Goal: Information Seeking & Learning: Check status

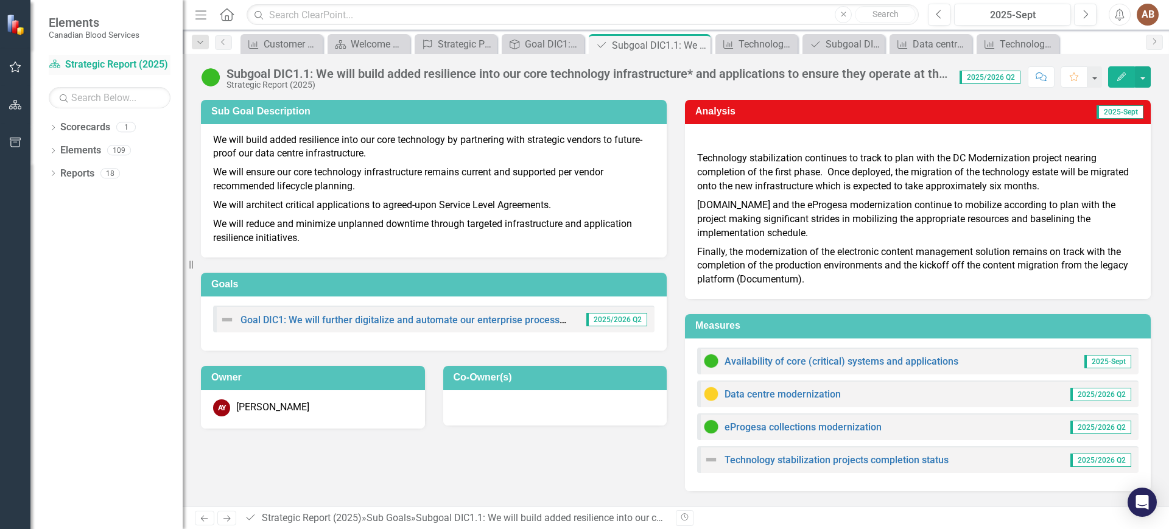
click at [127, 63] on link "Scorecard Strategic Report (2025)" at bounding box center [110, 65] width 122 height 14
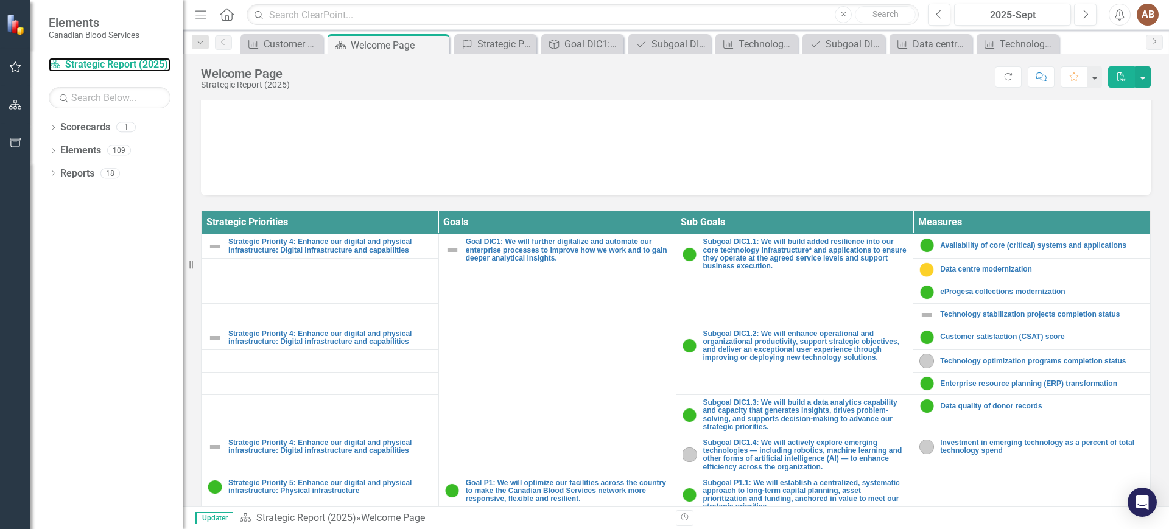
scroll to position [332, 0]
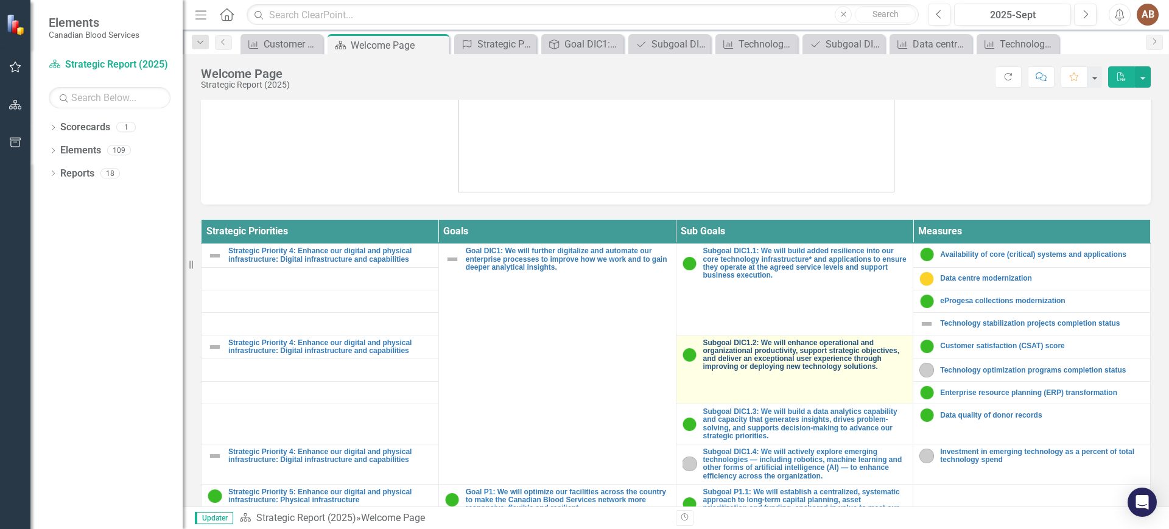
click at [793, 346] on link "Subgoal DIC1.2: We will enhance operational and organizational productivity, su…" at bounding box center [805, 355] width 204 height 32
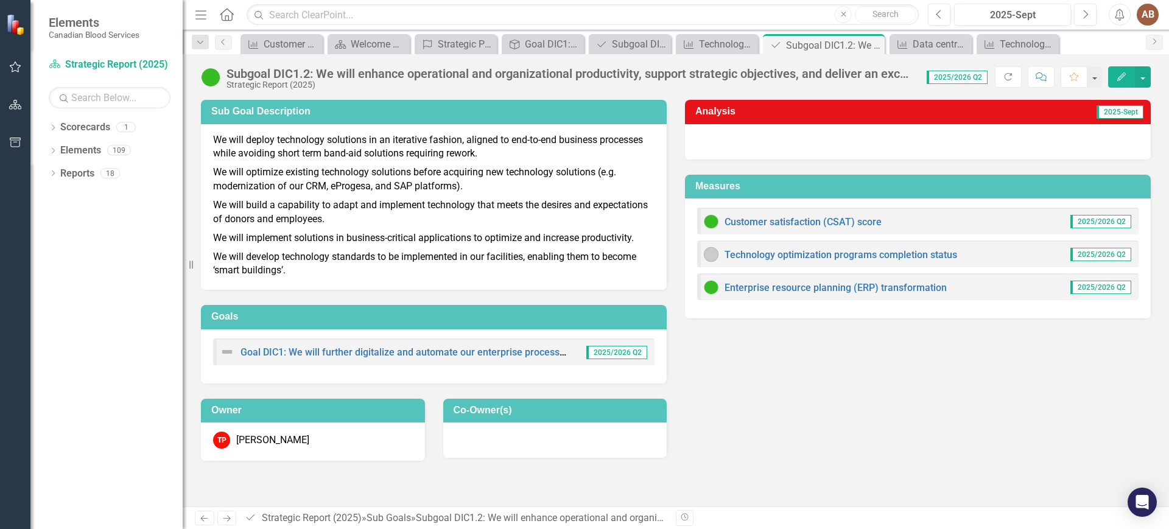
click at [817, 264] on div "Technology optimization programs completion status 2025/2026 Q2" at bounding box center [917, 253] width 441 height 27
click at [821, 257] on link "Technology optimization programs completion status" at bounding box center [840, 255] width 233 height 12
click at [105, 234] on div "Dropdown Scorecards 1 Strategic Report (2025) Dropdown Elements 109 Dropdown St…" at bounding box center [106, 322] width 152 height 411
drag, startPoint x: 1098, startPoint y: 365, endPoint x: 1086, endPoint y: 365, distance: 11.6
click at [1098, 365] on div "Sub Goal Description We will deploy technology solutions in an iterative fashio…" at bounding box center [676, 273] width 968 height 376
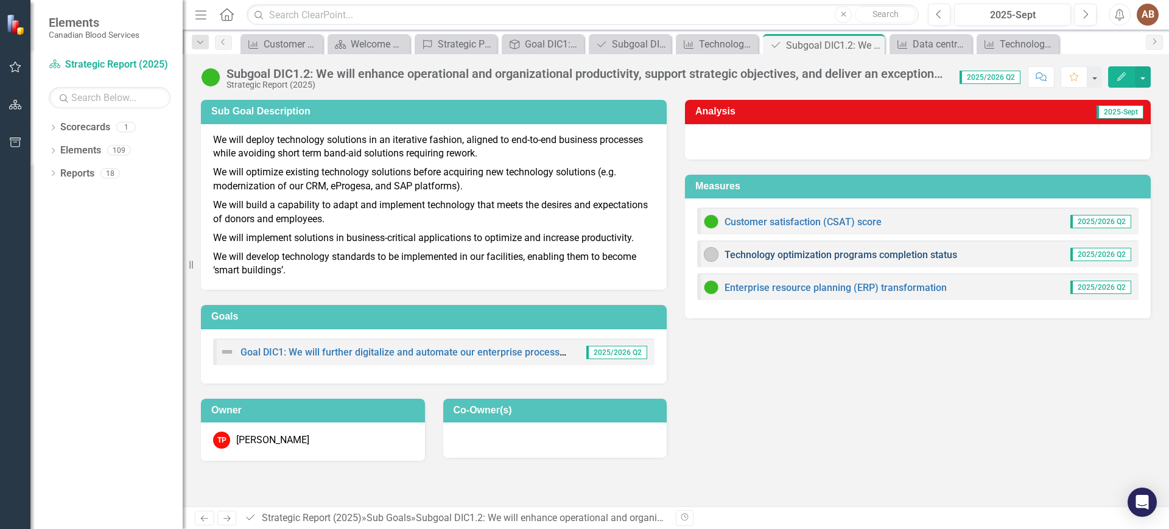
click at [806, 250] on link "Technology optimization programs completion status" at bounding box center [840, 255] width 233 height 12
click at [1111, 376] on div "Sub Goal Description We will deploy technology solutions in an iterative fashio…" at bounding box center [676, 273] width 968 height 376
click at [925, 377] on div "Sub Goal Description We will deploy technology solutions in an iterative fashio…" at bounding box center [676, 273] width 968 height 376
click at [778, 254] on link "Technology optimization programs completion status" at bounding box center [840, 255] width 233 height 12
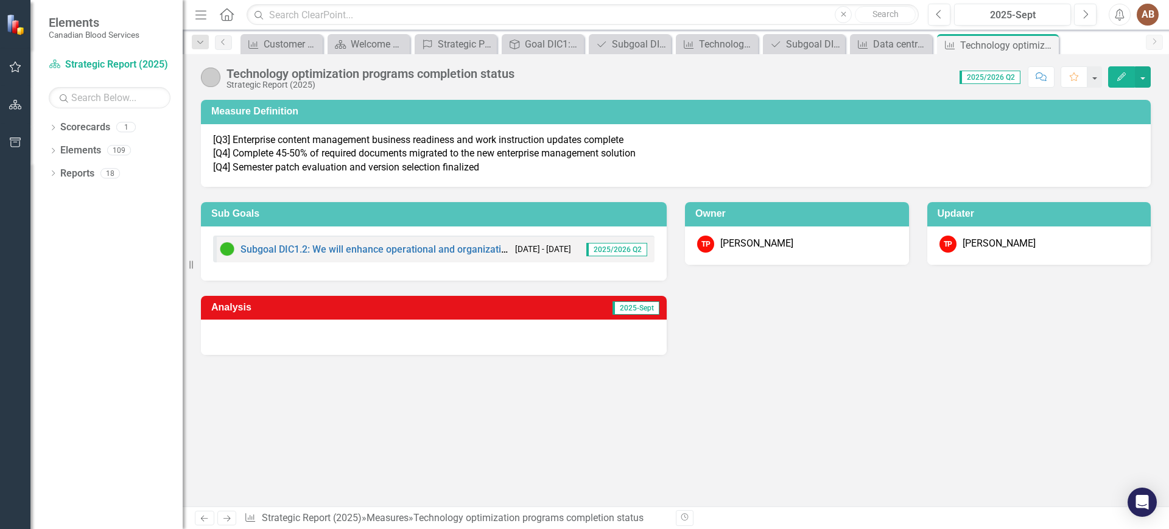
drag, startPoint x: 925, startPoint y: 380, endPoint x: 920, endPoint y: 372, distance: 9.6
click at [925, 380] on div "Measure Definition [Q3] Enterprise content management business readiness and wo…" at bounding box center [676, 303] width 986 height 407
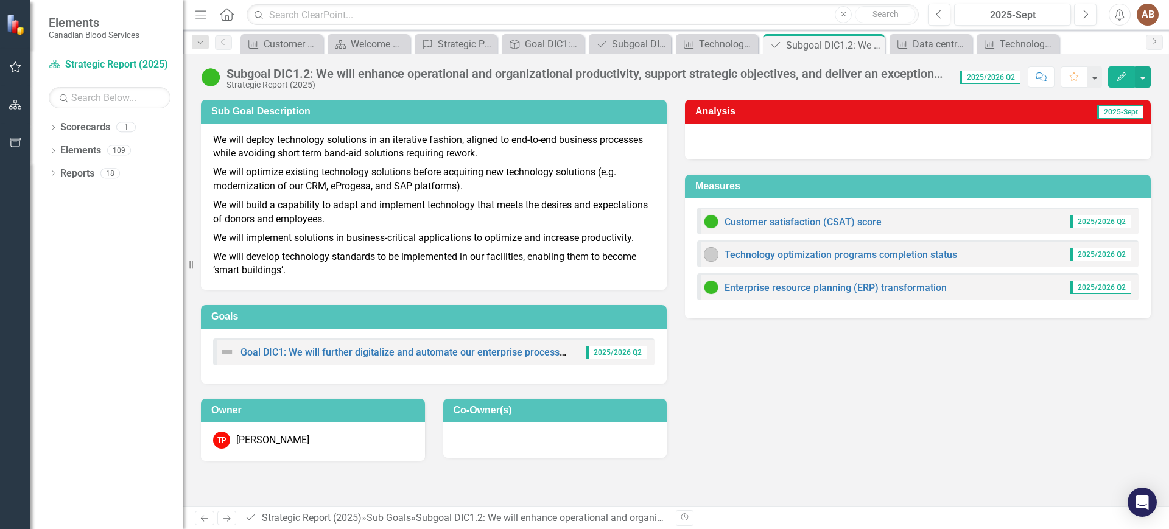
click at [991, 429] on div "Sub Goal Description We will deploy technology solutions in an iterative fashio…" at bounding box center [676, 273] width 968 height 376
click at [813, 289] on link "Enterprise resource planning (ERP) transformation" at bounding box center [835, 288] width 222 height 12
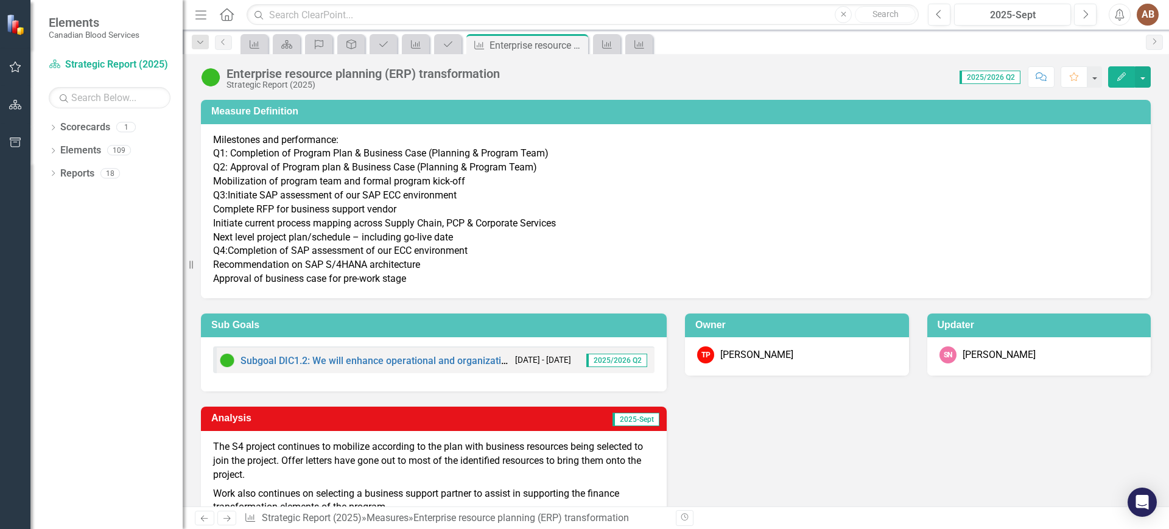
scroll to position [32, 0]
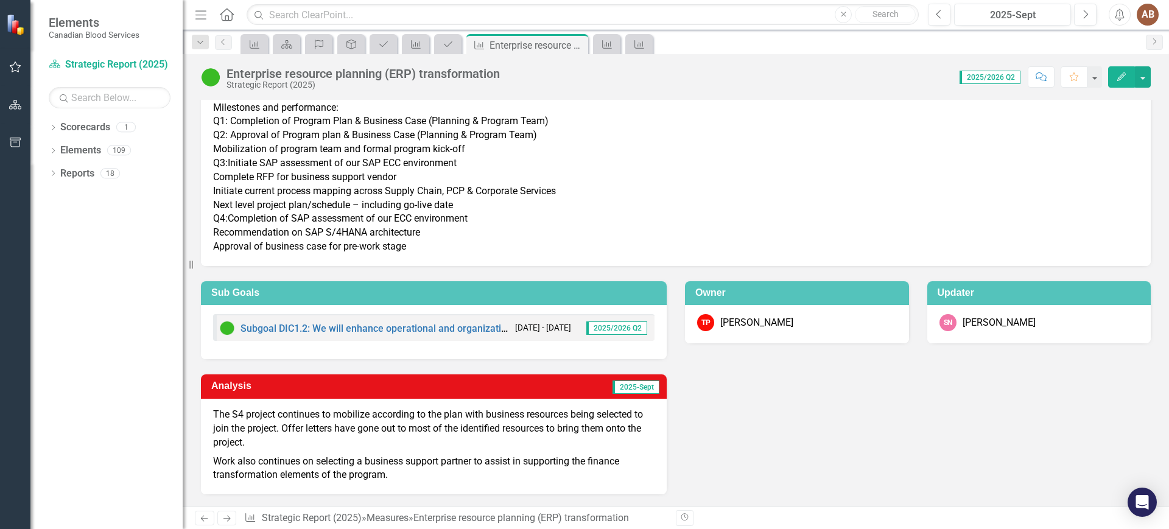
click at [590, 438] on p "The S4 project continues to mobilize according to the plan with business resour…" at bounding box center [433, 430] width 441 height 44
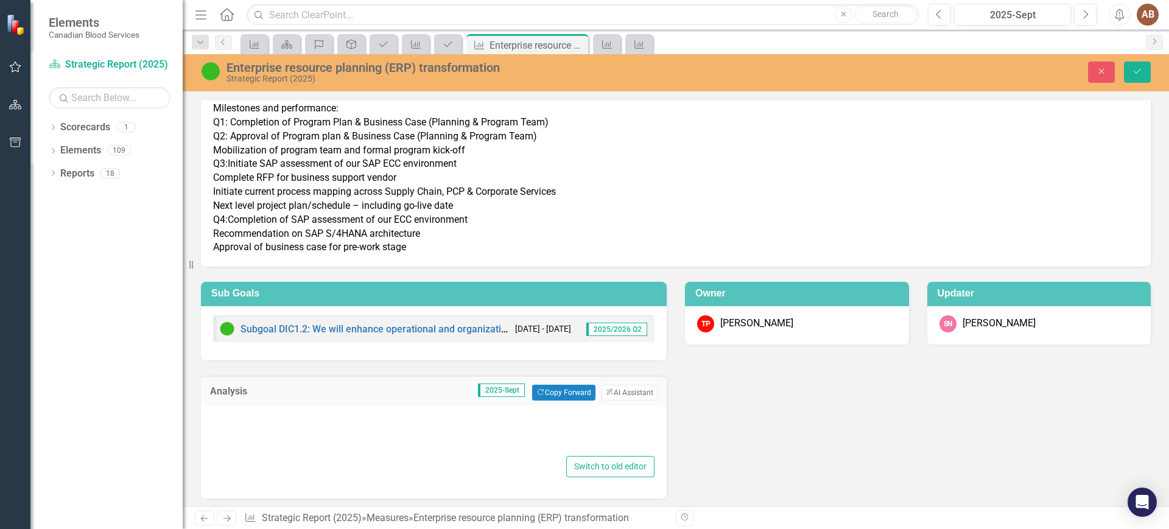
type textarea "<p>The S4 project continues to mobilize according to the plan with business res…"
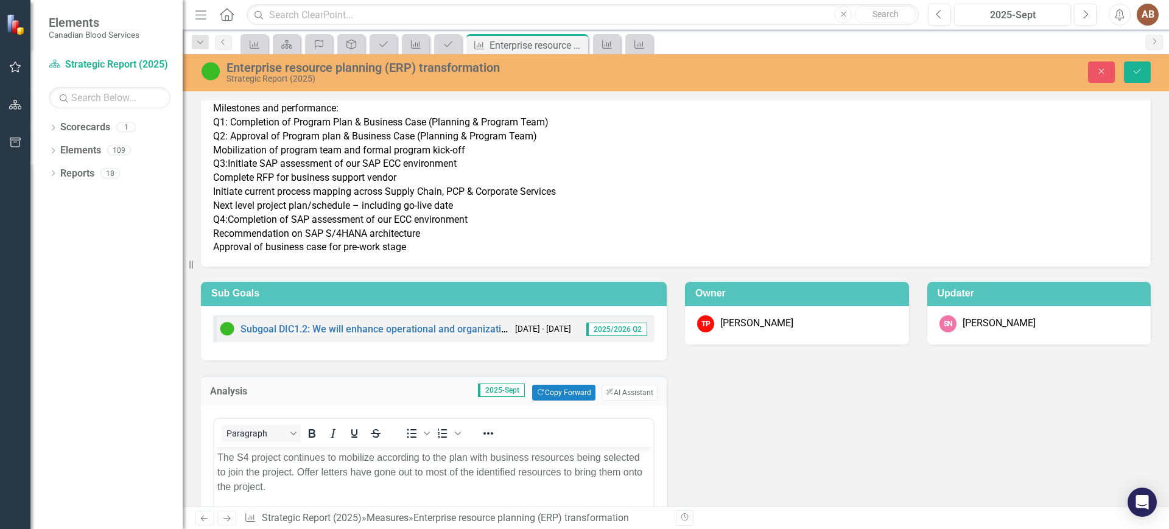
scroll to position [184, 0]
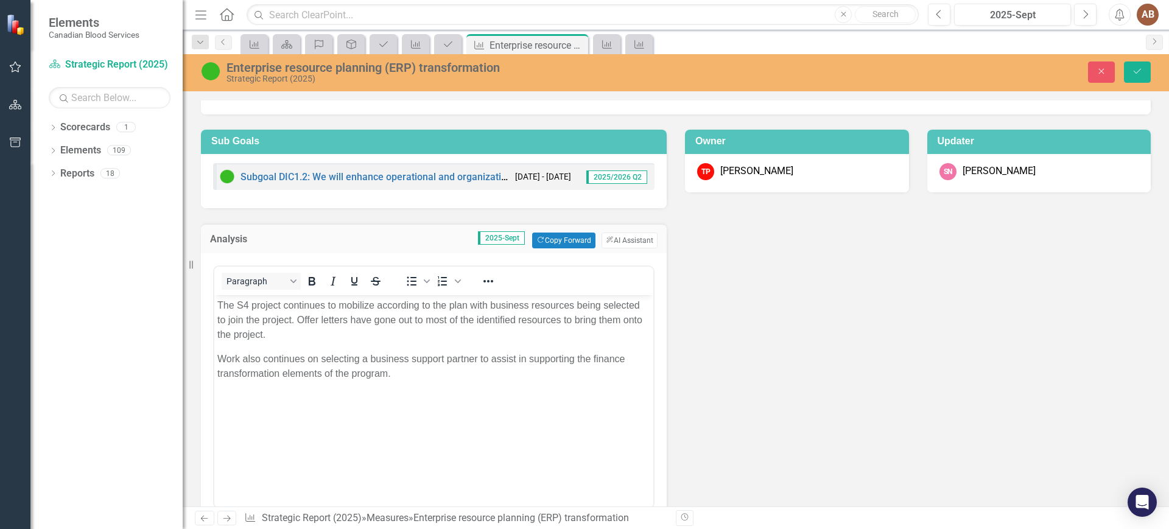
click at [436, 378] on p "Work also continues on selecting a business support partner to assist in suppor…" at bounding box center [433, 365] width 433 height 29
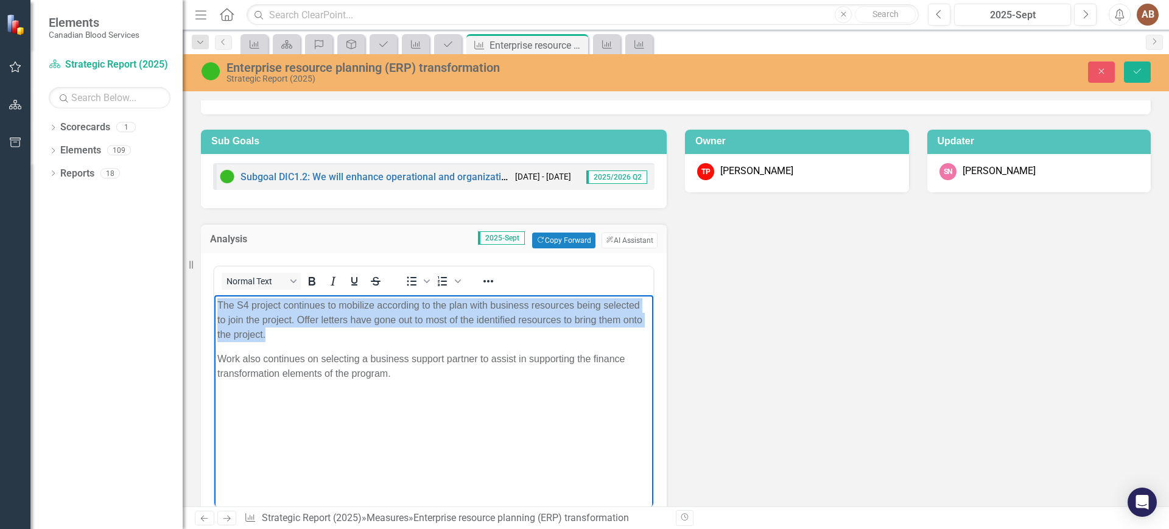
copy p "The S4 project continues to mobilize according to the plan with business resour…"
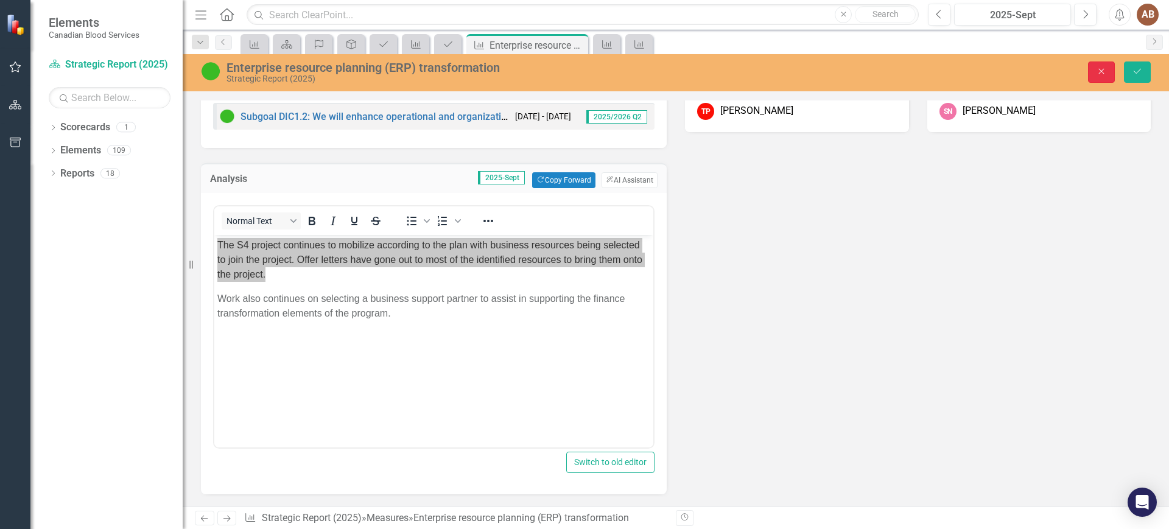
click at [1102, 64] on button "Close" at bounding box center [1101, 71] width 27 height 21
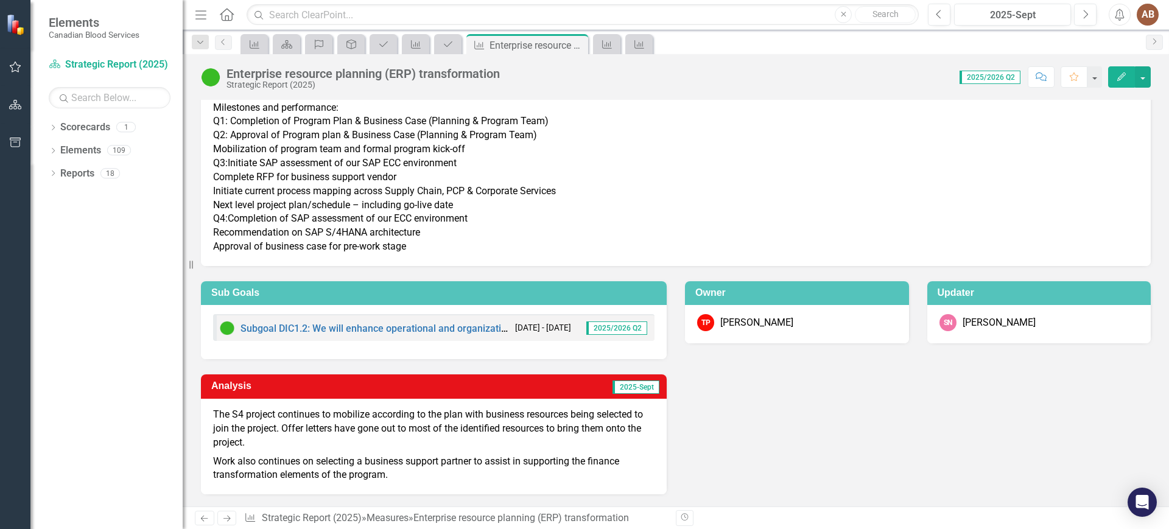
scroll to position [0, 0]
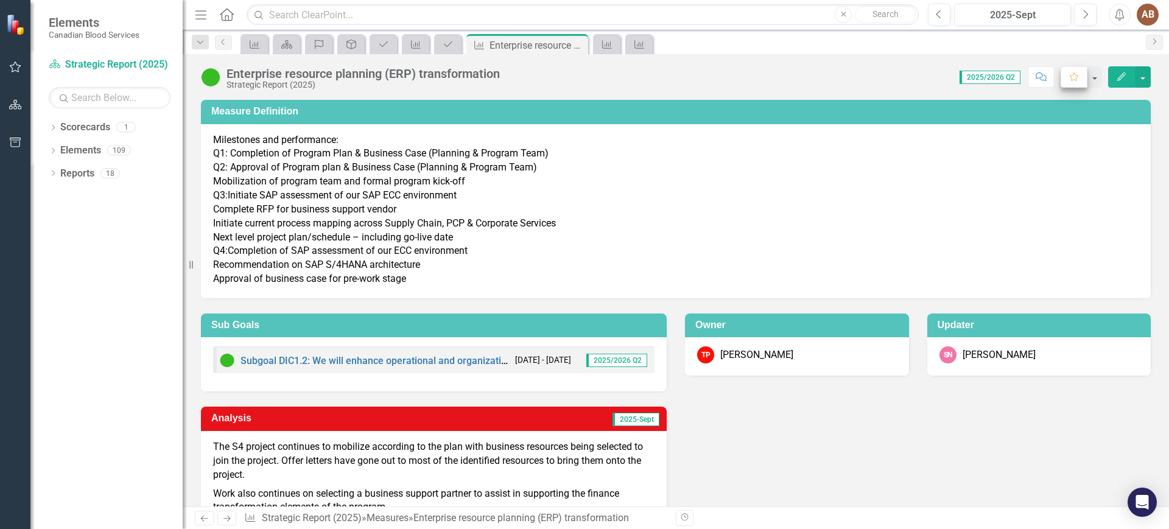
drag, startPoint x: 1063, startPoint y: 140, endPoint x: 1071, endPoint y: 86, distance: 54.1
click at [1063, 140] on p "Milestones and performance: Q1: Completion of Program Plan & Business Case (Pla…" at bounding box center [675, 209] width 925 height 153
click at [1087, 5] on button "Next" at bounding box center [1085, 15] width 23 height 22
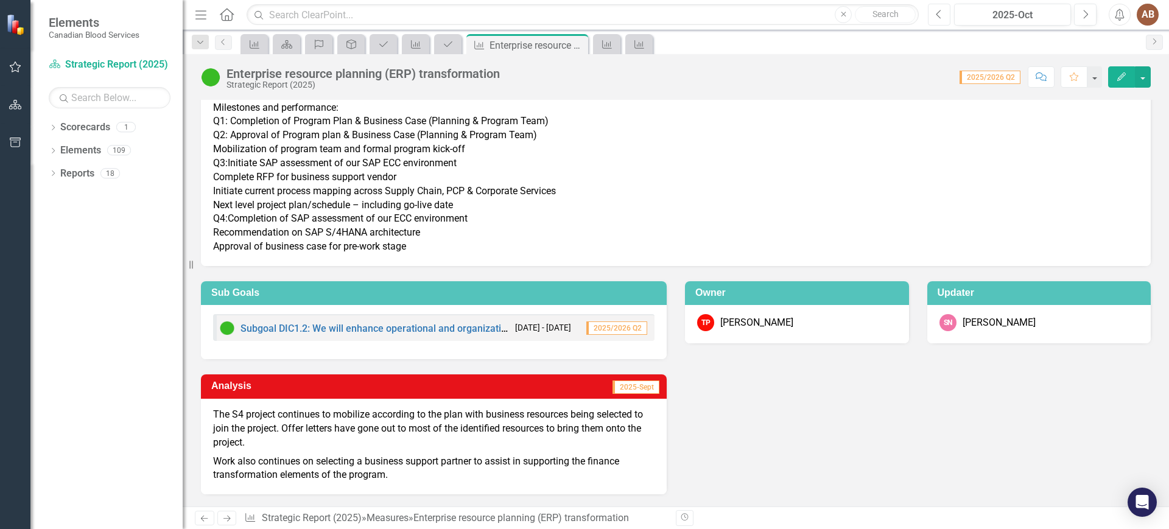
click at [941, 14] on icon "Previous" at bounding box center [939, 14] width 7 height 11
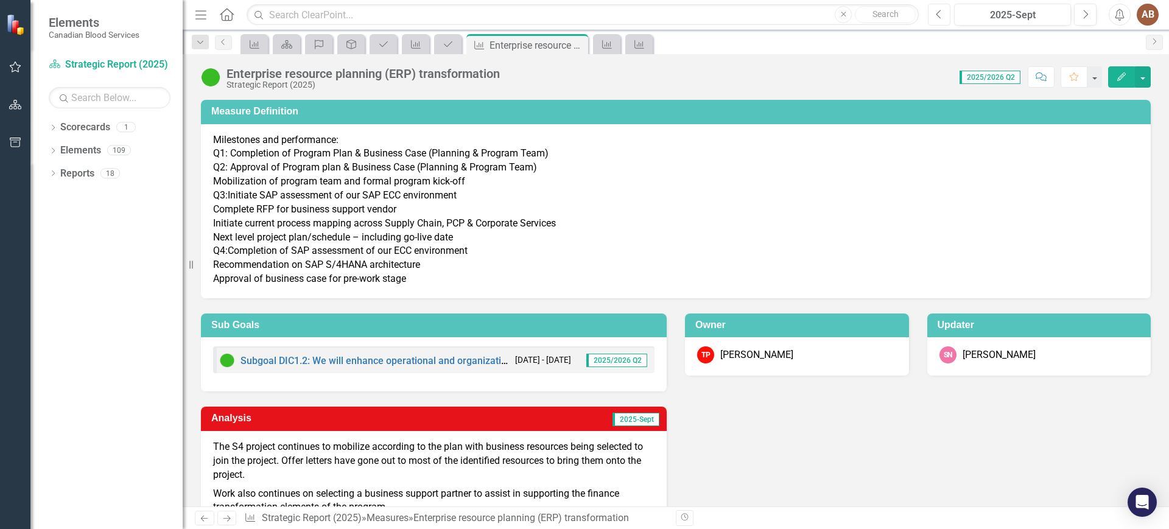
click at [941, 14] on icon "Previous" at bounding box center [939, 14] width 7 height 11
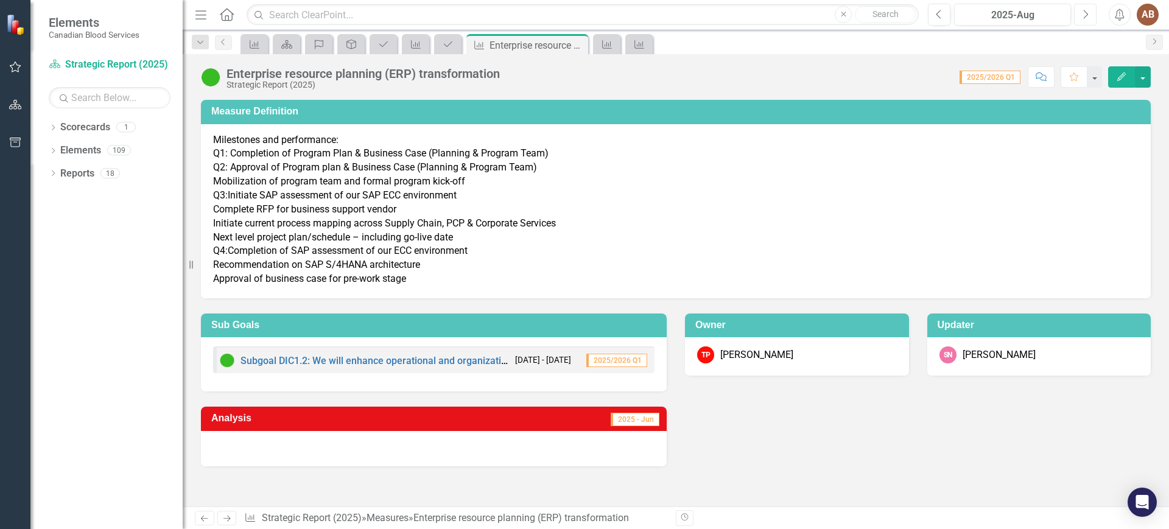
click at [1087, 10] on icon "Next" at bounding box center [1085, 14] width 7 height 11
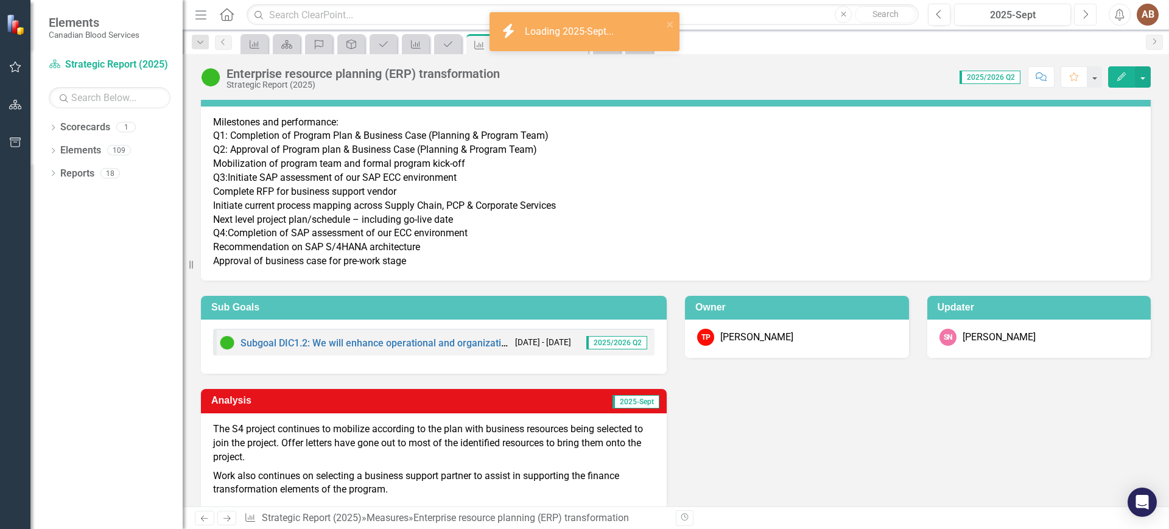
scroll to position [32, 0]
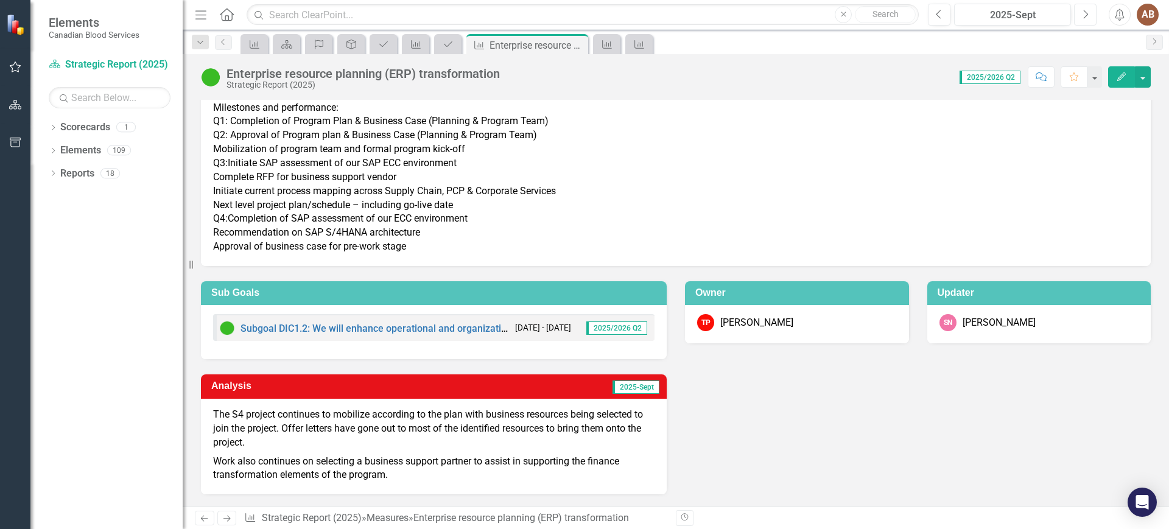
click at [1089, 14] on button "Next" at bounding box center [1085, 15] width 23 height 22
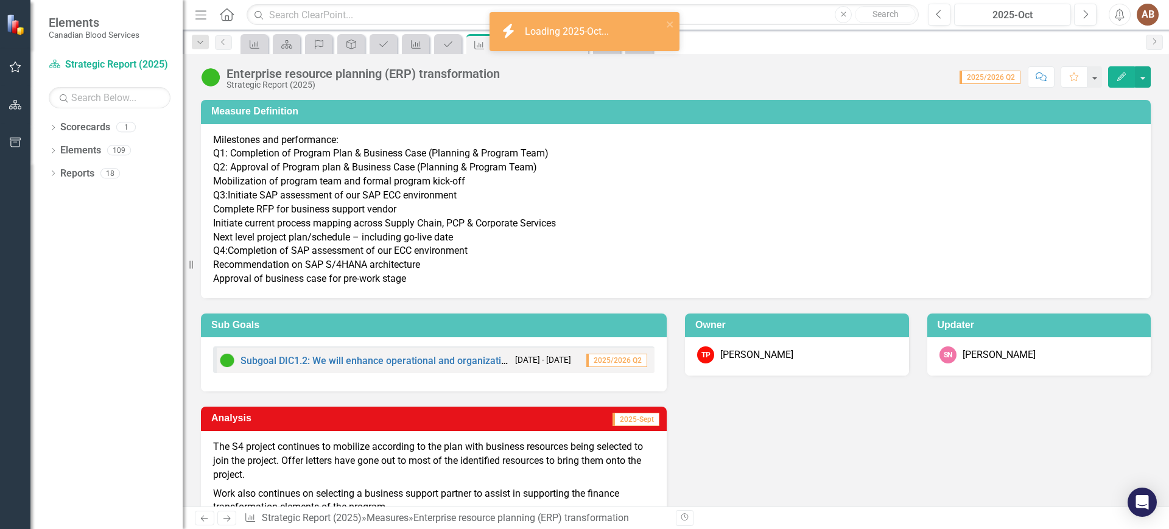
click at [298, 354] on div "Subgoal DIC1.2: We will enhance operational and organizational productivity, su…" at bounding box center [364, 360] width 289 height 15
click at [298, 359] on link "Subgoal DIC1.2: We will enhance operational and organizational productivity, su…" at bounding box center [693, 361] width 906 height 12
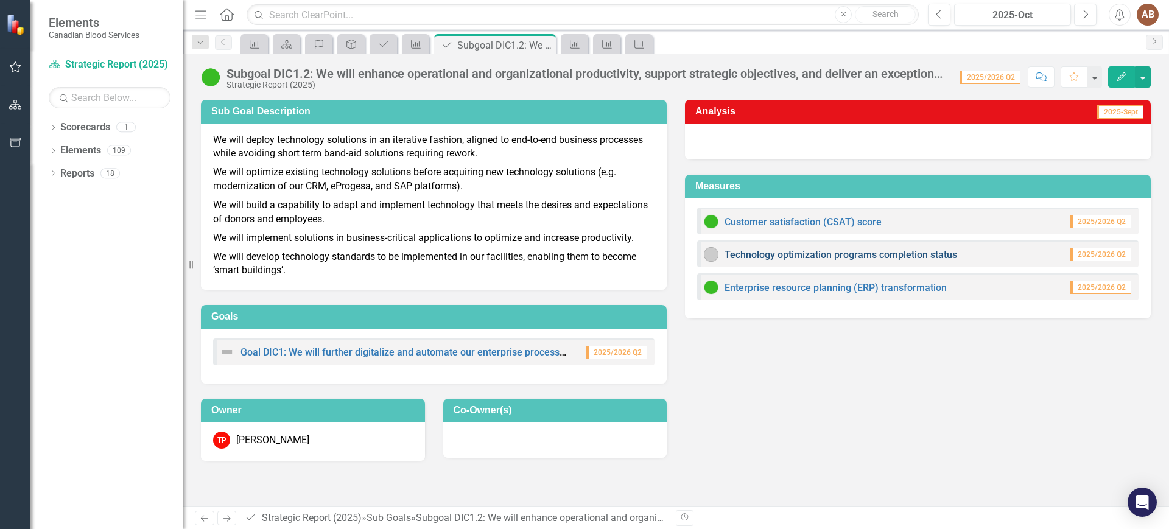
click at [860, 256] on link "Technology optimization programs completion status" at bounding box center [840, 255] width 233 height 12
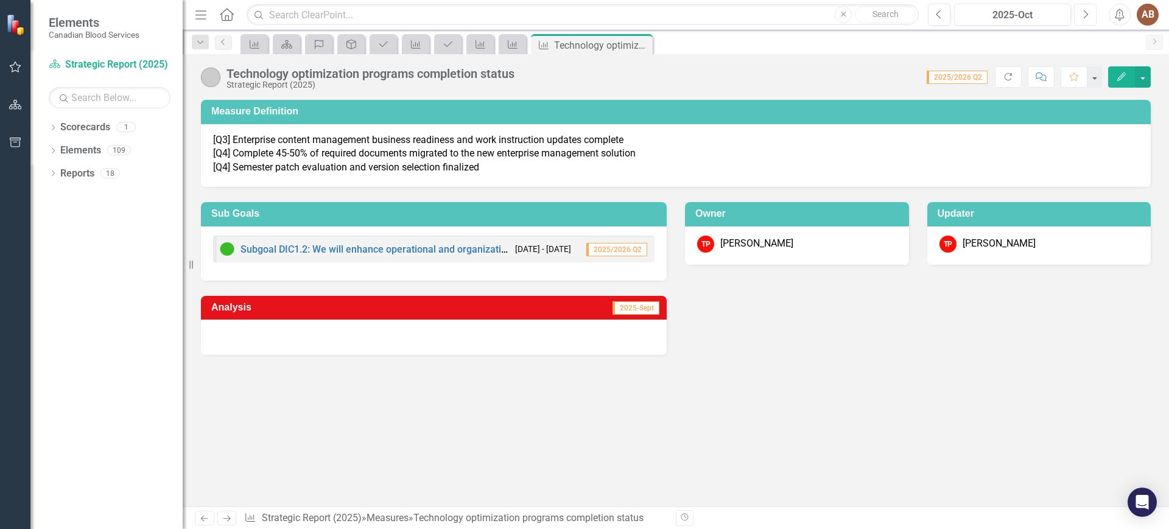
click at [1087, 14] on icon "button" at bounding box center [1086, 14] width 5 height 9
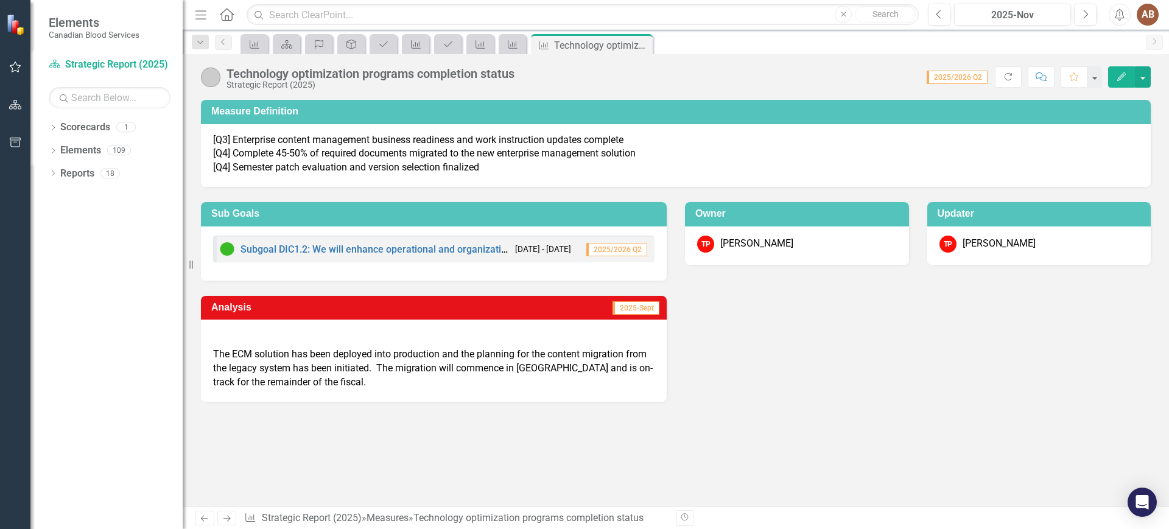
drag, startPoint x: 1035, startPoint y: 307, endPoint x: 1027, endPoint y: 312, distance: 10.1
click at [1035, 309] on div "Analysis 2025-Sept The ECM solution has been deployed into production and the p…" at bounding box center [676, 341] width 968 height 121
click at [936, 21] on button "Previous" at bounding box center [939, 15] width 23 height 22
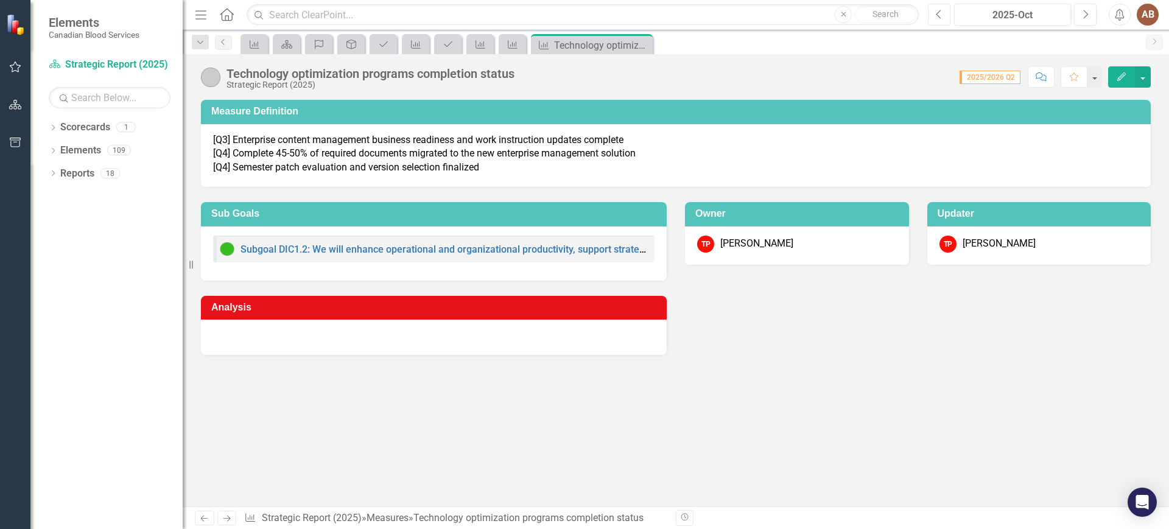
click at [936, 21] on button "Previous" at bounding box center [939, 15] width 23 height 22
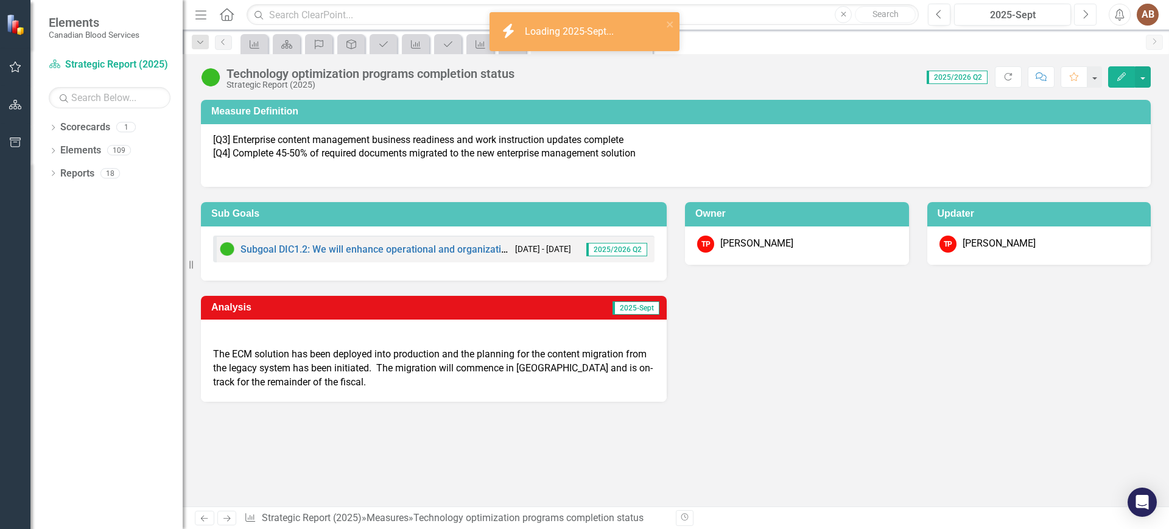
click at [1088, 15] on button "Next" at bounding box center [1085, 15] width 23 height 22
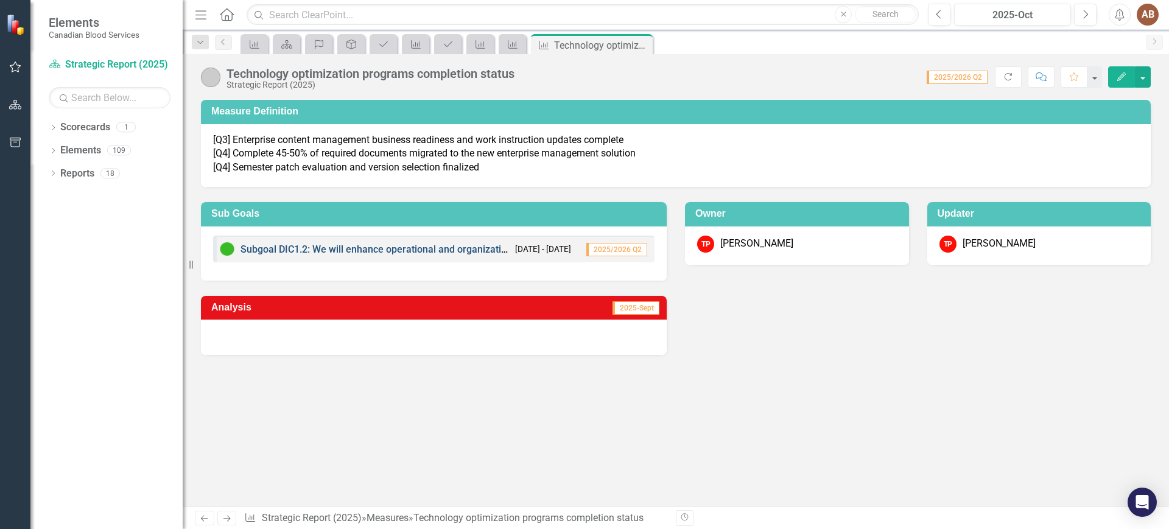
click at [274, 248] on link "Subgoal DIC1.2: We will enhance operational and organizational productivity, su…" at bounding box center [693, 249] width 906 height 12
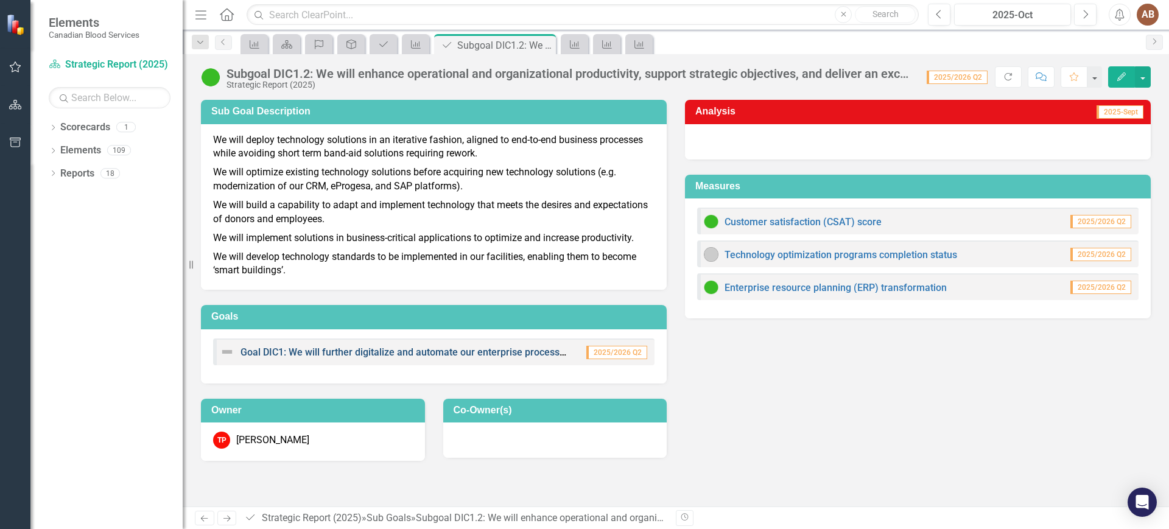
click at [297, 349] on link "Goal DIC1: We will further digitalize and automate our enterprise processes to …" at bounding box center [543, 352] width 606 height 12
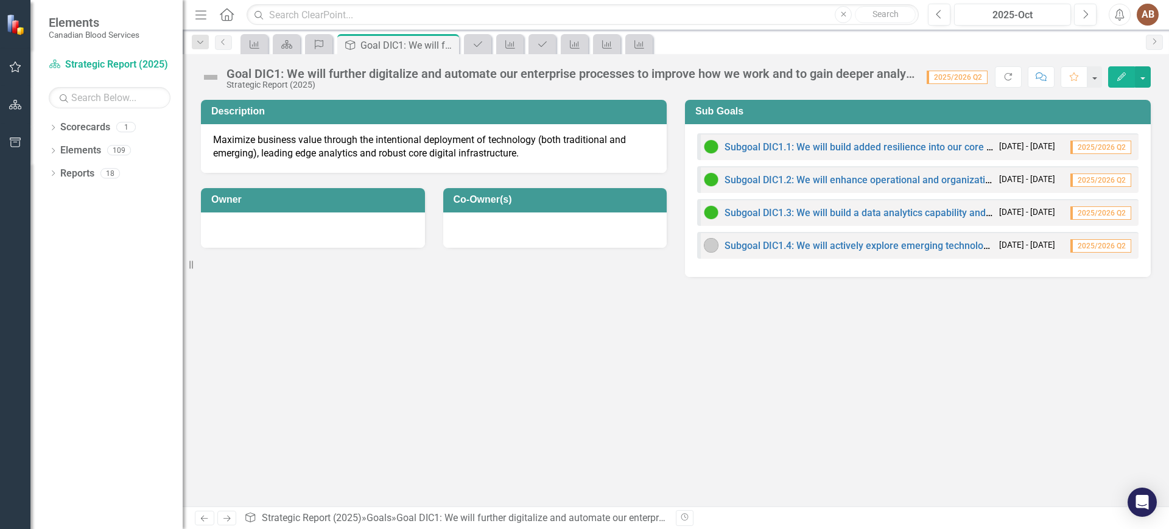
click at [289, 66] on div "Goal DIC1: We will further digitalize and automate our enterprise processes to …" at bounding box center [560, 77] width 719 height 23
click at [100, 61] on link "Scorecard Strategic Report (2025)" at bounding box center [110, 65] width 122 height 14
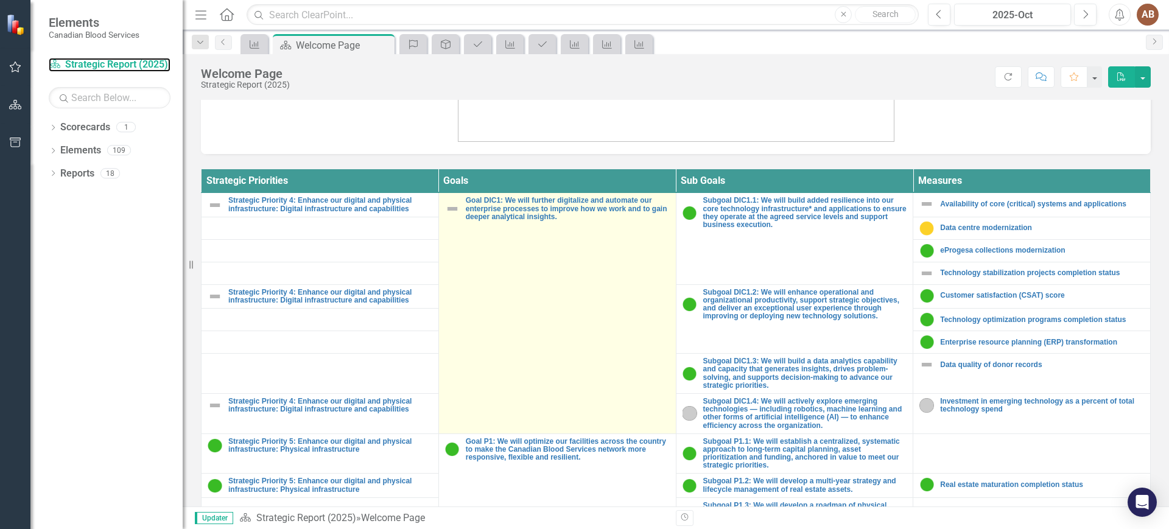
scroll to position [408, 0]
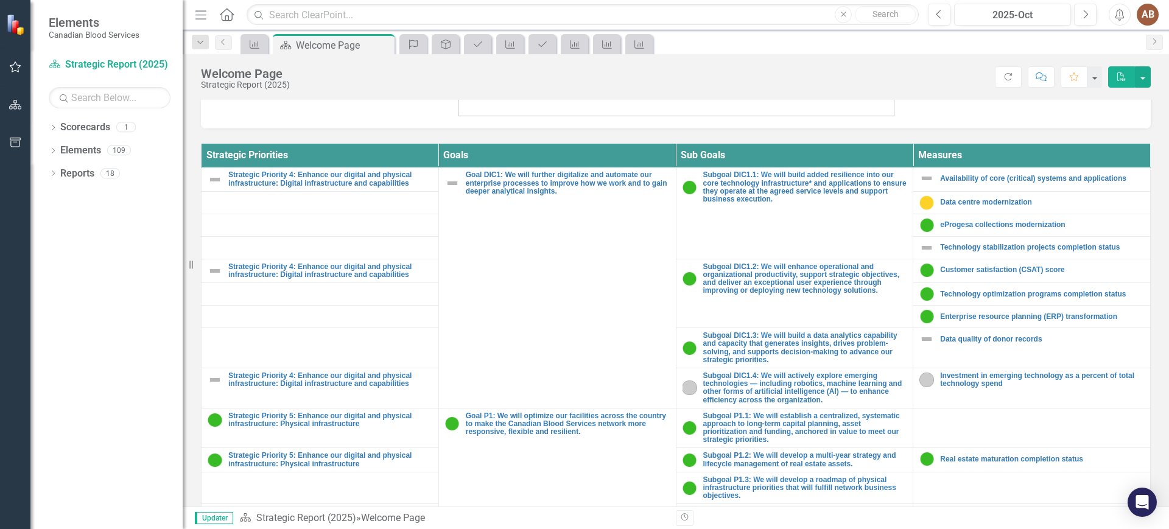
click at [959, 116] on div at bounding box center [676, 14] width 950 height 229
click at [937, 119] on div at bounding box center [676, 14] width 950 height 229
click at [970, 198] on link "Data centre modernization" at bounding box center [1042, 202] width 204 height 8
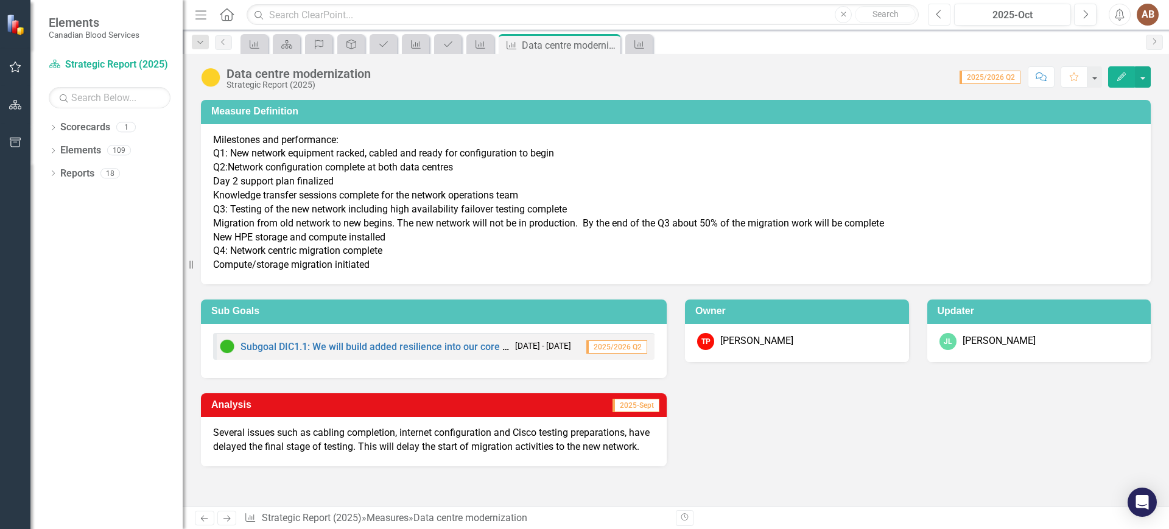
click at [940, 11] on icon "Previous" at bounding box center [939, 14] width 7 height 11
click at [1080, 13] on button "Next" at bounding box center [1085, 15] width 23 height 22
click at [79, 62] on link "Scorecard Strategic Report (2025)" at bounding box center [110, 65] width 122 height 14
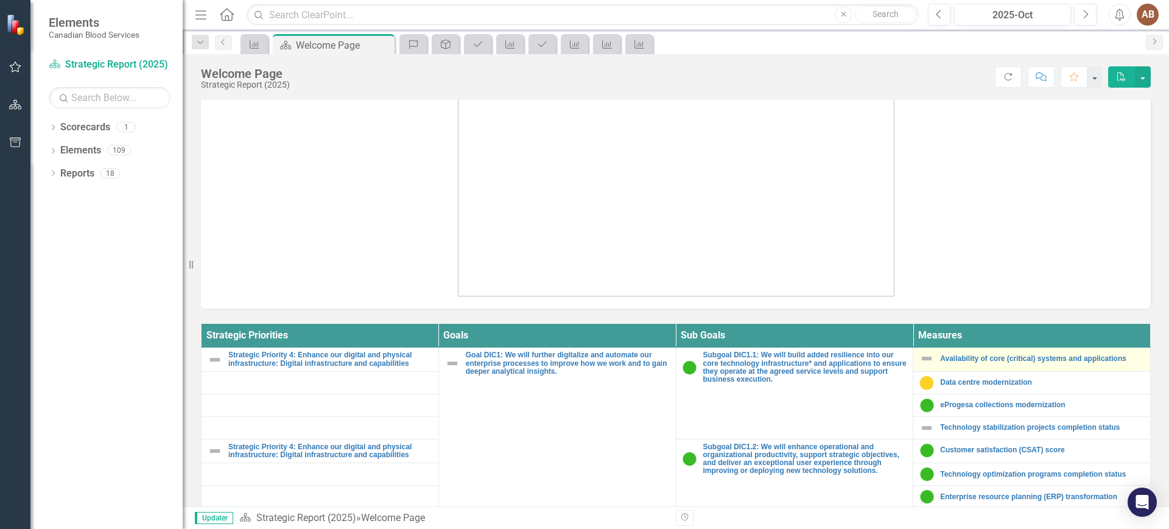
click at [1046, 352] on div "Availability of core (critical) systems and applications" at bounding box center [1031, 358] width 225 height 15
click at [1045, 358] on link "Availability of core (critical) systems and applications" at bounding box center [1042, 359] width 204 height 8
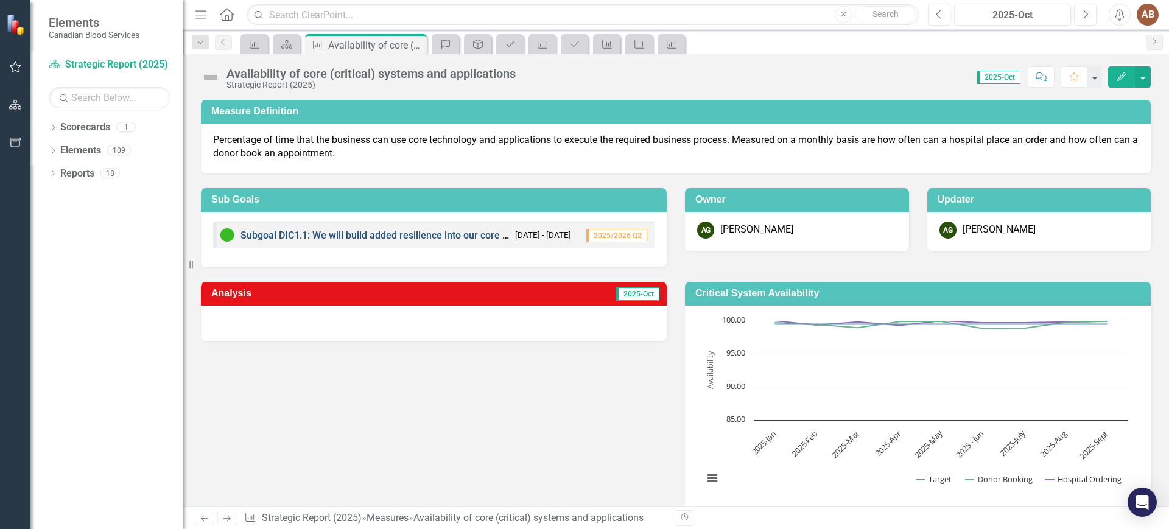
click at [316, 235] on link "Subgoal DIC1.1: We will build added resilience into our core technology infrast…" at bounding box center [649, 235] width 819 height 12
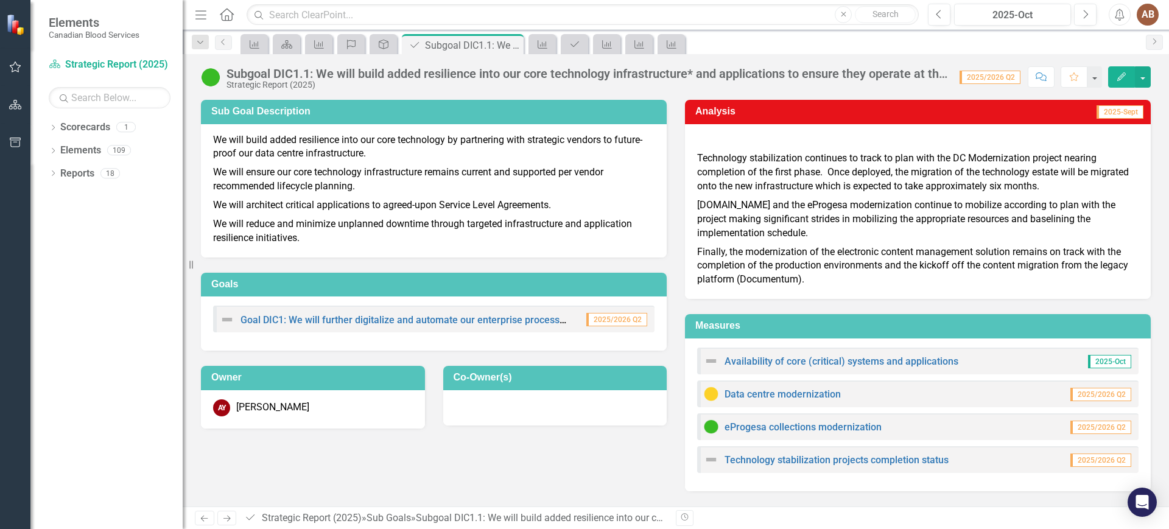
click at [1146, 160] on div "Technology stabilization continues to track to plan with the DC Modernization p…" at bounding box center [918, 211] width 466 height 175
click at [539, 464] on div "Sub Goal Description We will build added resilience into our core technology by…" at bounding box center [676, 288] width 968 height 407
click at [938, 13] on icon "Previous" at bounding box center [939, 14] width 7 height 11
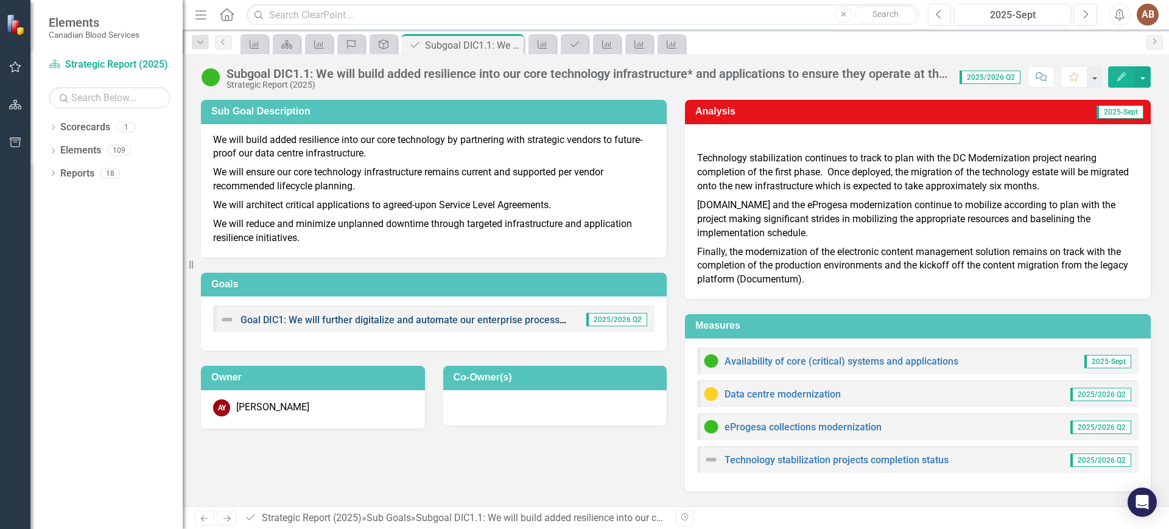
click at [447, 321] on link "Goal DIC1: We will further digitalize and automate our enterprise processes to …" at bounding box center [543, 320] width 606 height 12
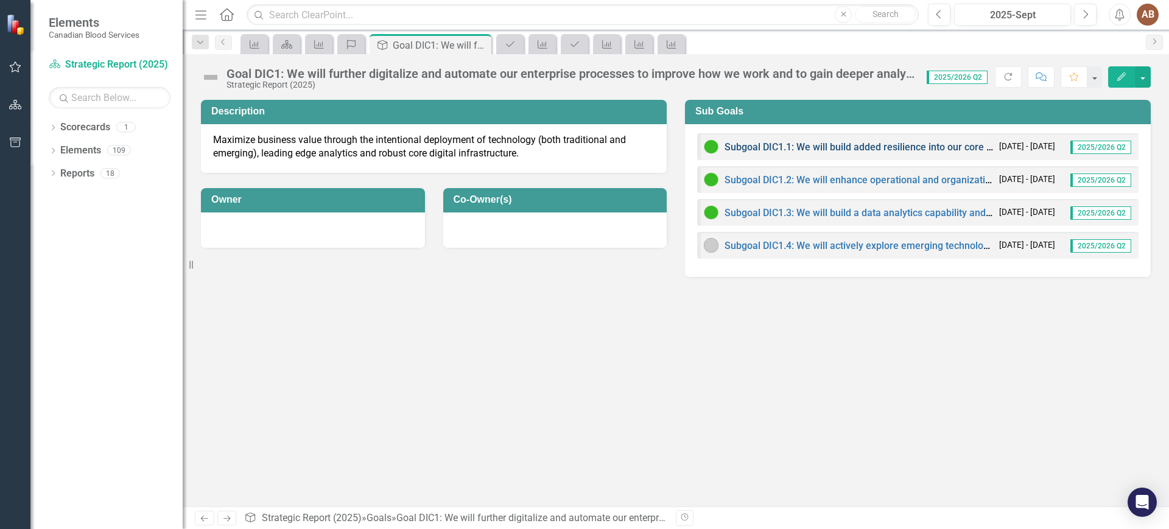
click at [816, 147] on link "Subgoal DIC1.1: We will build added resilience into our core technology infrast…" at bounding box center [1133, 147] width 819 height 12
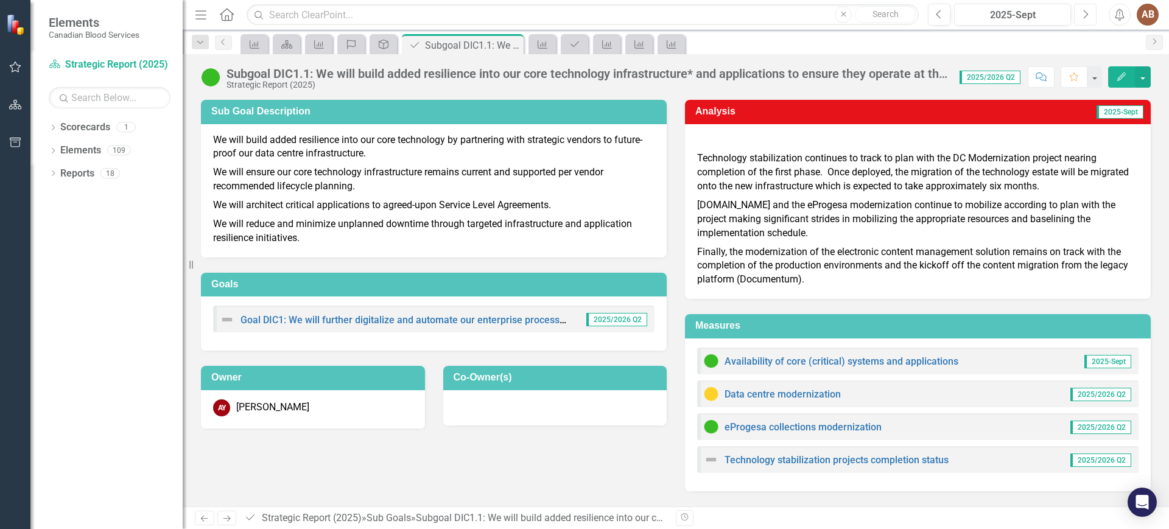
click at [1085, 17] on icon "button" at bounding box center [1086, 14] width 5 height 9
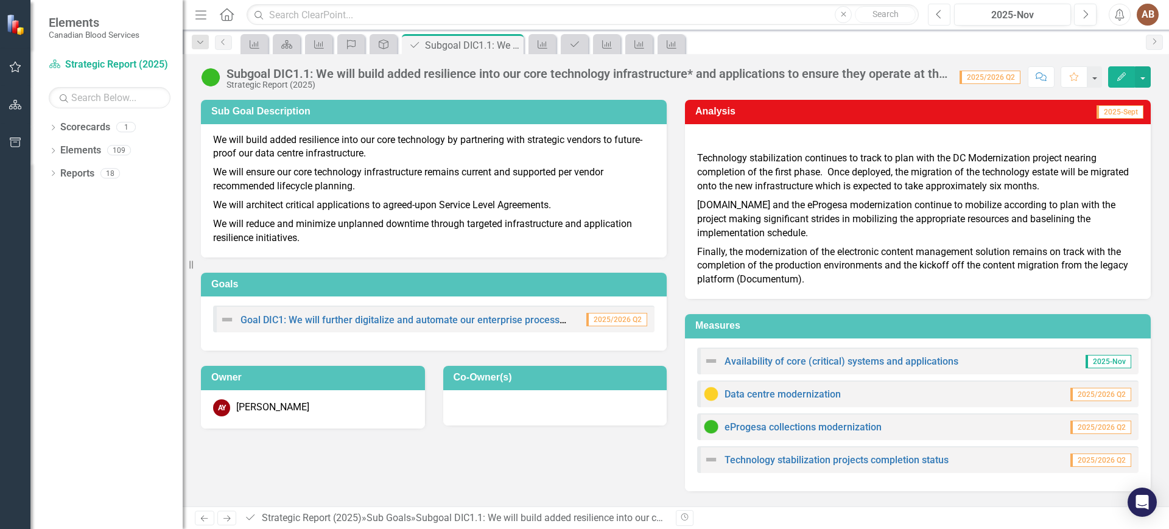
click at [936, 12] on icon "Previous" at bounding box center [939, 14] width 7 height 11
click at [942, 9] on icon "Previous" at bounding box center [939, 14] width 7 height 11
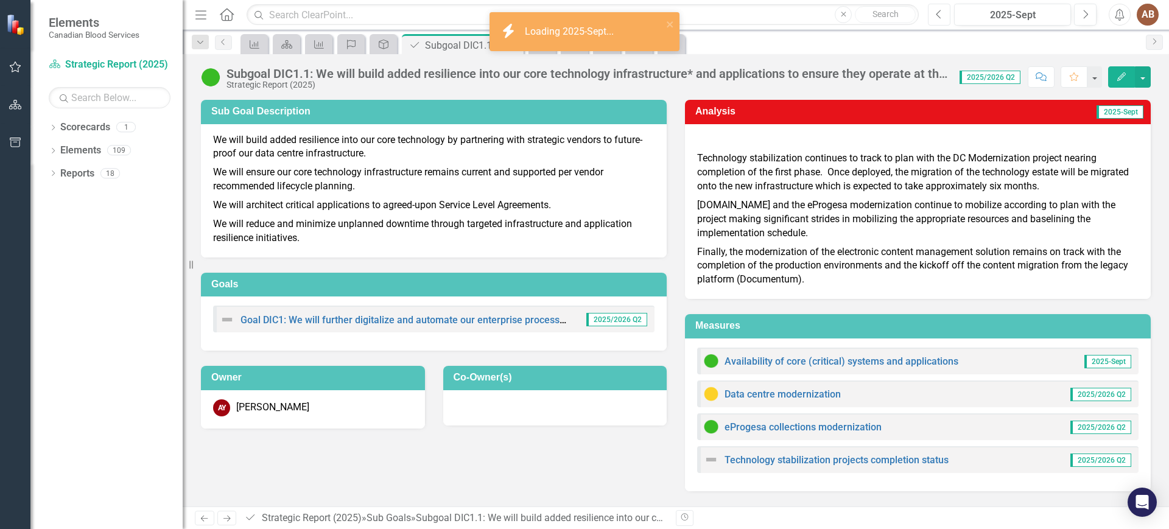
click at [942, 13] on icon "Previous" at bounding box center [939, 14] width 7 height 11
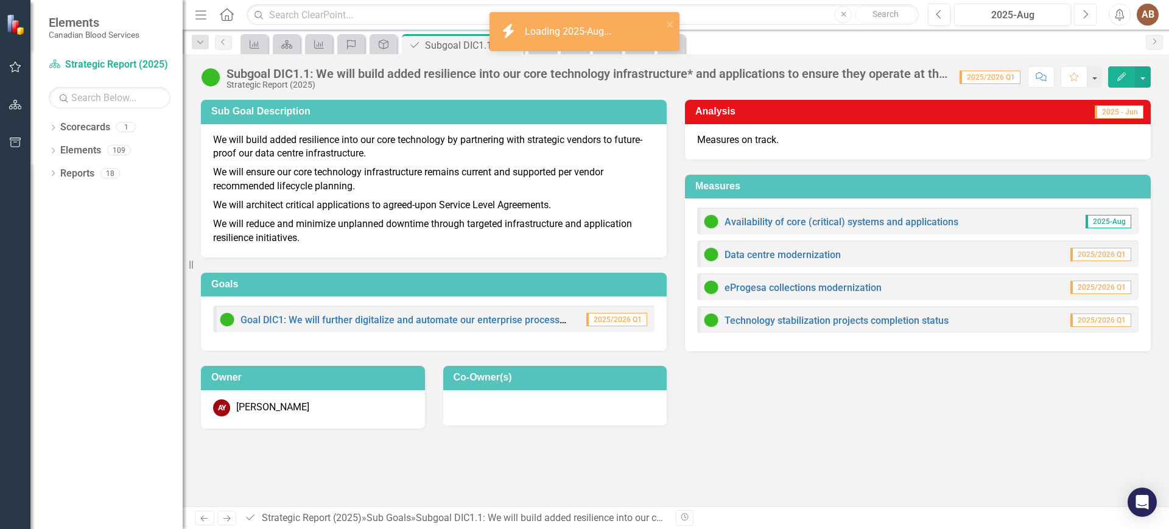
click at [1081, 7] on button "Next" at bounding box center [1085, 15] width 23 height 22
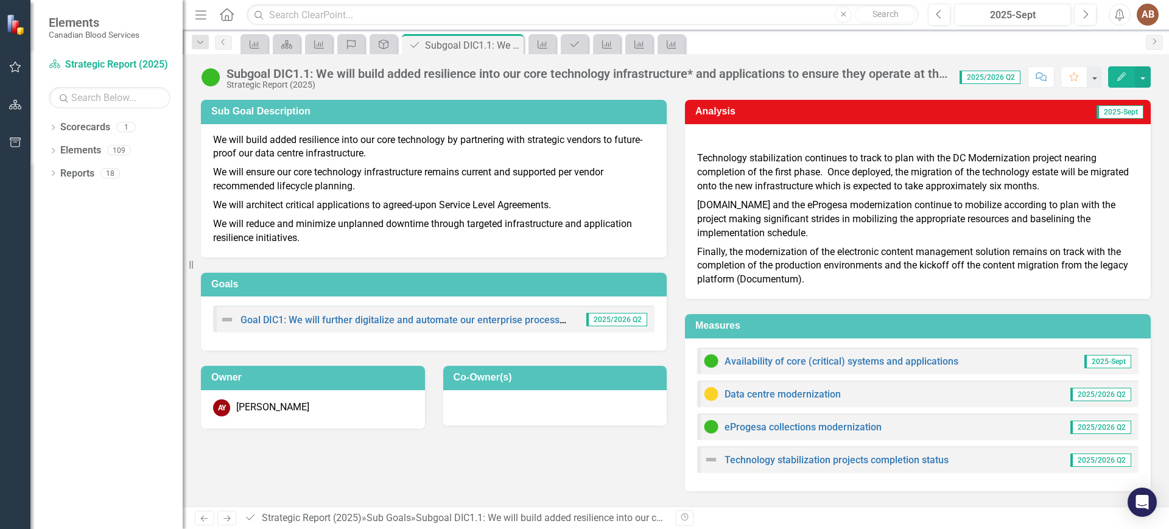
click at [1160, 205] on div "Sub Goal Description We will build added resilience into our core technology by…" at bounding box center [676, 294] width 986 height 419
click at [149, 60] on link "Scorecard Strategic Report (2025)" at bounding box center [110, 65] width 122 height 14
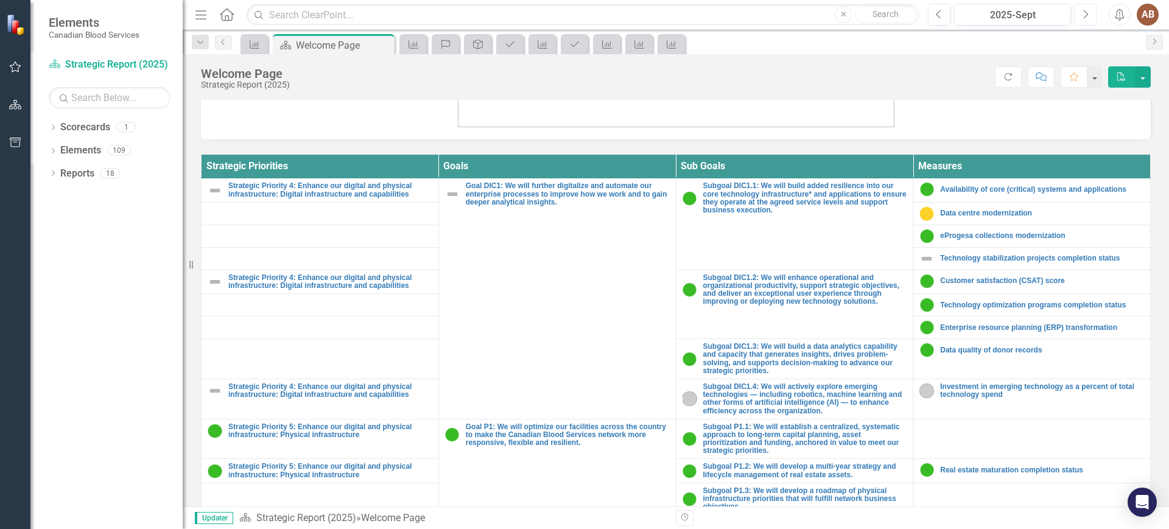
click at [1091, 14] on button "Next" at bounding box center [1085, 15] width 23 height 22
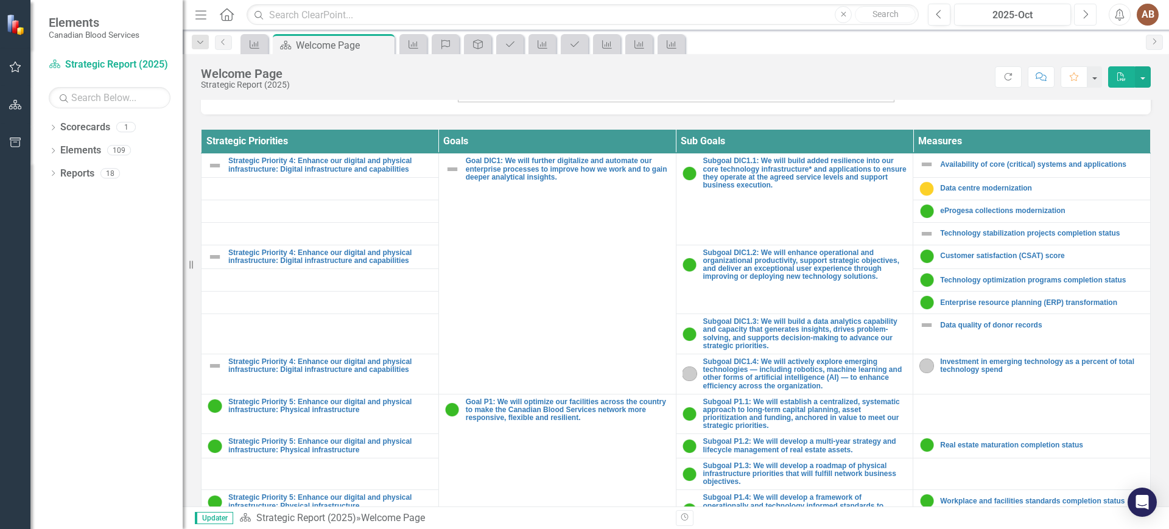
scroll to position [408, 0]
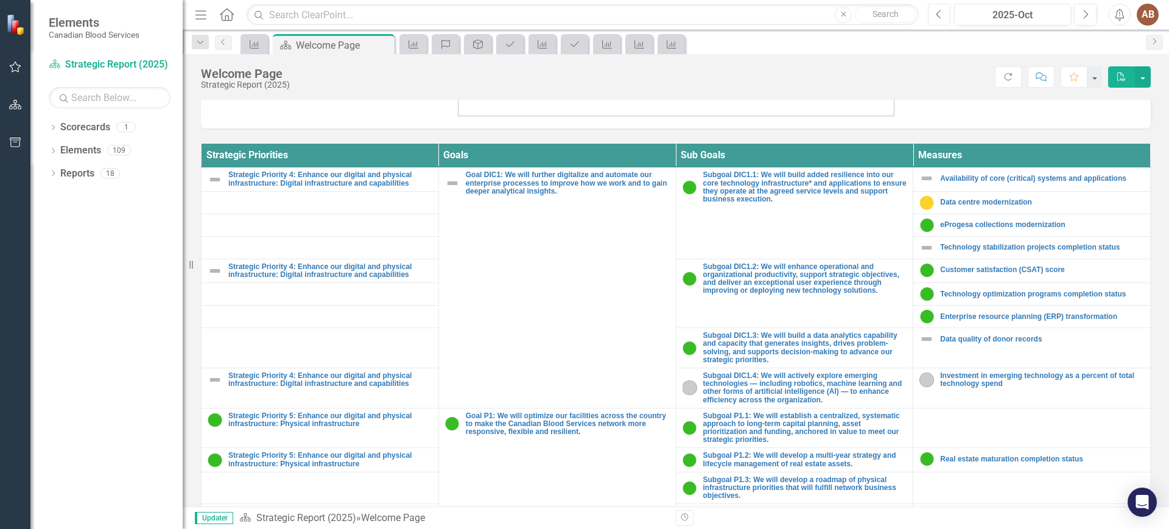
click at [944, 13] on button "Previous" at bounding box center [939, 15] width 23 height 22
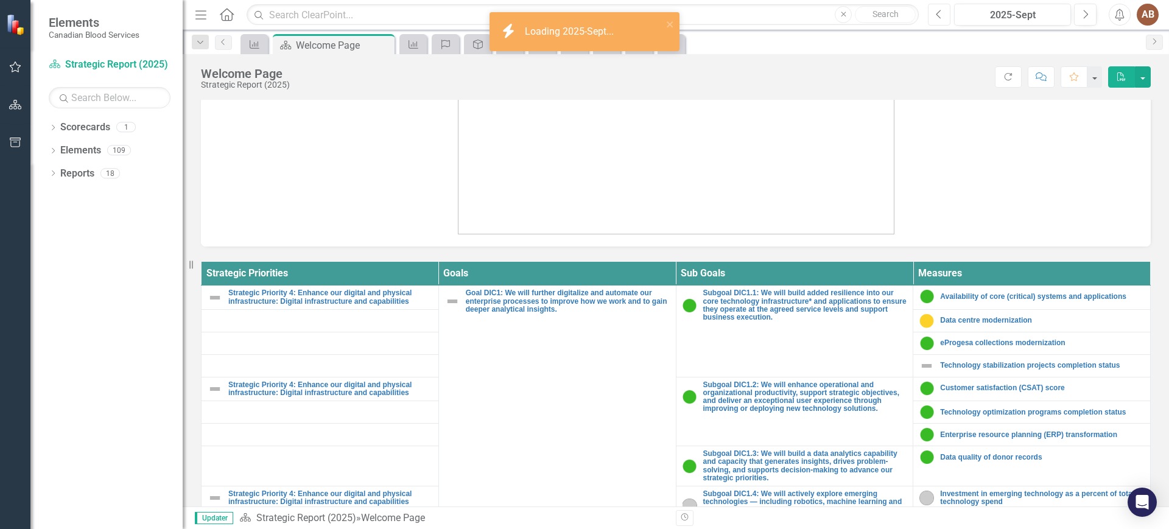
scroll to position [380, 0]
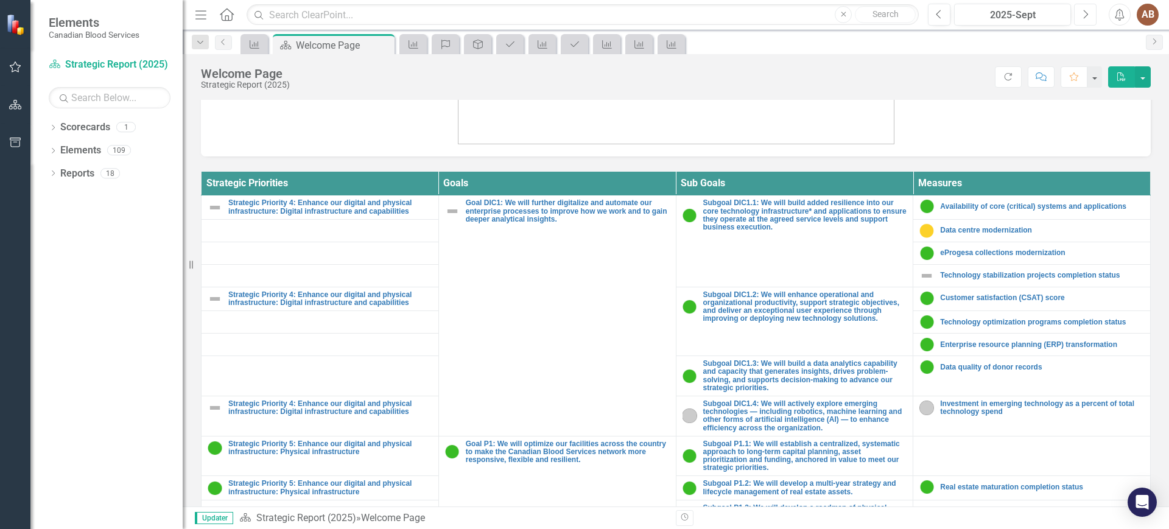
click at [1088, 15] on button "Next" at bounding box center [1085, 15] width 23 height 22
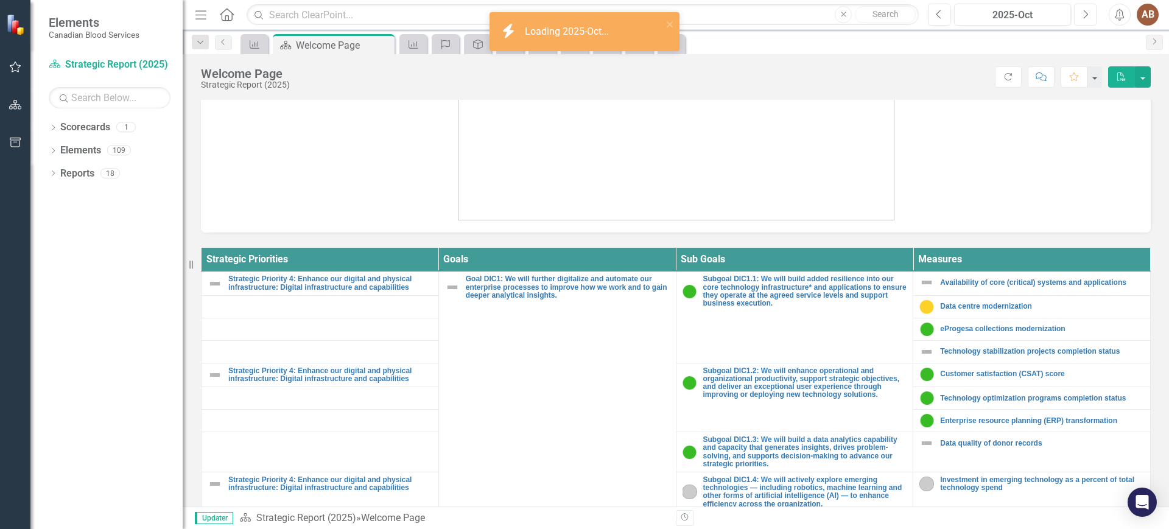
scroll to position [380, 0]
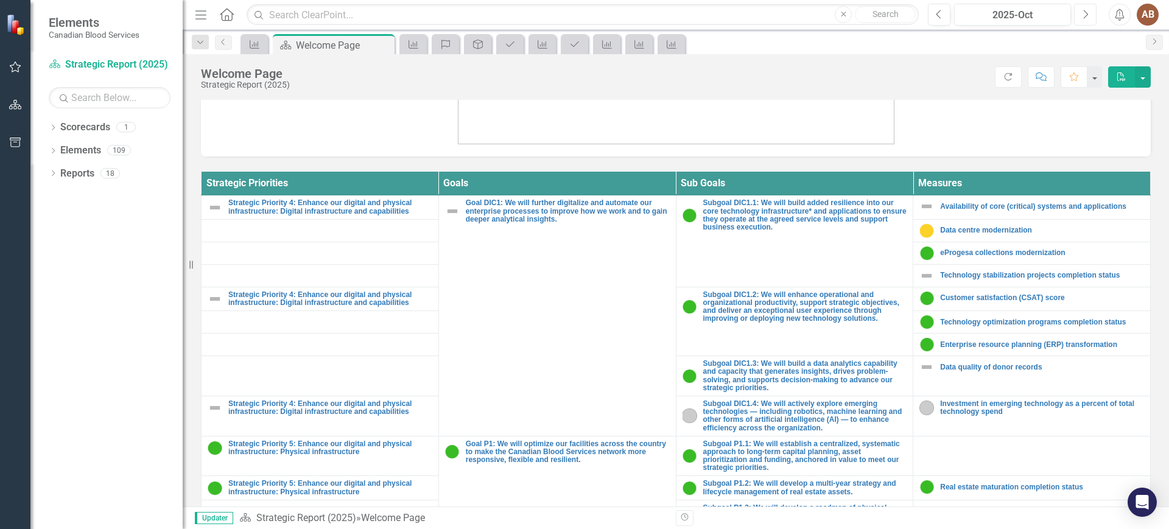
click at [1091, 14] on button "Next" at bounding box center [1085, 15] width 23 height 22
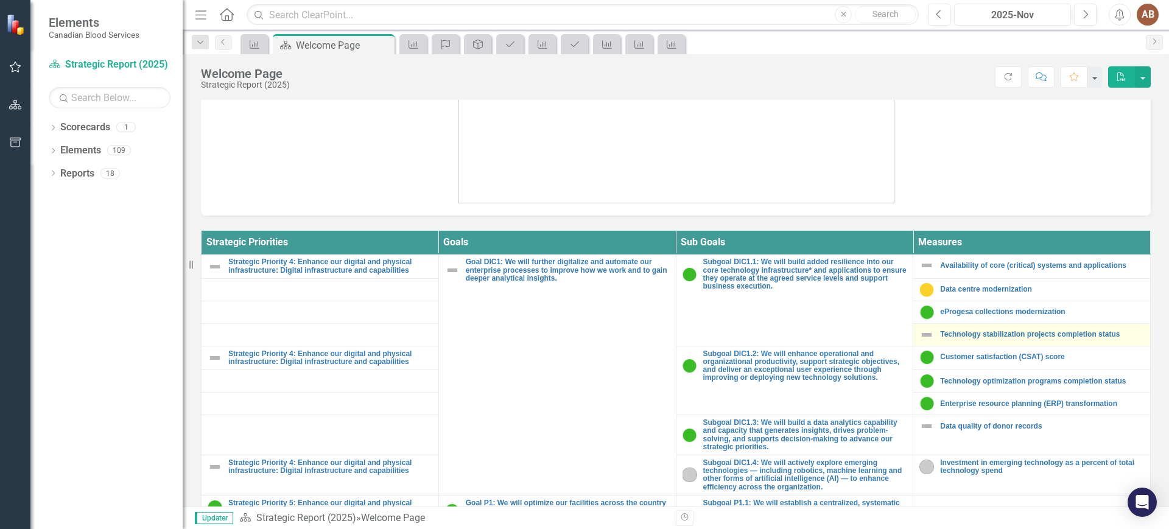
click at [1004, 339] on div "Technology stabilization projects completion status" at bounding box center [1031, 334] width 225 height 15
click at [1010, 331] on link "Technology stabilization projects completion status" at bounding box center [1042, 335] width 204 height 8
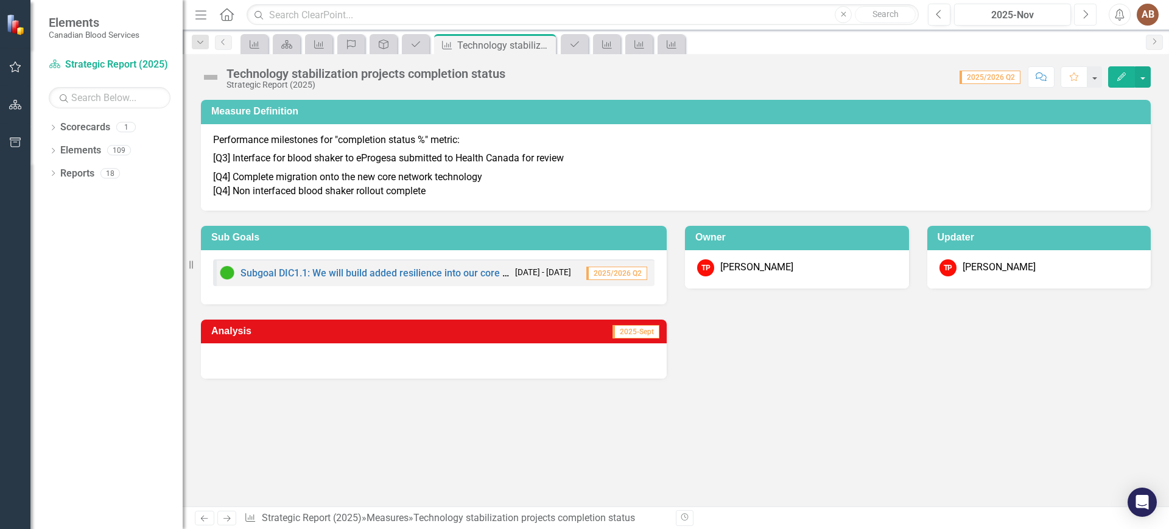
click at [1084, 10] on icon "Next" at bounding box center [1085, 14] width 7 height 11
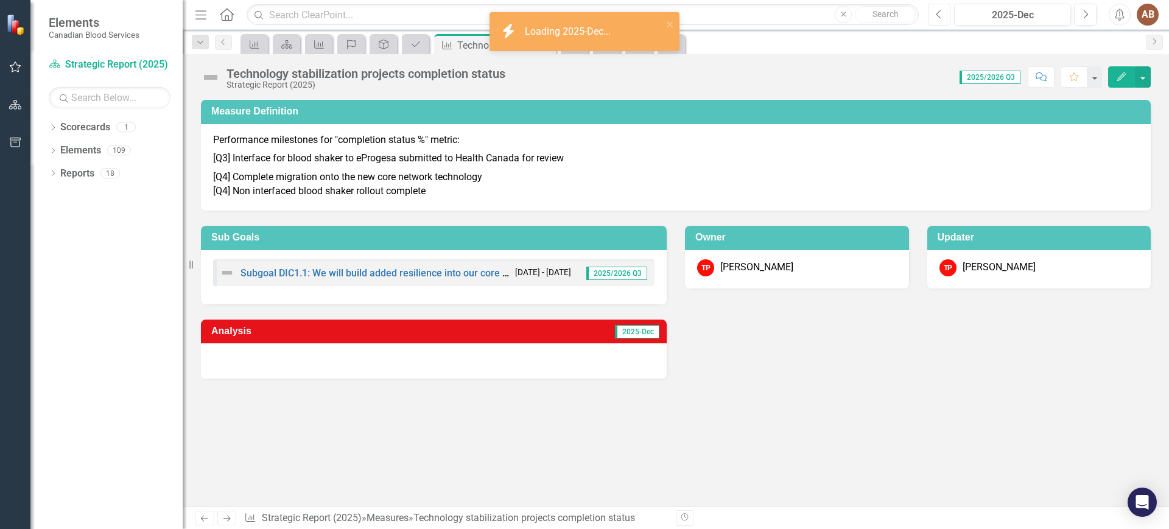
click at [944, 10] on button "Previous" at bounding box center [939, 15] width 23 height 22
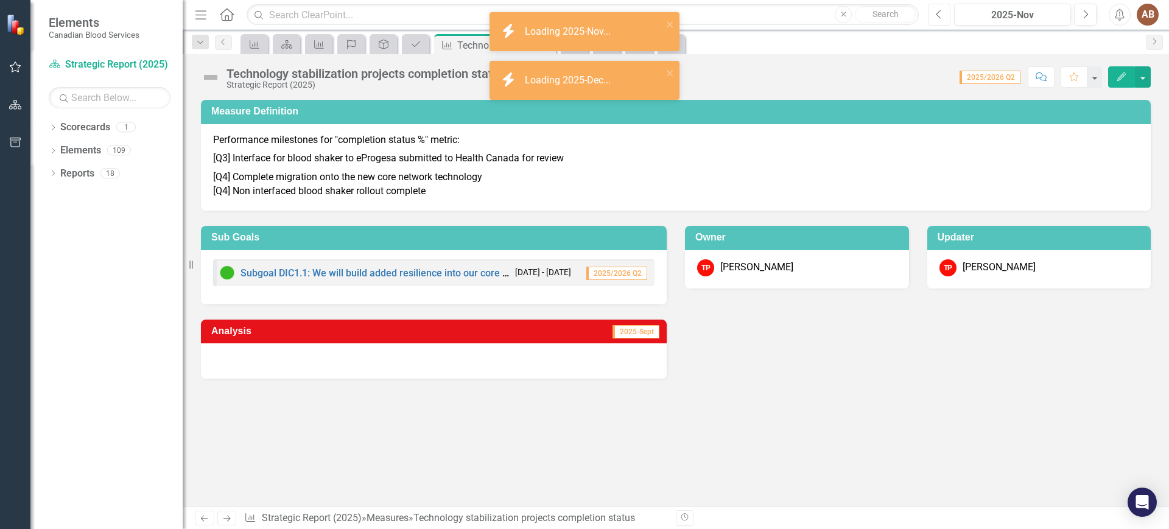
click at [946, 10] on button "Previous" at bounding box center [939, 15] width 23 height 22
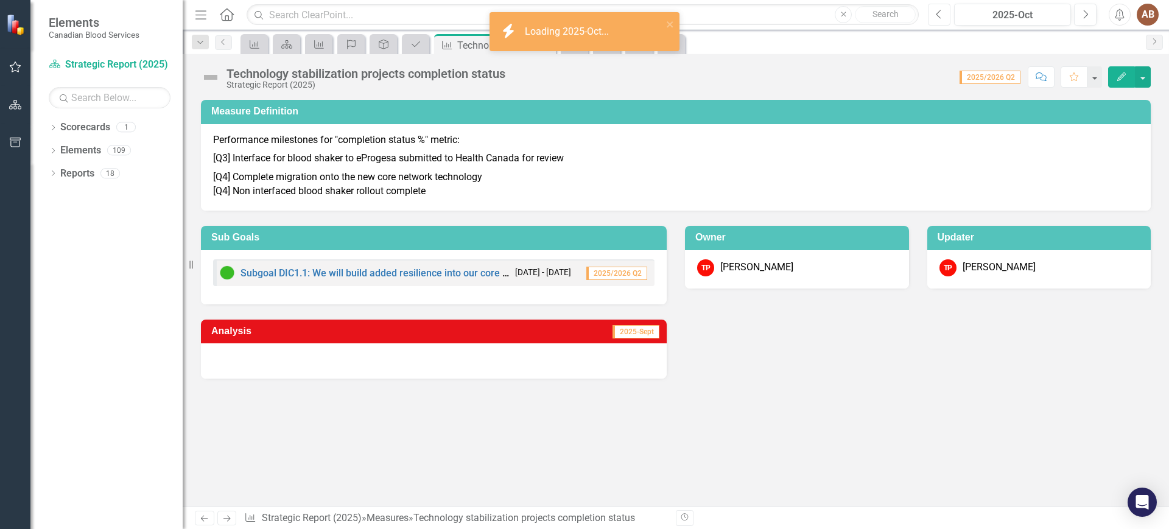
click at [946, 10] on button "Previous" at bounding box center [939, 15] width 23 height 22
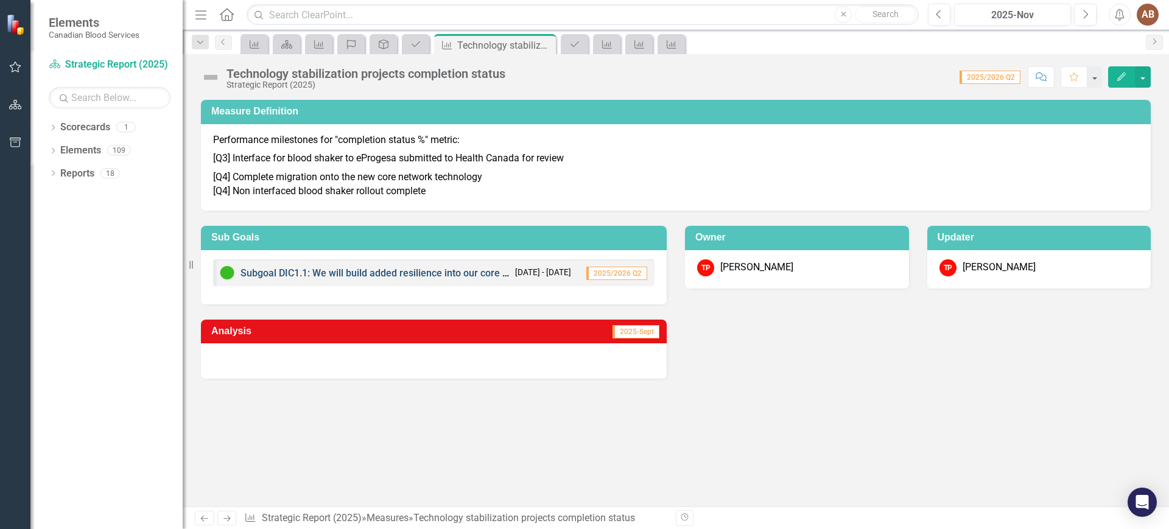
click at [398, 274] on link "Subgoal DIC1.1: We will build added resilience into our core technology infrast…" at bounding box center [649, 273] width 819 height 12
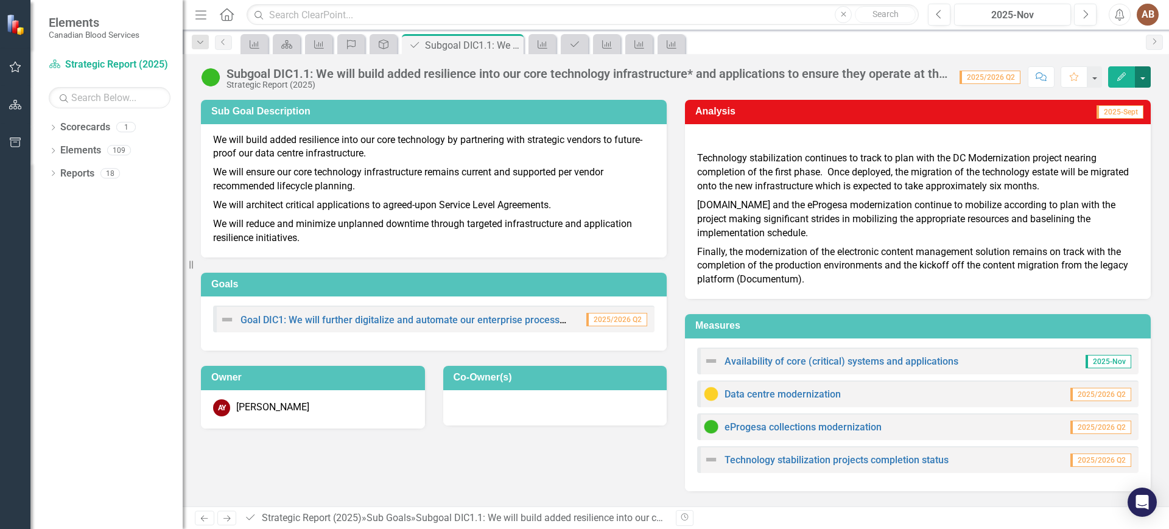
click at [1142, 79] on button "button" at bounding box center [1143, 76] width 16 height 21
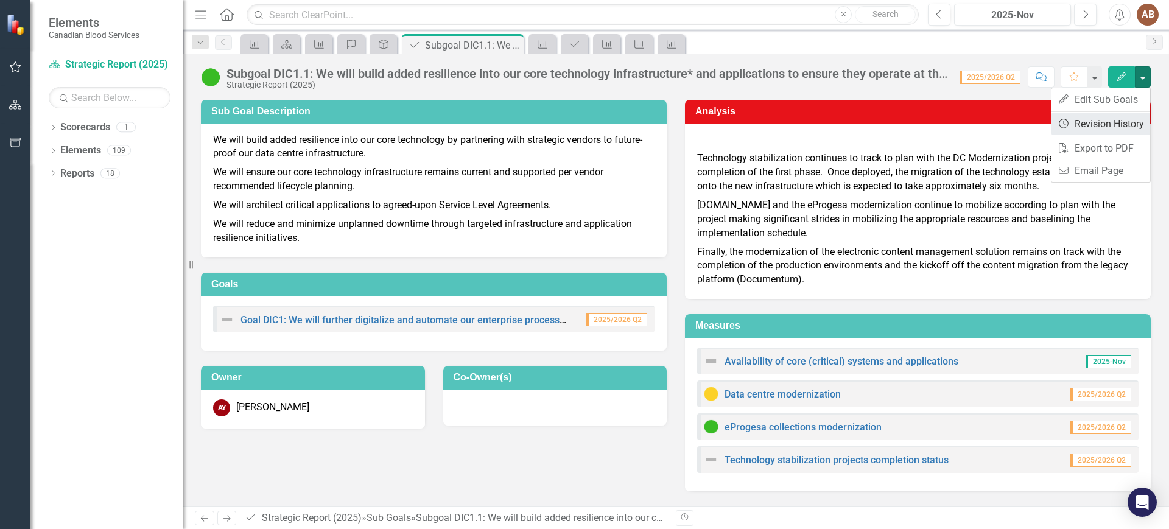
click at [1124, 126] on link "Revision History Revision History" at bounding box center [1100, 124] width 99 height 23
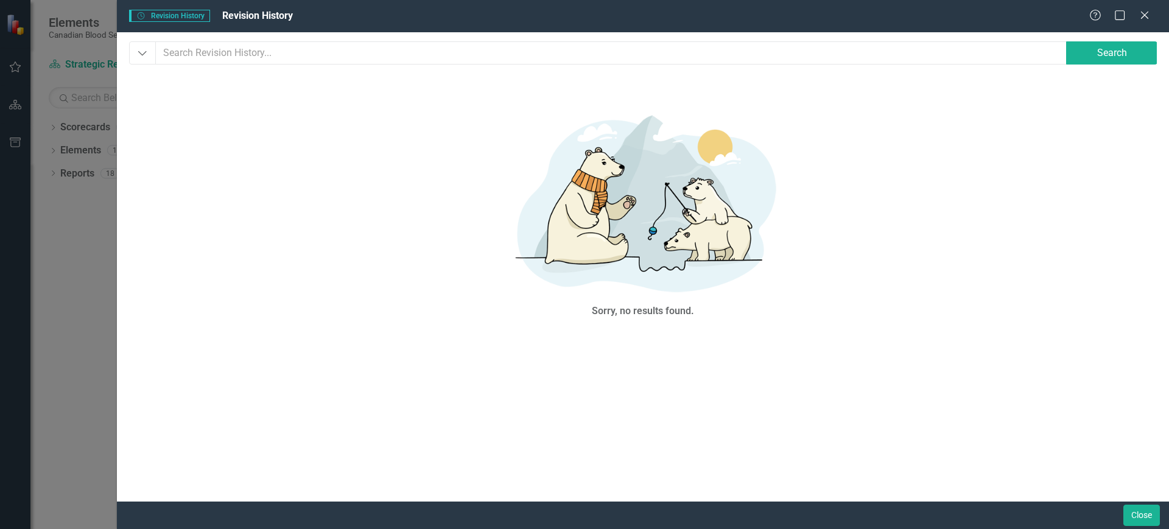
click at [271, 10] on span "Revision History" at bounding box center [257, 16] width 71 height 12
click at [136, 60] on button "Dropdown" at bounding box center [142, 52] width 27 height 23
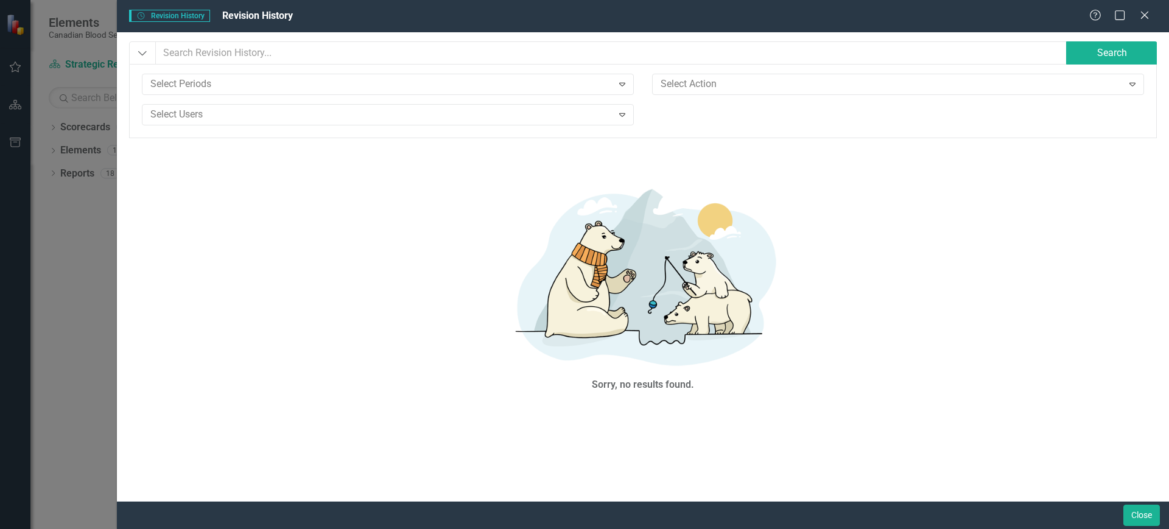
click at [304, 206] on div "Sorry, no results found." at bounding box center [643, 286] width 1028 height 267
click at [1146, 16] on icon at bounding box center [1144, 14] width 9 height 9
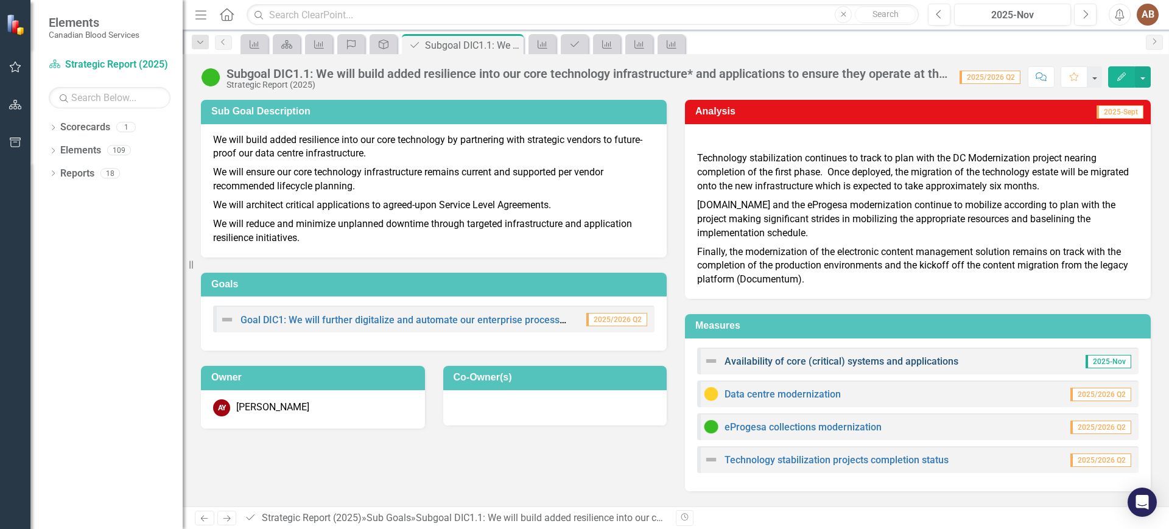
click at [911, 360] on link "Availability of core (critical) systems and applications" at bounding box center [841, 361] width 234 height 12
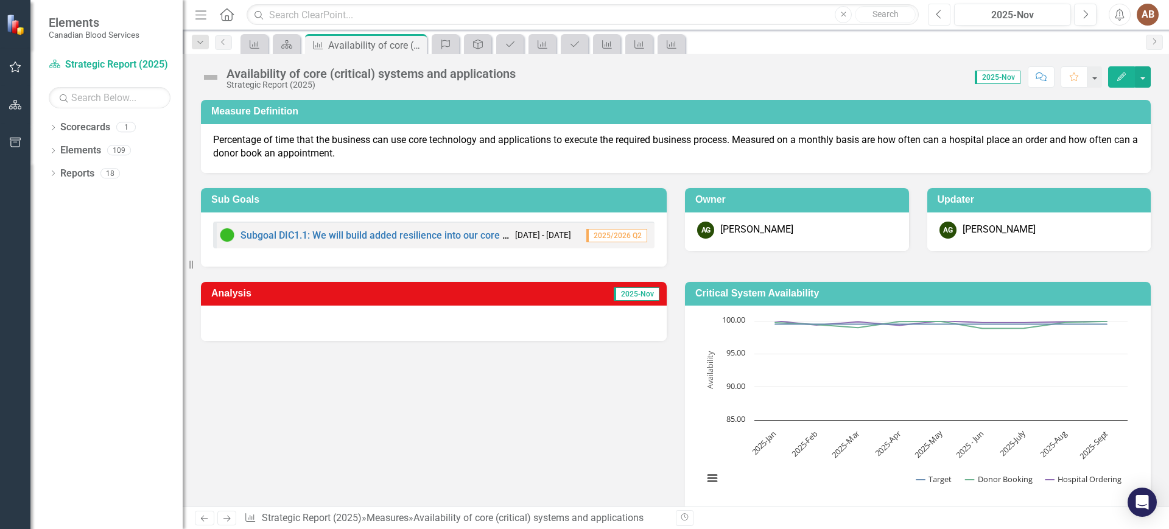
click at [937, 9] on icon "Previous" at bounding box center [939, 14] width 7 height 11
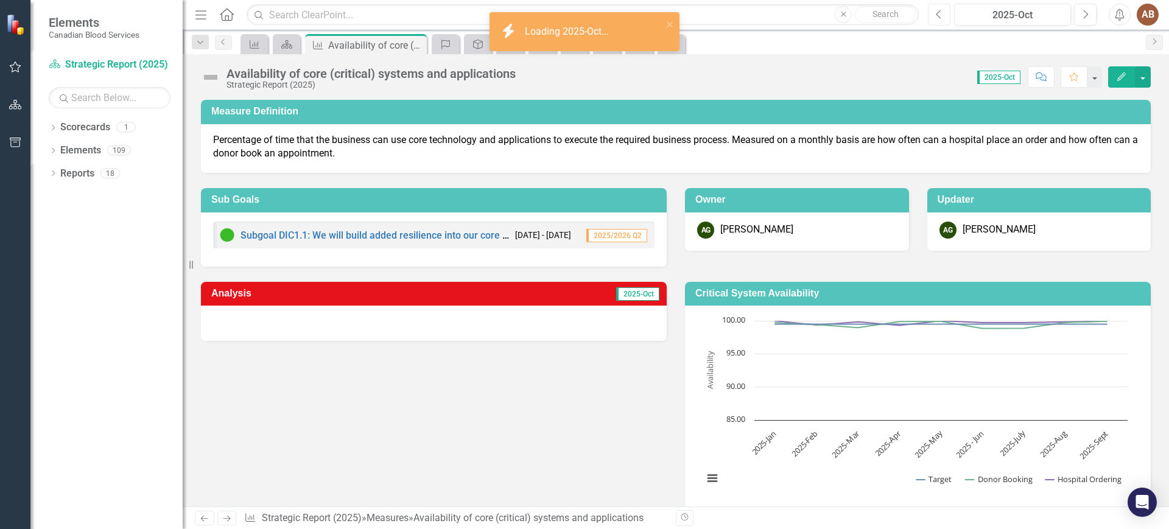
click at [937, 10] on icon "Previous" at bounding box center [939, 14] width 7 height 11
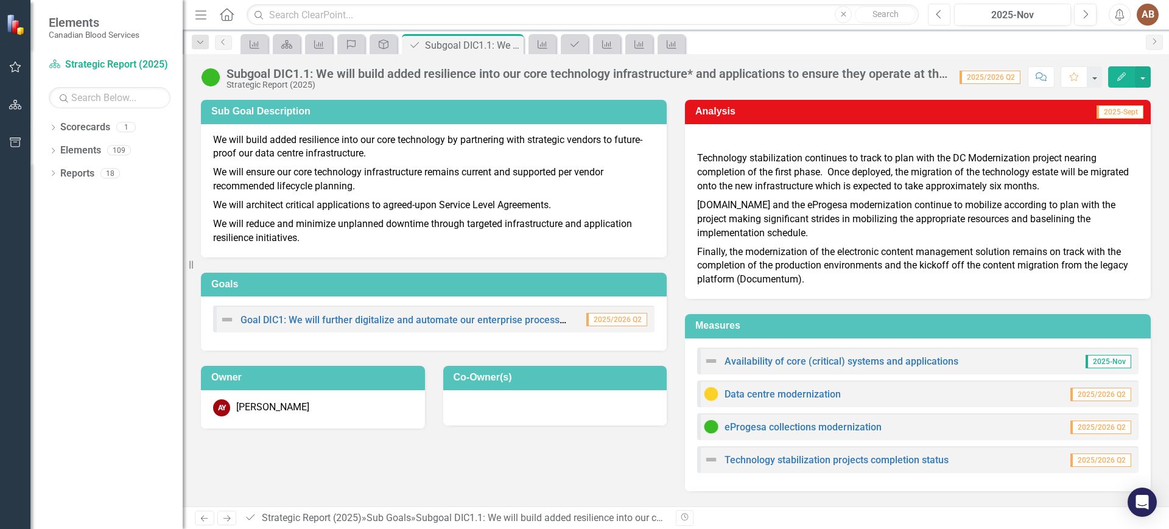
click at [940, 12] on icon "Previous" at bounding box center [939, 14] width 7 height 11
click at [944, 19] on button "Previous" at bounding box center [939, 15] width 23 height 22
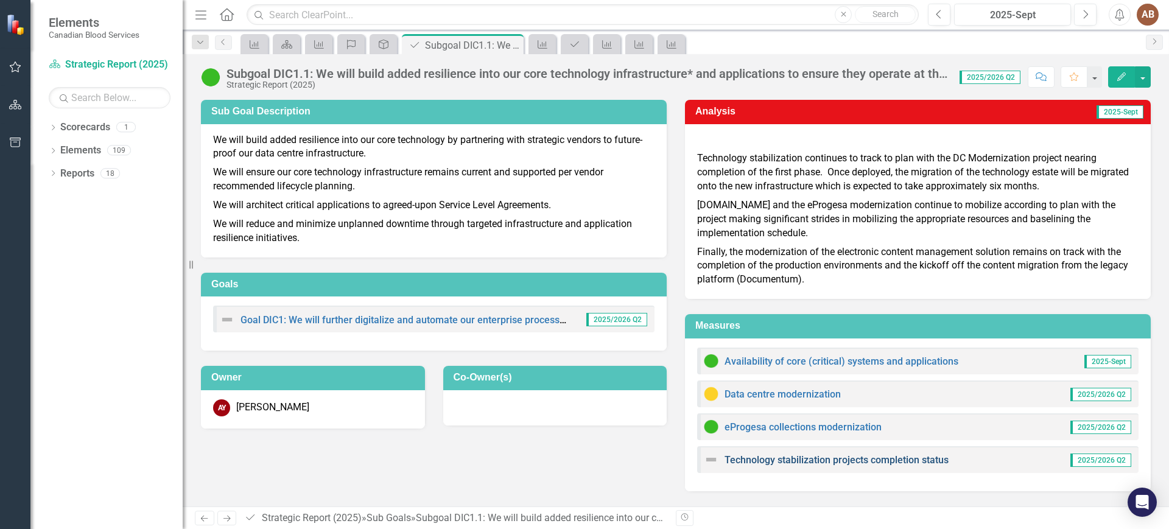
click at [890, 455] on link "Technology stabilization projects completion status" at bounding box center [836, 460] width 224 height 12
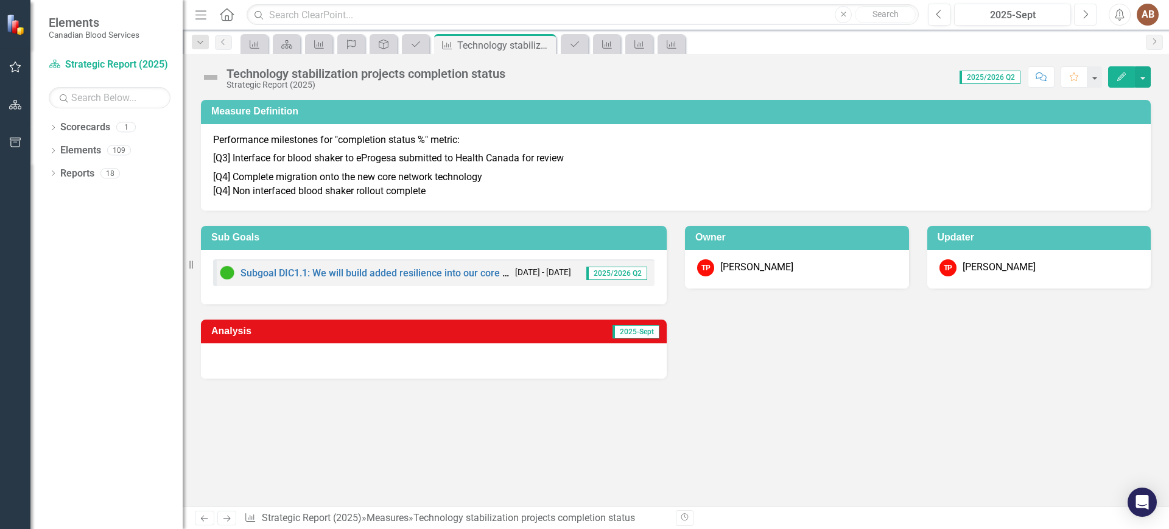
click at [1084, 10] on icon "button" at bounding box center [1086, 14] width 5 height 9
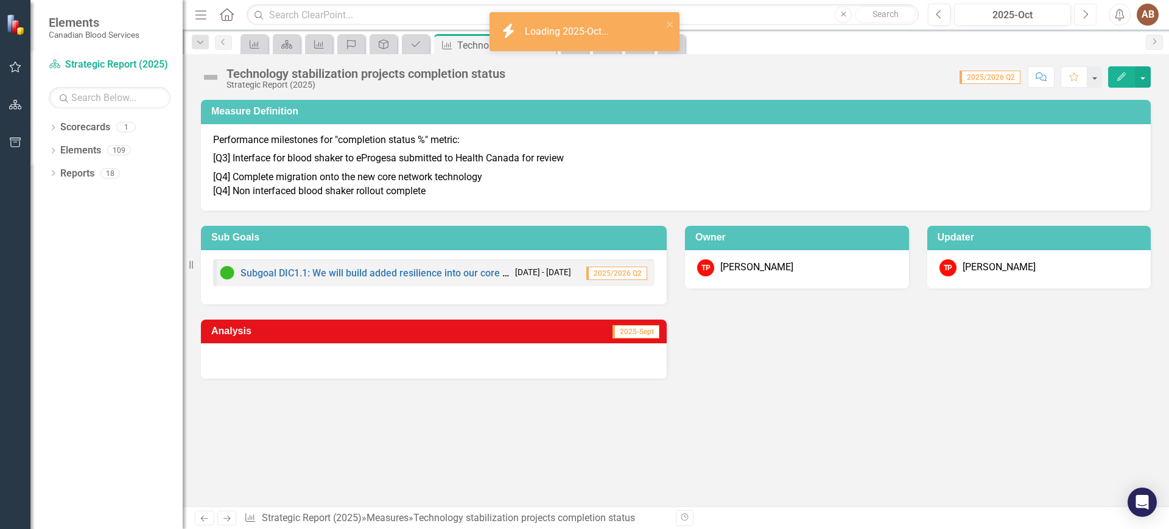
click at [1084, 10] on icon "button" at bounding box center [1086, 14] width 5 height 9
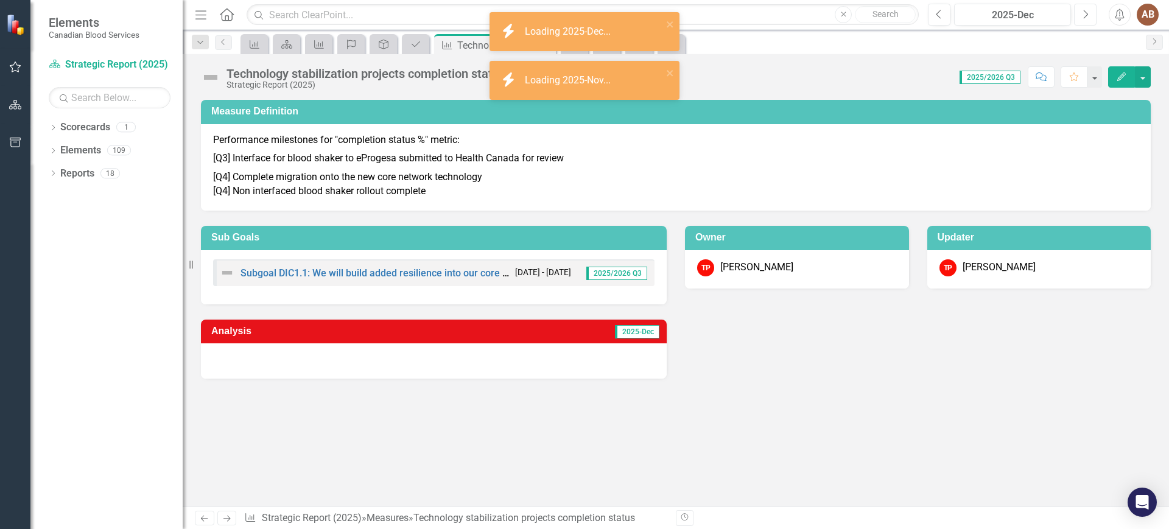
click at [1084, 10] on icon "button" at bounding box center [1086, 14] width 5 height 9
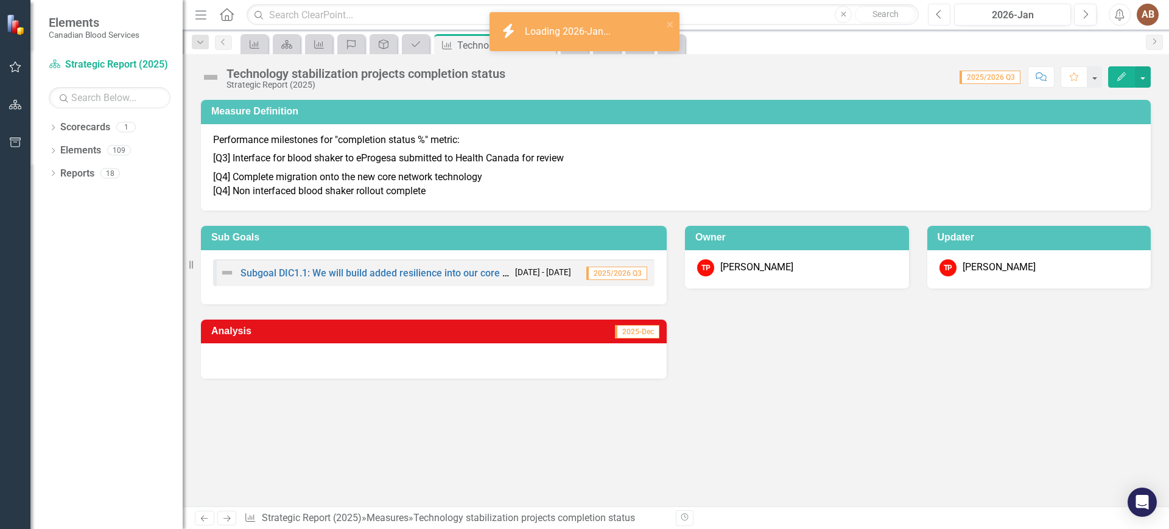
click at [939, 14] on icon "Previous" at bounding box center [939, 14] width 7 height 11
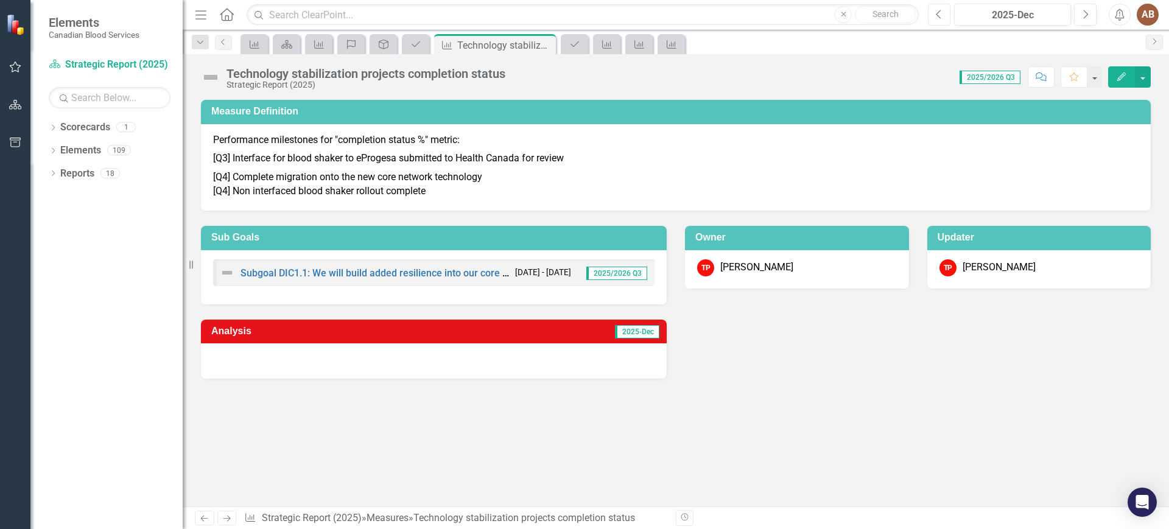
click at [939, 14] on icon "Previous" at bounding box center [939, 14] width 7 height 11
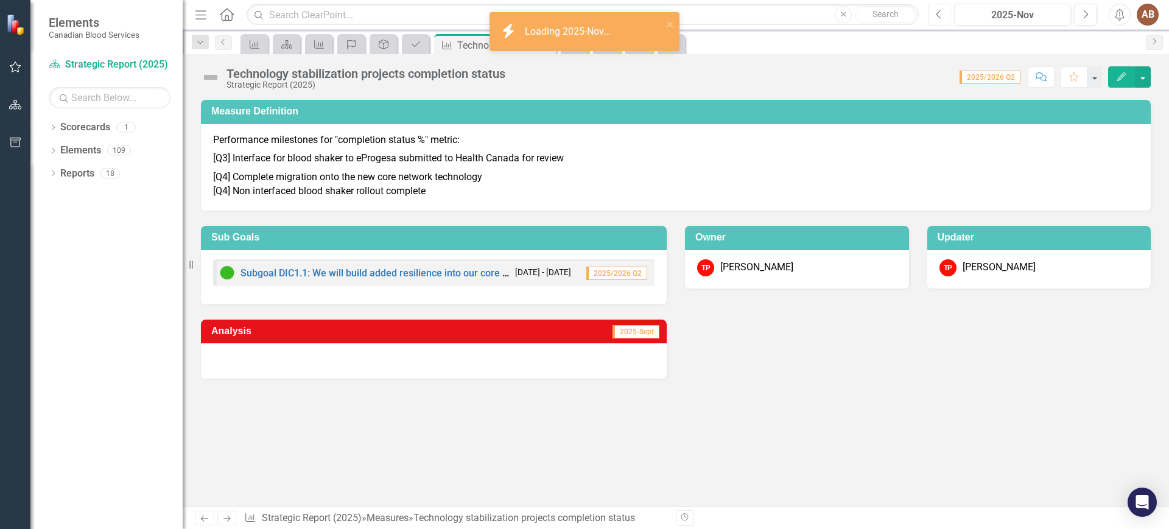
click at [939, 14] on icon "Previous" at bounding box center [939, 14] width 7 height 11
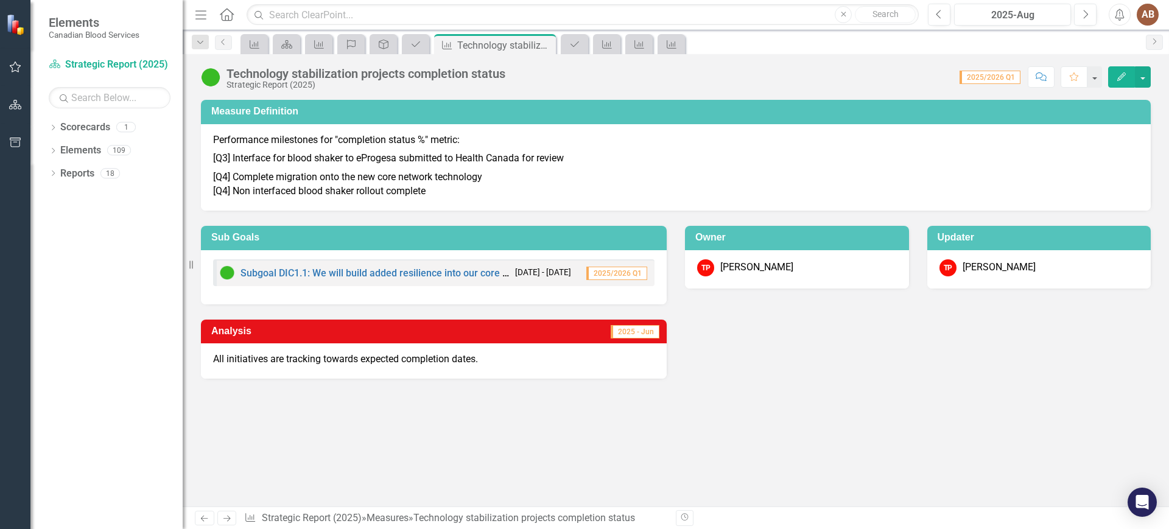
click at [906, 371] on div "Analysis 2025 - Jun All initiatives are tracking towards expected completion da…" at bounding box center [676, 341] width 968 height 75
click at [1001, 380] on div "Measure Definition Performance milestones for "completion status %" metric: [Q3…" at bounding box center [676, 238] width 986 height 306
click at [992, 444] on div "Measure Definition Performance milestones for "completion status %" metric: [Q3…" at bounding box center [676, 303] width 986 height 407
click at [1007, 336] on div "Analysis 2025 - Jun All initiatives are tracking towards expected completion da…" at bounding box center [676, 341] width 968 height 75
click at [100, 59] on link "Scorecard Strategic Report (2025)" at bounding box center [110, 65] width 122 height 14
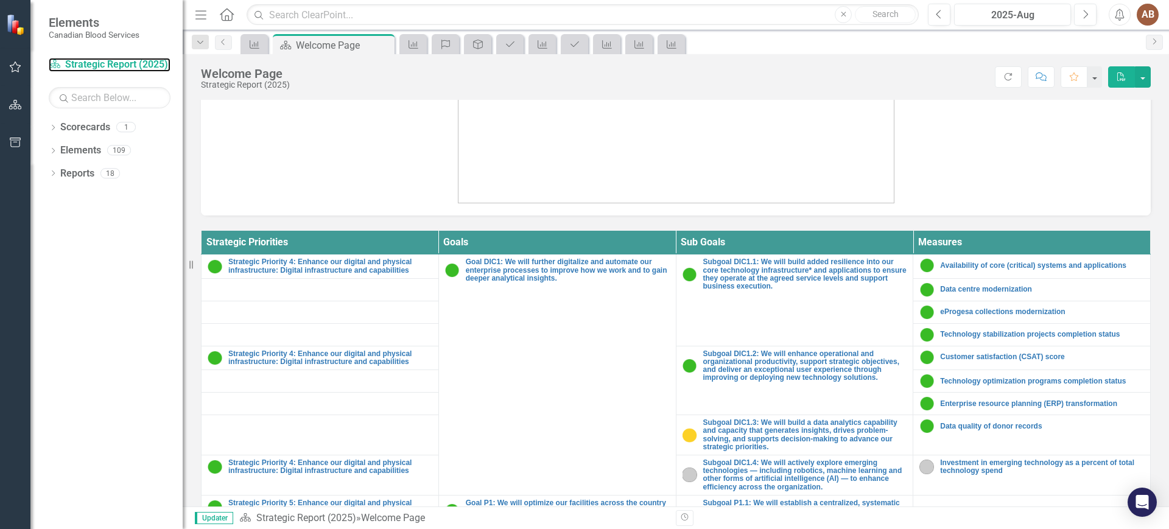
scroll to position [397, 0]
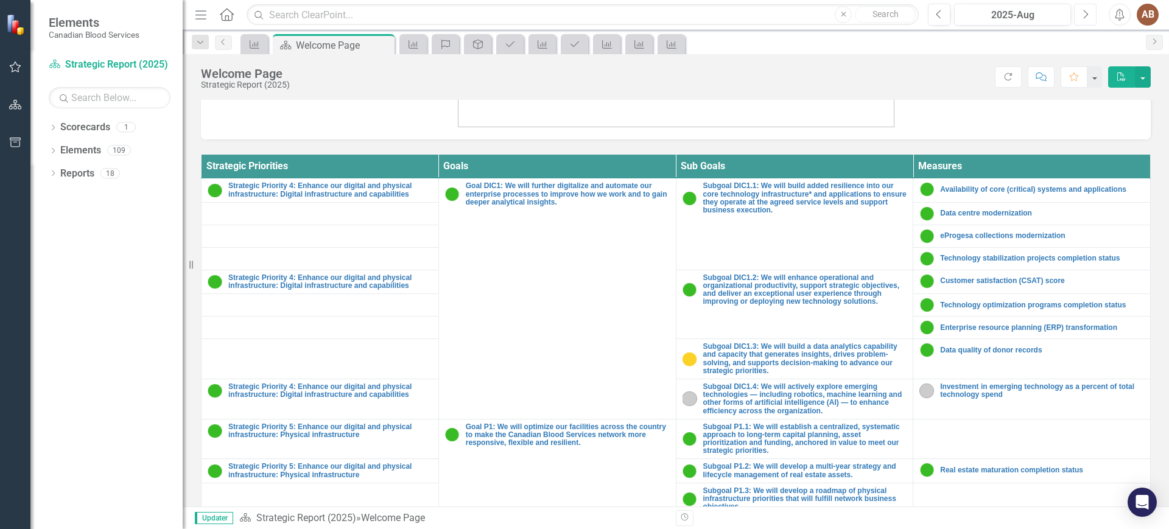
click at [1090, 13] on button "Next" at bounding box center [1085, 15] width 23 height 22
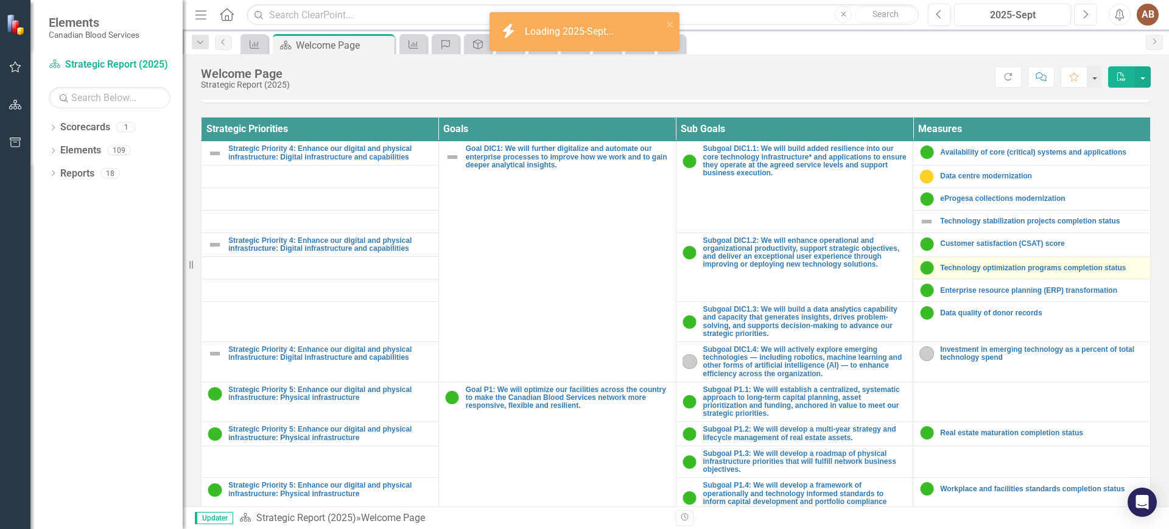
scroll to position [408, 0]
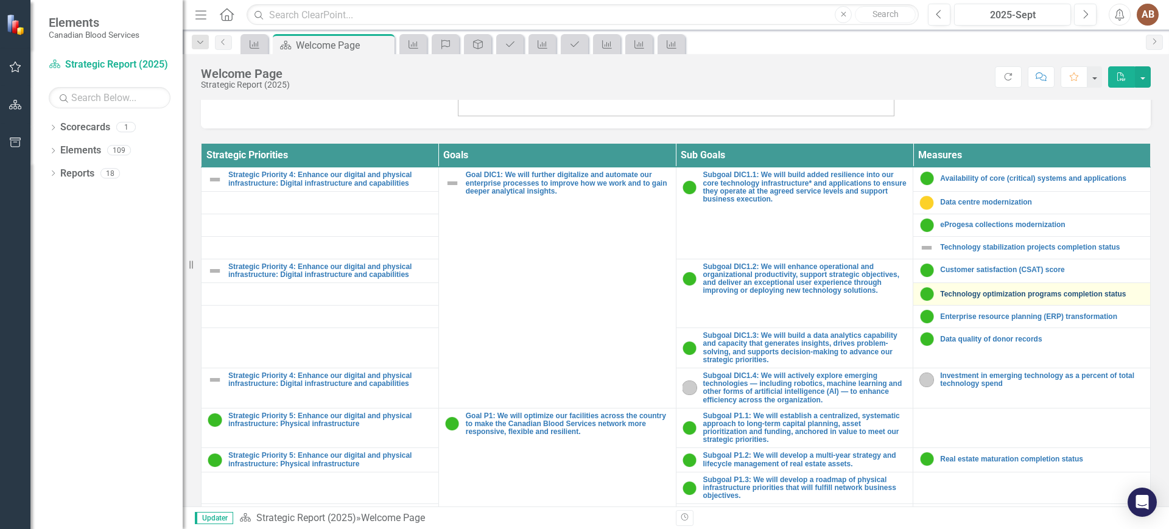
click at [1042, 292] on link "Technology optimization programs completion status" at bounding box center [1042, 294] width 204 height 8
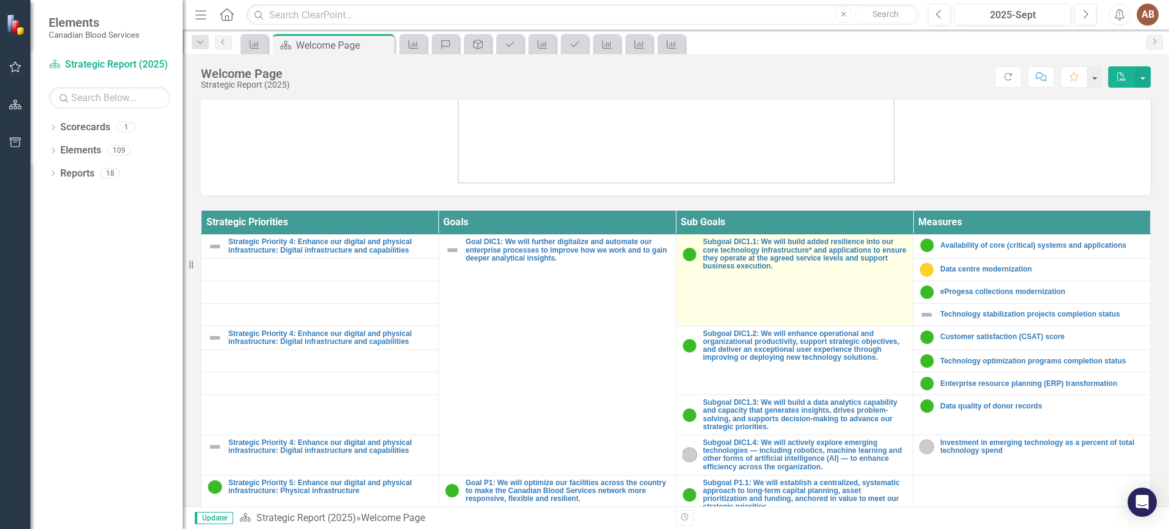
scroll to position [332, 0]
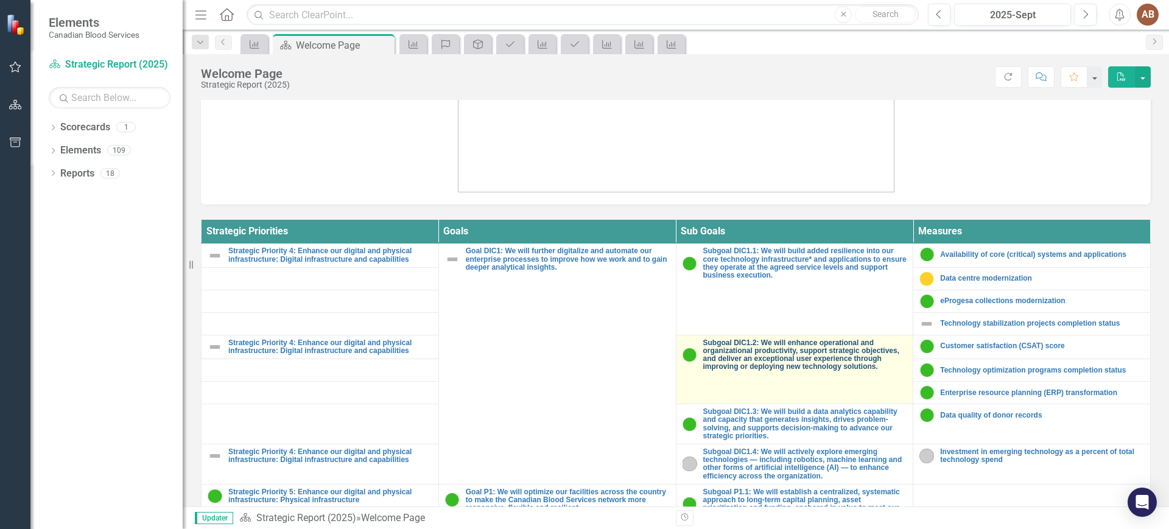
click at [819, 353] on link "Subgoal DIC1.2: We will enhance operational and organizational productivity, su…" at bounding box center [805, 355] width 204 height 32
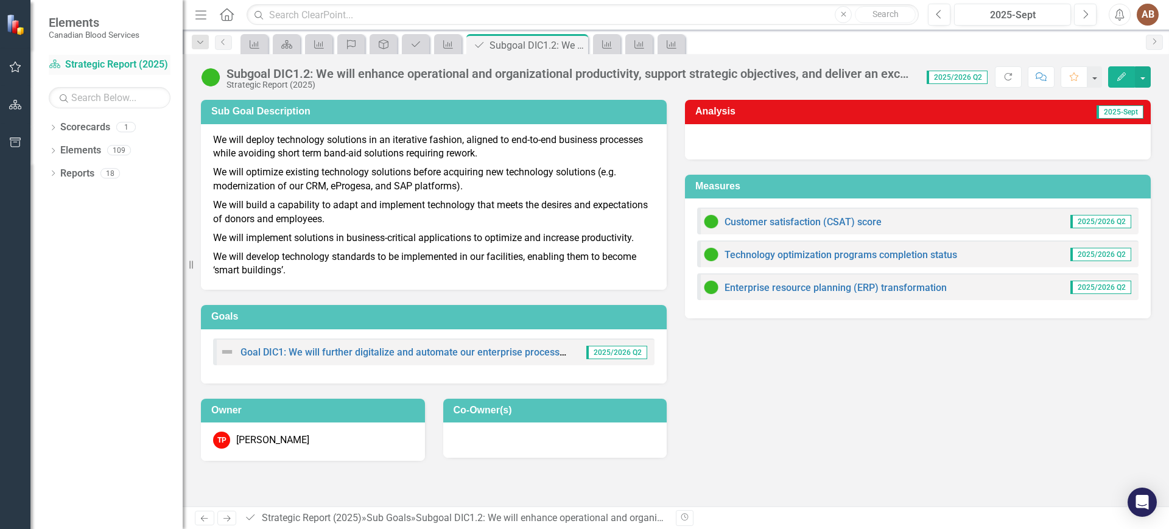
click at [114, 69] on link "Scorecard Strategic Report (2025)" at bounding box center [110, 65] width 122 height 14
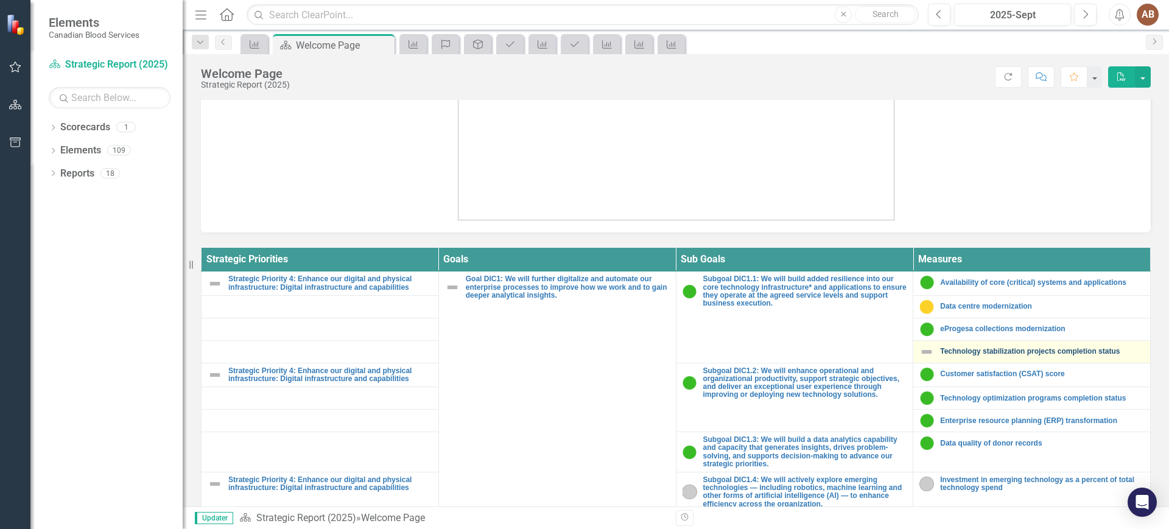
click at [1058, 348] on link "Technology stabilization projects completion status" at bounding box center [1042, 352] width 204 height 8
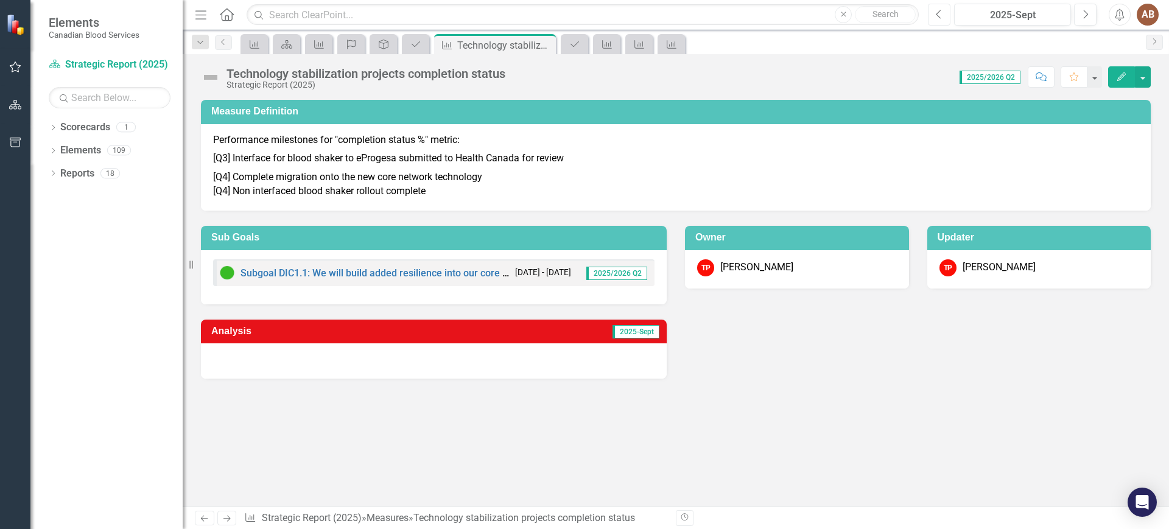
click at [939, 18] on icon "Previous" at bounding box center [939, 14] width 7 height 11
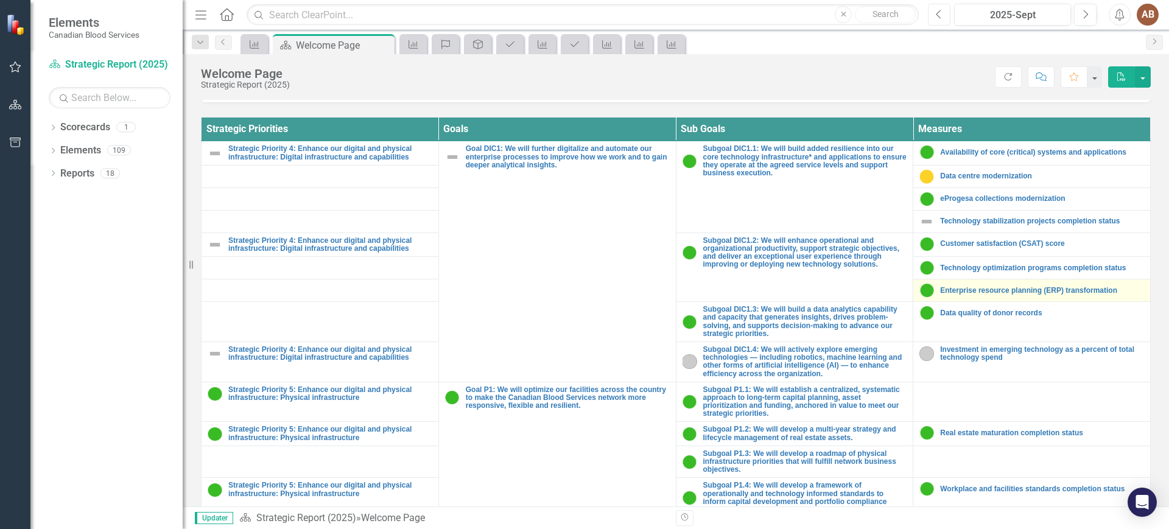
scroll to position [408, 0]
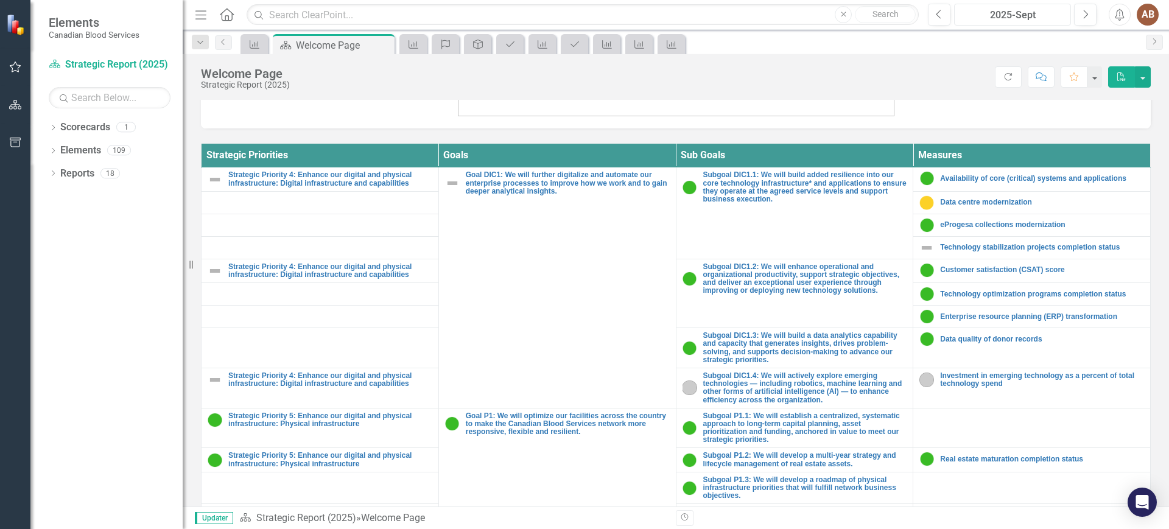
click at [1032, 10] on div "2025-Sept" at bounding box center [1012, 15] width 108 height 15
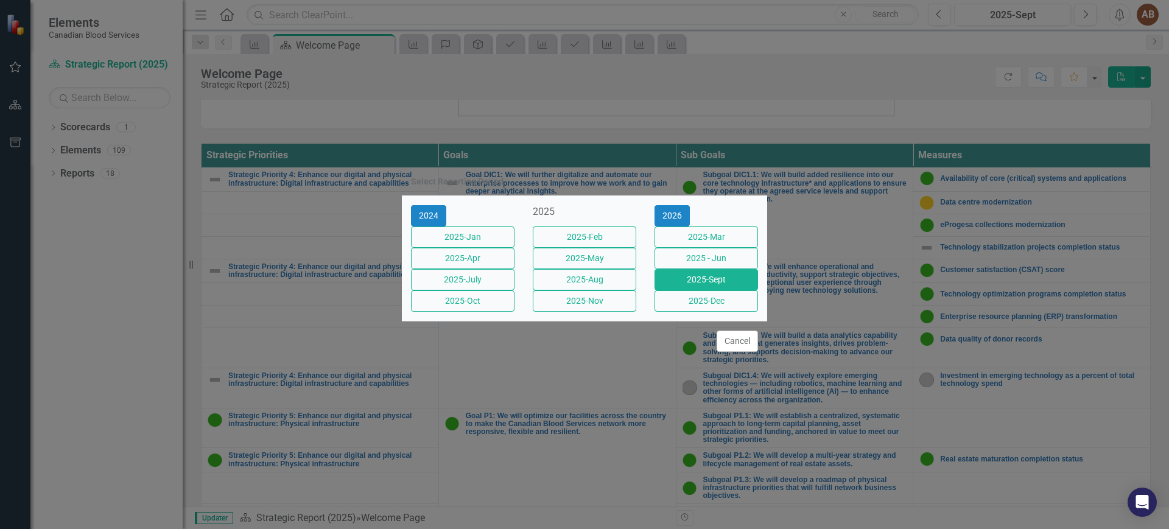
click at [992, 71] on div "Select Reporting Period 2024 2025 2026 2025-Jan 2025-Feb 2025-Mar 2025-Apr 2025…" at bounding box center [584, 264] width 1169 height 529
click at [704, 137] on div "Select Reporting Period 2024 2025 2026 2025-Jan 2025-Feb 2025-Mar 2025-Apr 2025…" at bounding box center [584, 264] width 365 height 529
click at [730, 348] on button "Cancel" at bounding box center [736, 341] width 41 height 21
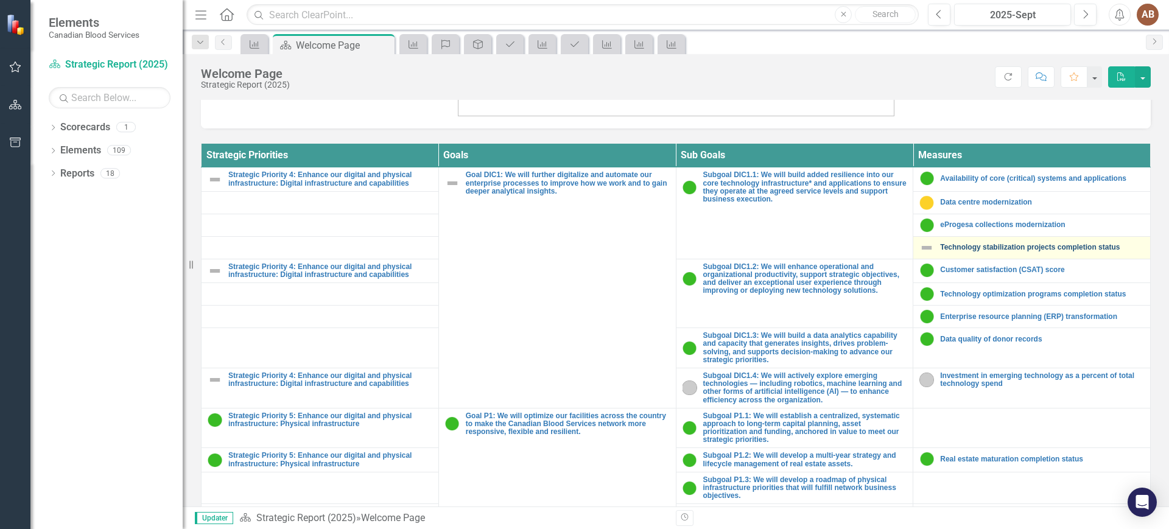
click at [940, 243] on link "Technology stabilization projects completion status" at bounding box center [1042, 247] width 204 height 8
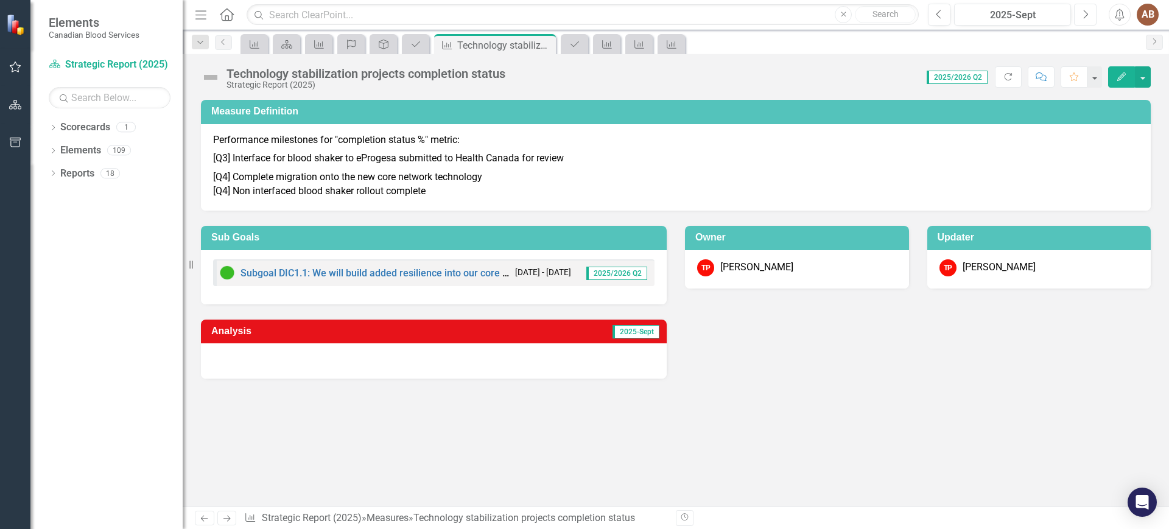
click at [1087, 9] on icon "Next" at bounding box center [1085, 14] width 7 height 11
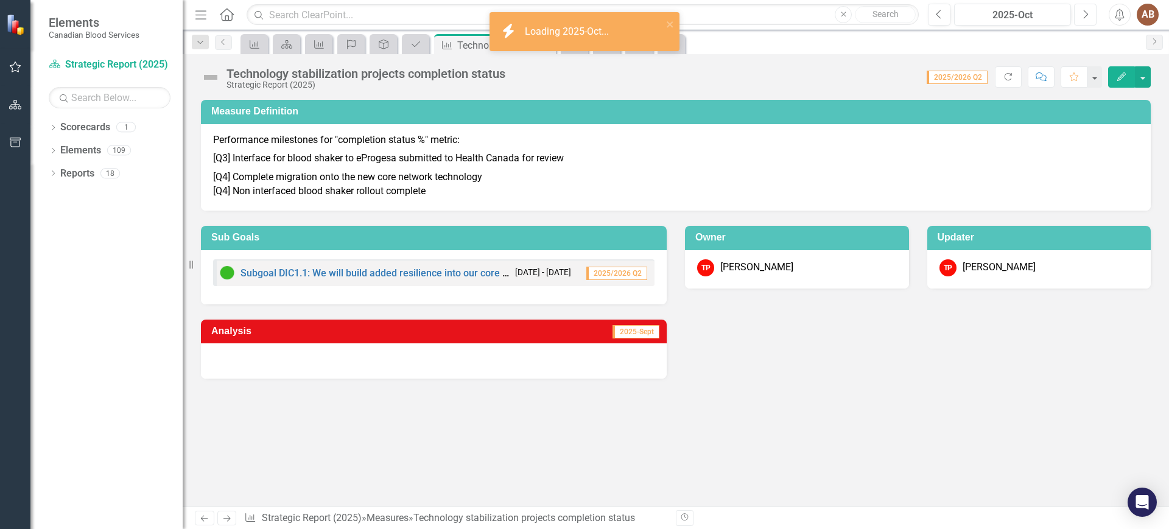
click at [1087, 9] on icon "Next" at bounding box center [1085, 14] width 7 height 11
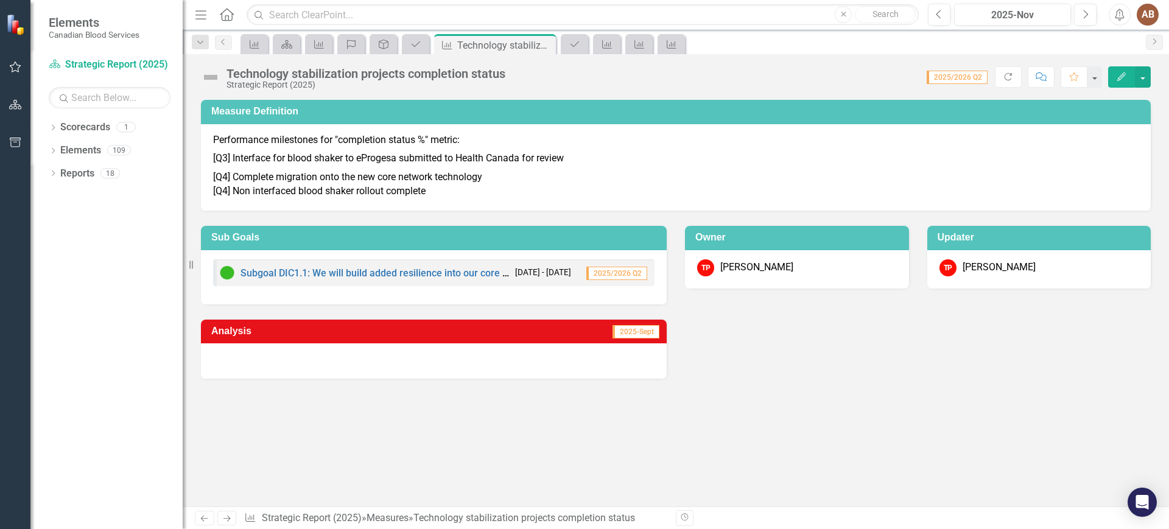
click at [948, 402] on div "Measure Definition Performance milestones for "completion status %" metric: [Q3…" at bounding box center [676, 303] width 986 height 407
click at [1082, 13] on icon "Next" at bounding box center [1085, 14] width 7 height 11
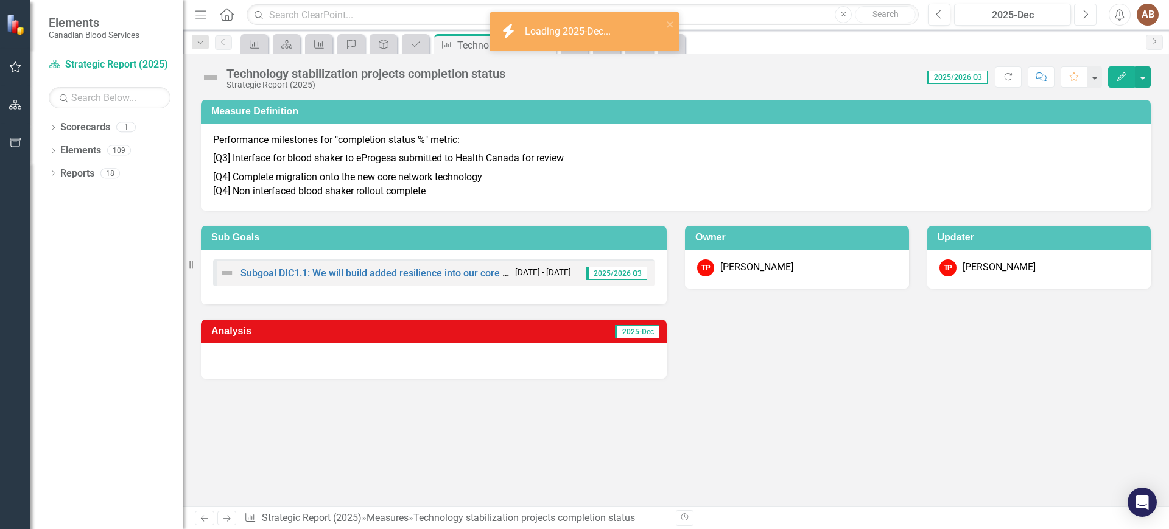
click at [1079, 15] on button "Next" at bounding box center [1085, 15] width 23 height 22
click at [939, 5] on button "Previous" at bounding box center [939, 15] width 23 height 22
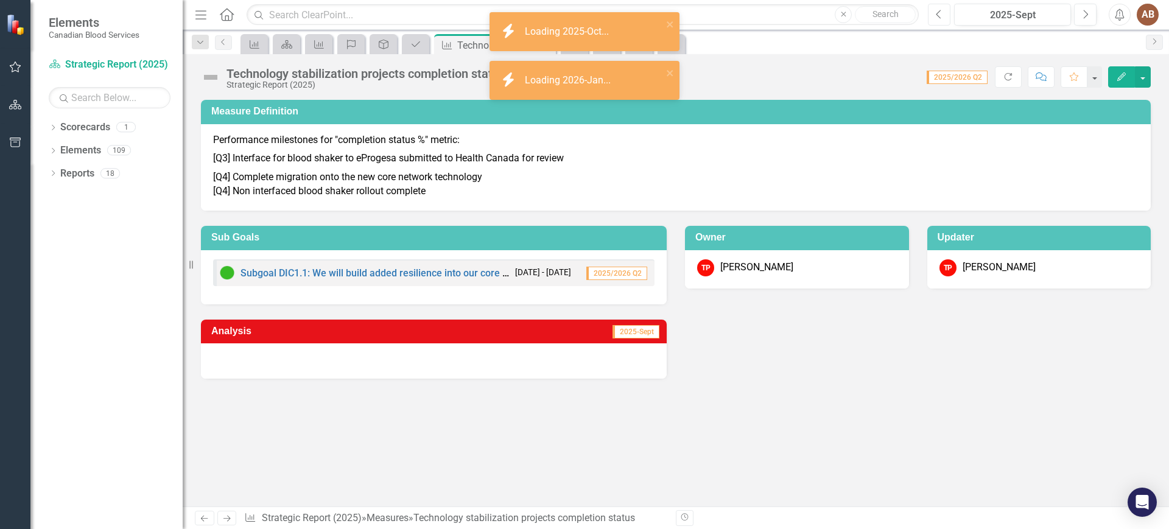
click at [939, 5] on button "Previous" at bounding box center [939, 15] width 23 height 22
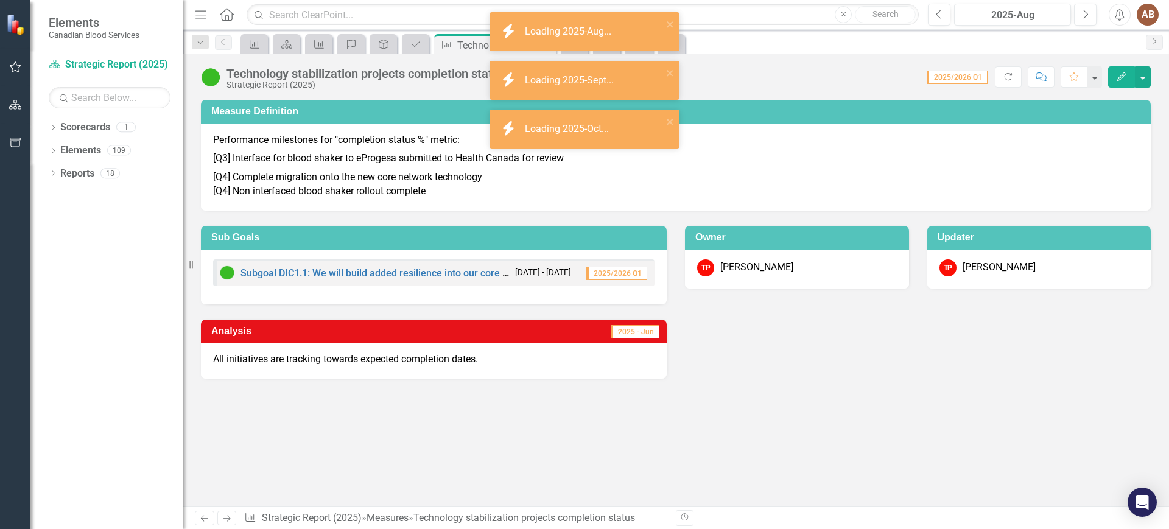
click at [888, 424] on div "Measure Definition Performance milestones for "completion status %" metric: [Q3…" at bounding box center [676, 303] width 986 height 407
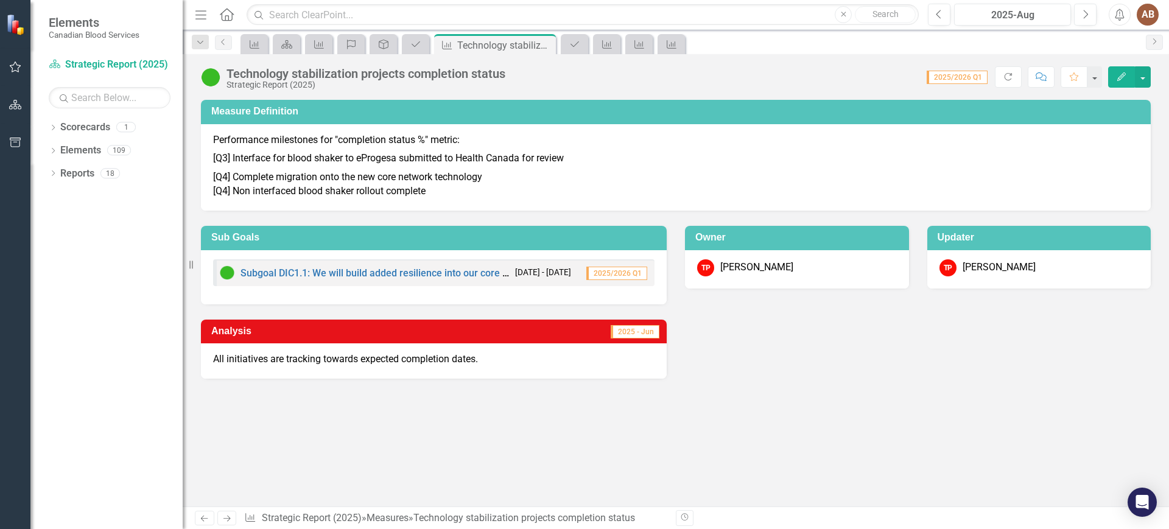
click at [905, 376] on div "Analysis 2025 - Jun All initiatives are tracking towards expected completion da…" at bounding box center [676, 341] width 968 height 75
click at [129, 62] on link "Scorecard Strategic Report (2025)" at bounding box center [110, 65] width 122 height 14
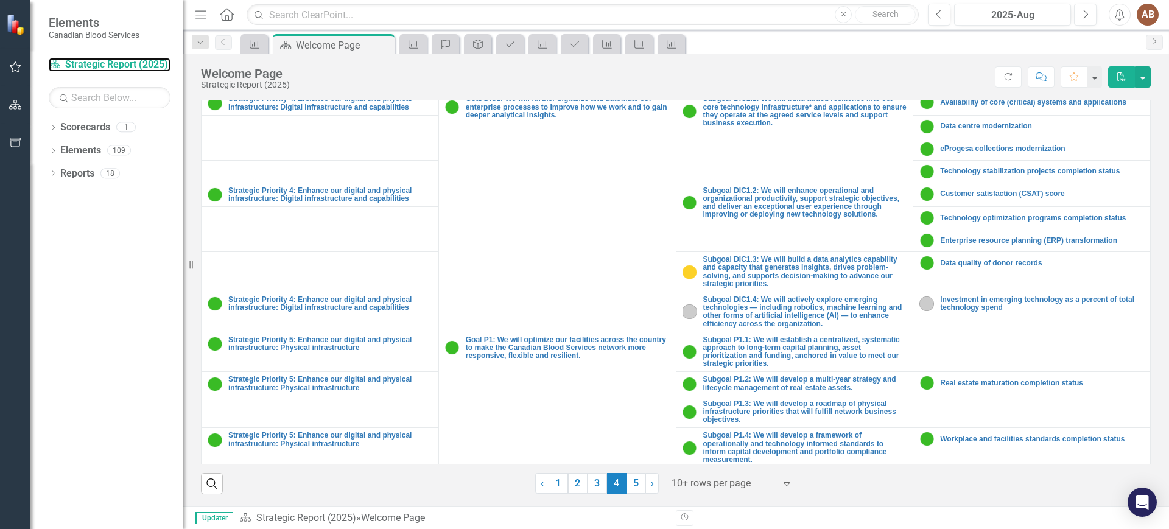
scroll to position [332, 0]
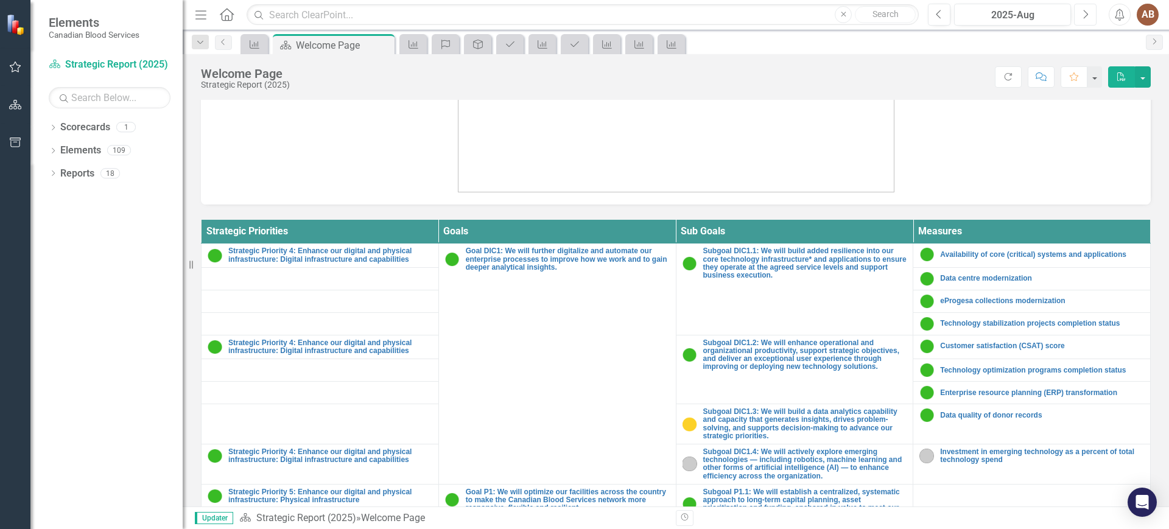
click at [1083, 13] on icon "Next" at bounding box center [1085, 14] width 7 height 11
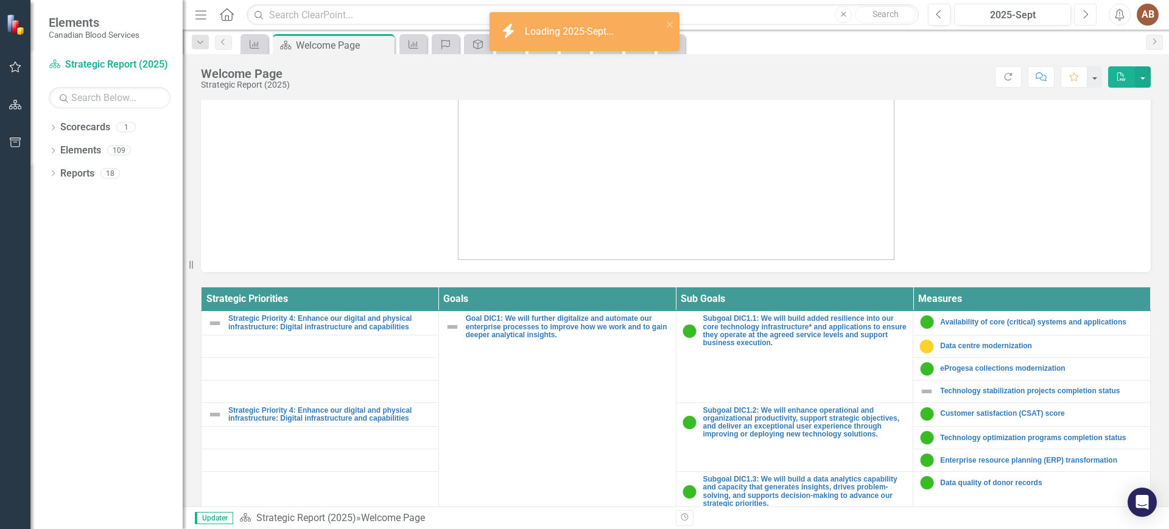
scroll to position [380, 0]
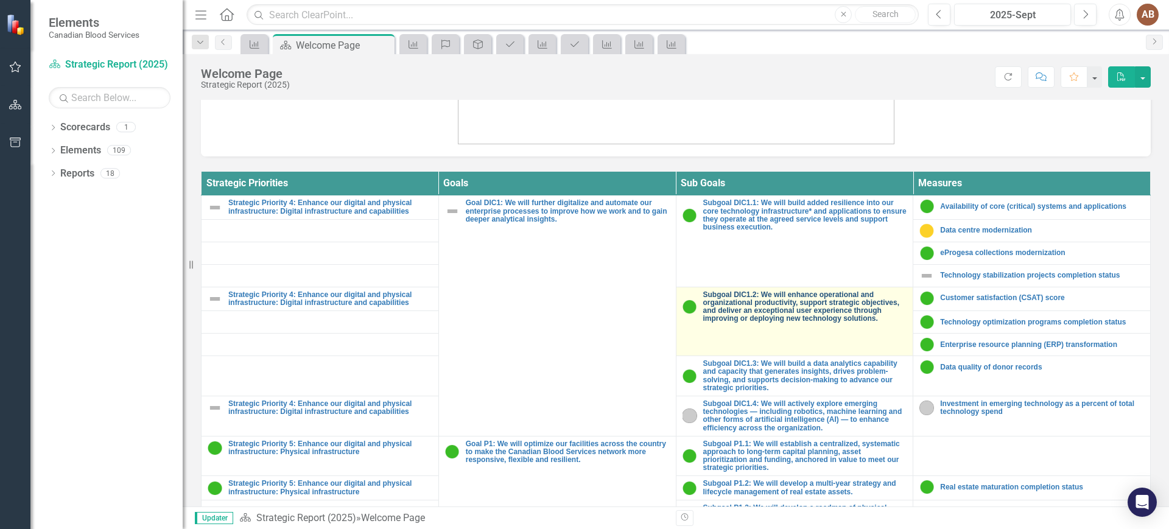
click at [789, 306] on link "Subgoal DIC1.2: We will enhance operational and organizational productivity, su…" at bounding box center [805, 307] width 204 height 32
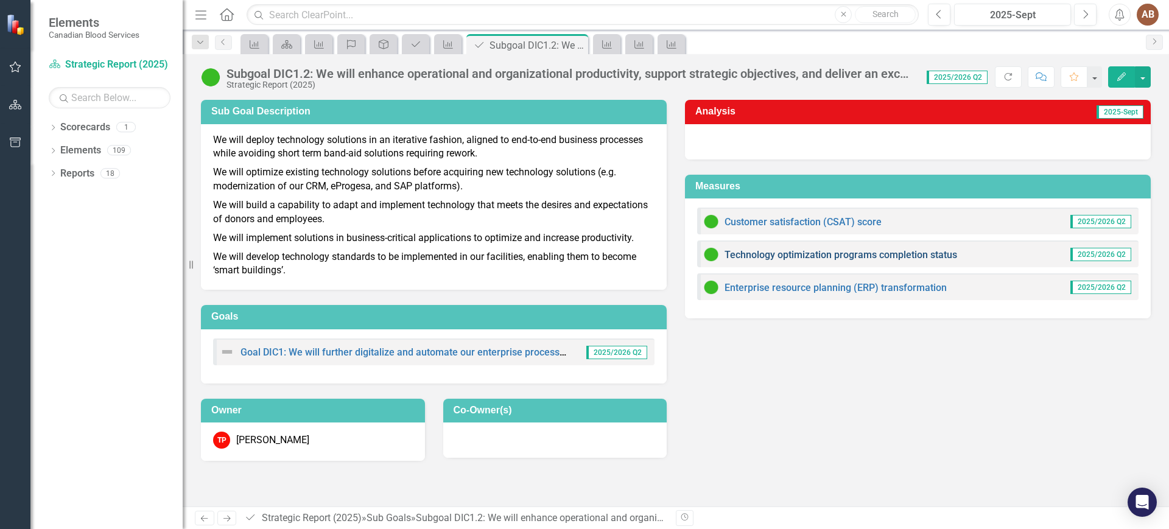
click at [814, 256] on link "Technology optimization programs completion status" at bounding box center [840, 255] width 233 height 12
drag, startPoint x: 1061, startPoint y: 370, endPoint x: 1051, endPoint y: 375, distance: 11.4
click at [1057, 373] on div "Sub Goal Description We will deploy technology solutions in an iterative fashio…" at bounding box center [676, 273] width 968 height 376
click at [919, 380] on div "Sub Goal Description We will deploy technology solutions in an iterative fashio…" at bounding box center [676, 273] width 968 height 376
click at [856, 252] on link "Technology optimization programs completion status" at bounding box center [840, 255] width 233 height 12
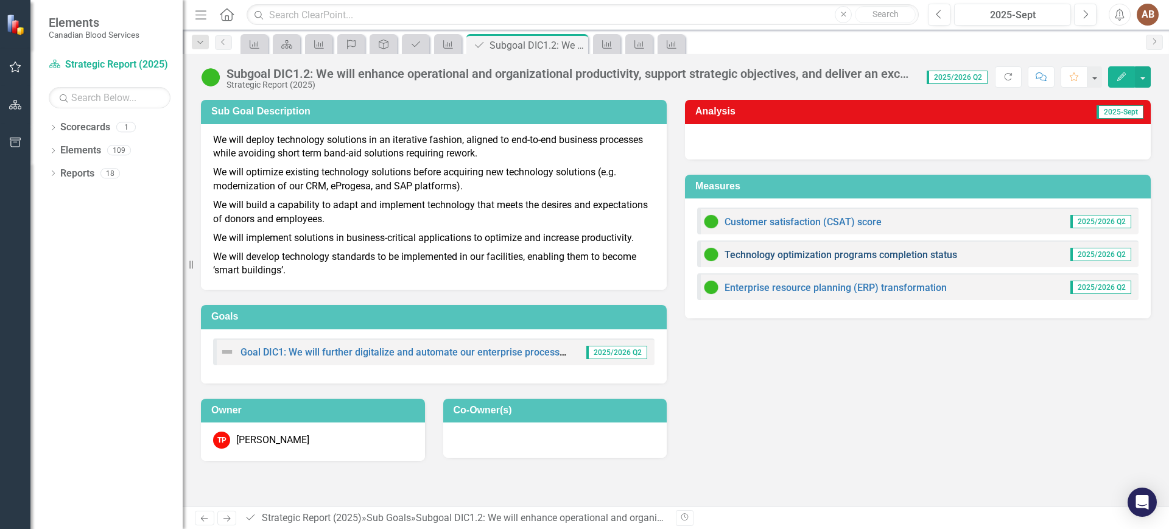
click at [806, 250] on link "Technology optimization programs completion status" at bounding box center [840, 255] width 233 height 12
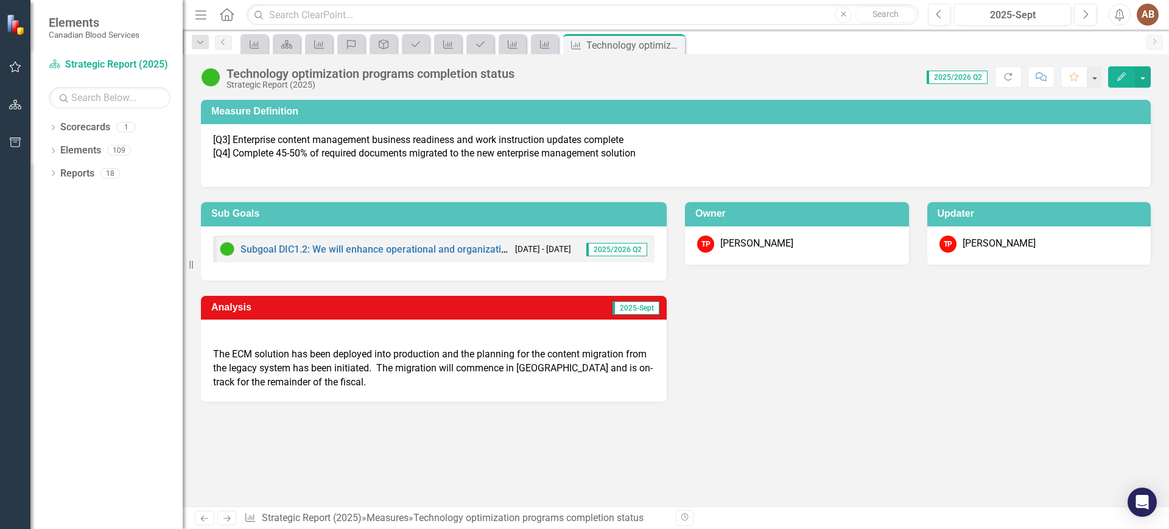
click at [130, 54] on div "Elements Canadian Blood Services" at bounding box center [106, 27] width 152 height 55
click at [132, 55] on div "Scorecard Strategic Report (2025)" at bounding box center [110, 65] width 122 height 20
click at [87, 68] on link "Scorecard Strategic Report (2025)" at bounding box center [110, 65] width 122 height 14
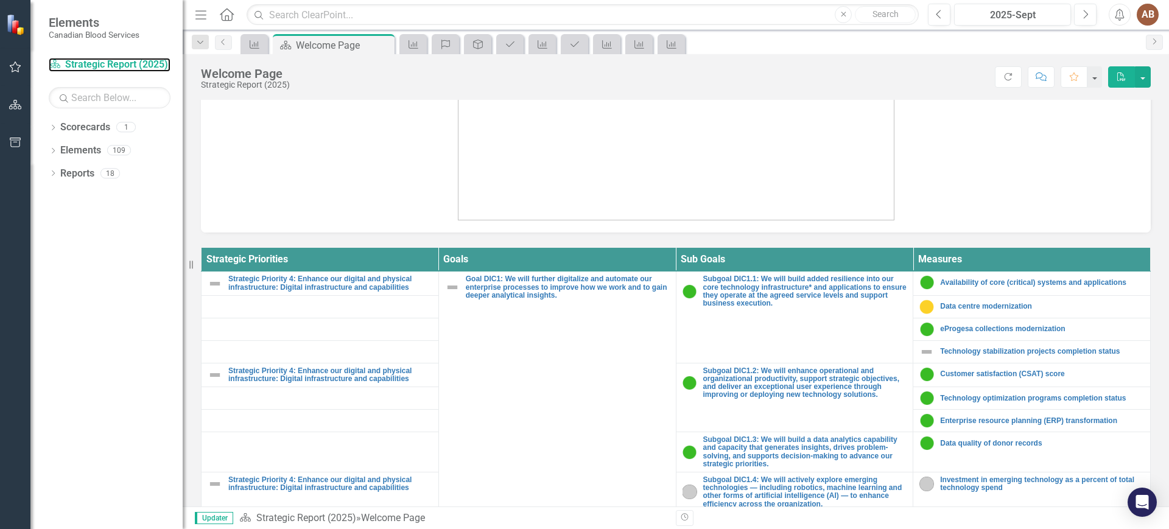
scroll to position [457, 0]
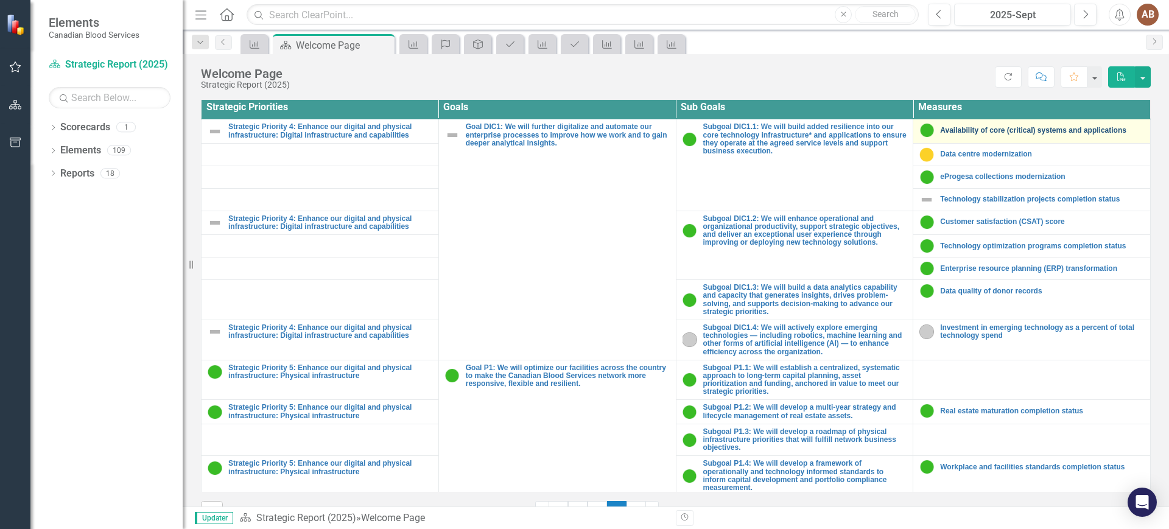
click at [1003, 127] on link "Availability of core (critical) systems and applications" at bounding box center [1042, 131] width 204 height 8
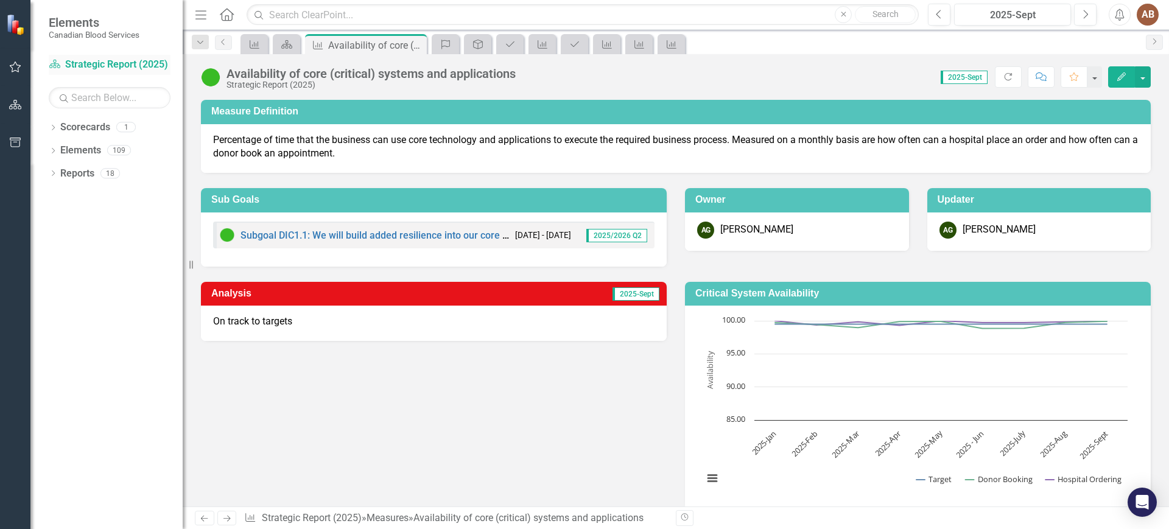
click at [90, 66] on link "Scorecard Strategic Report (2025)" at bounding box center [110, 65] width 122 height 14
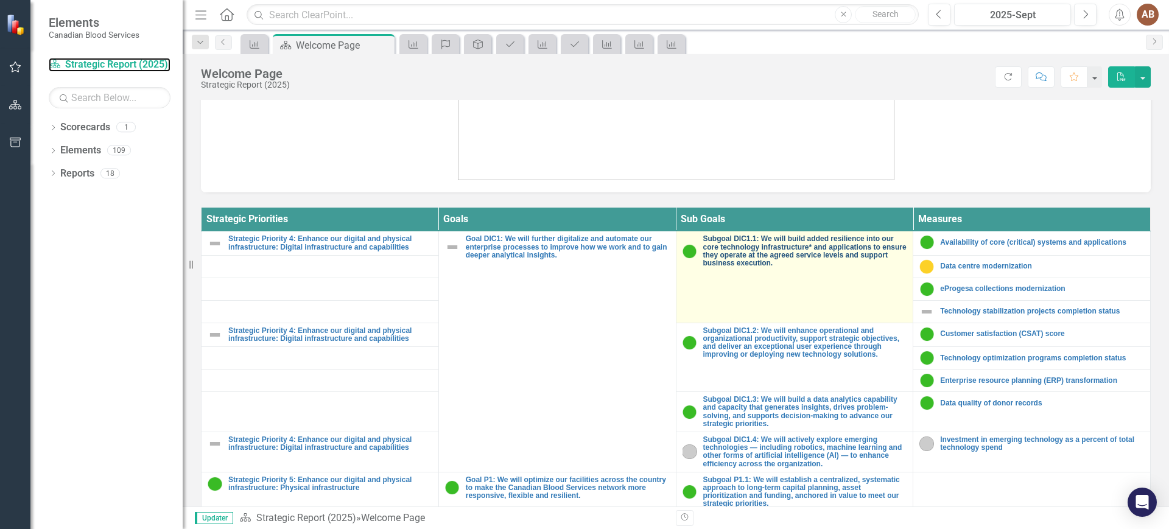
scroll to position [332, 0]
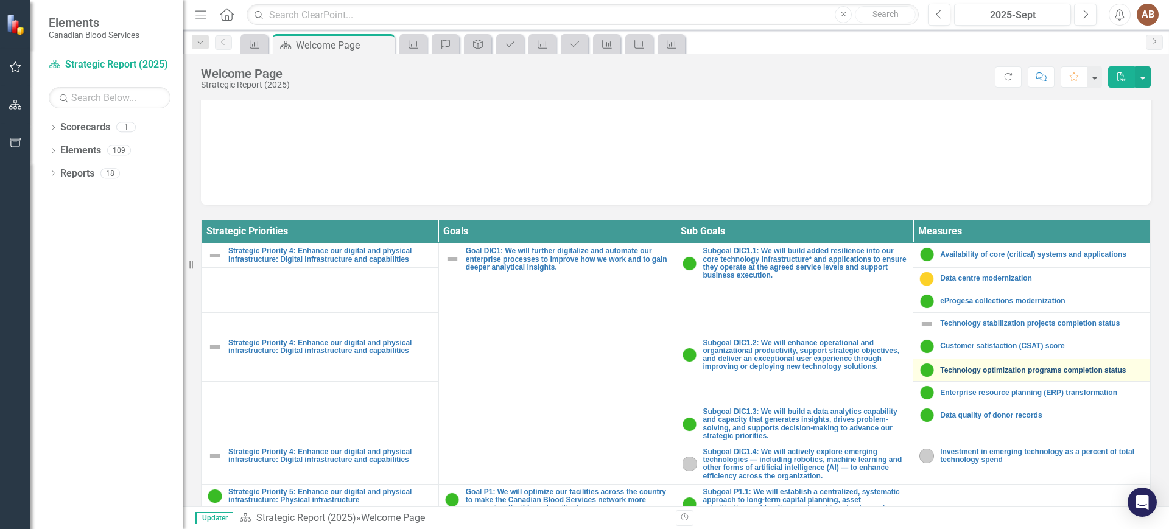
click at [1028, 366] on link "Technology optimization programs completion status" at bounding box center [1042, 370] width 204 height 8
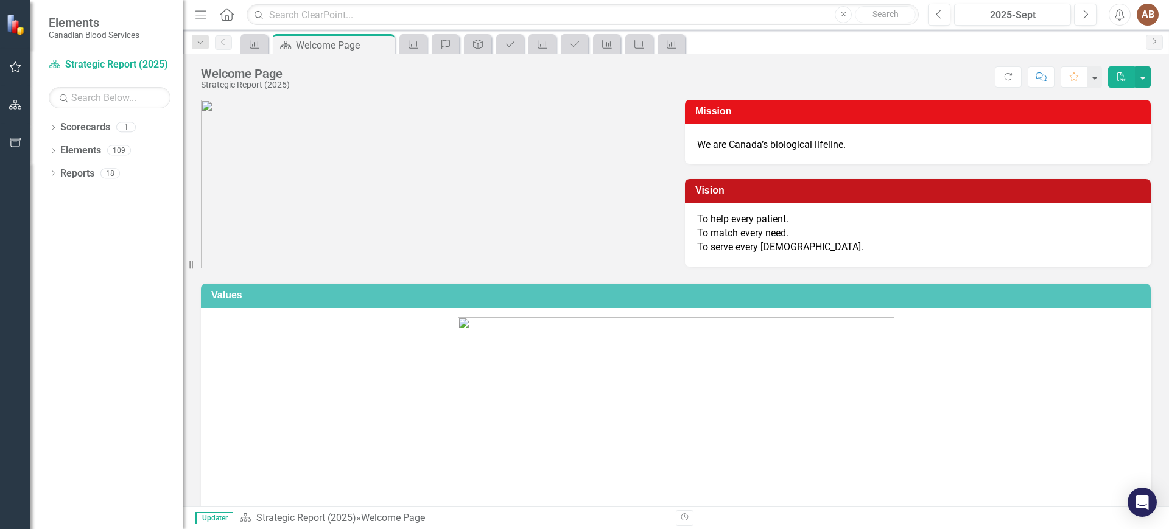
scroll to position [380, 0]
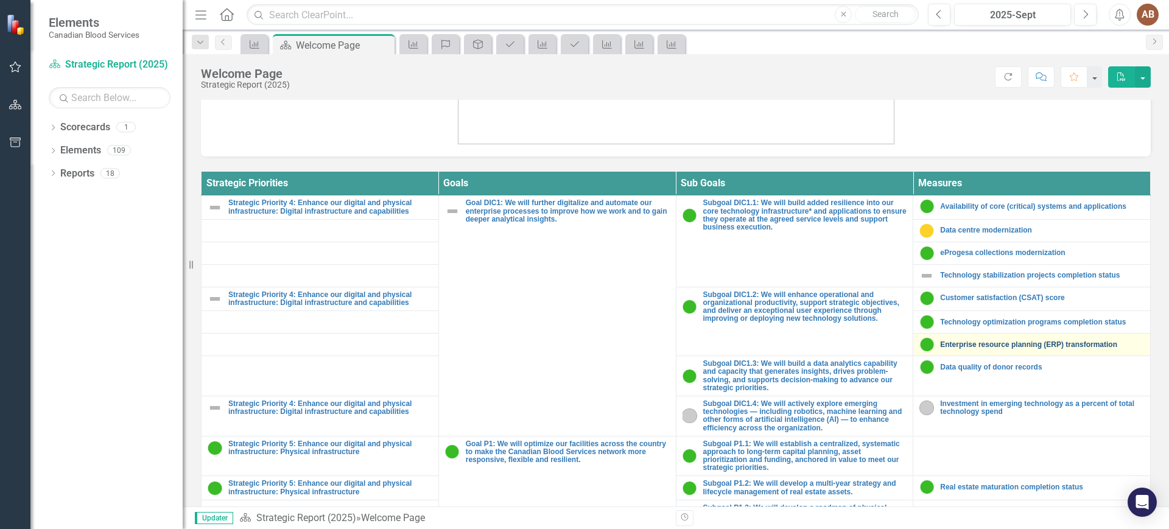
click at [1018, 341] on link "Enterprise resource planning (ERP) transformation" at bounding box center [1042, 345] width 204 height 8
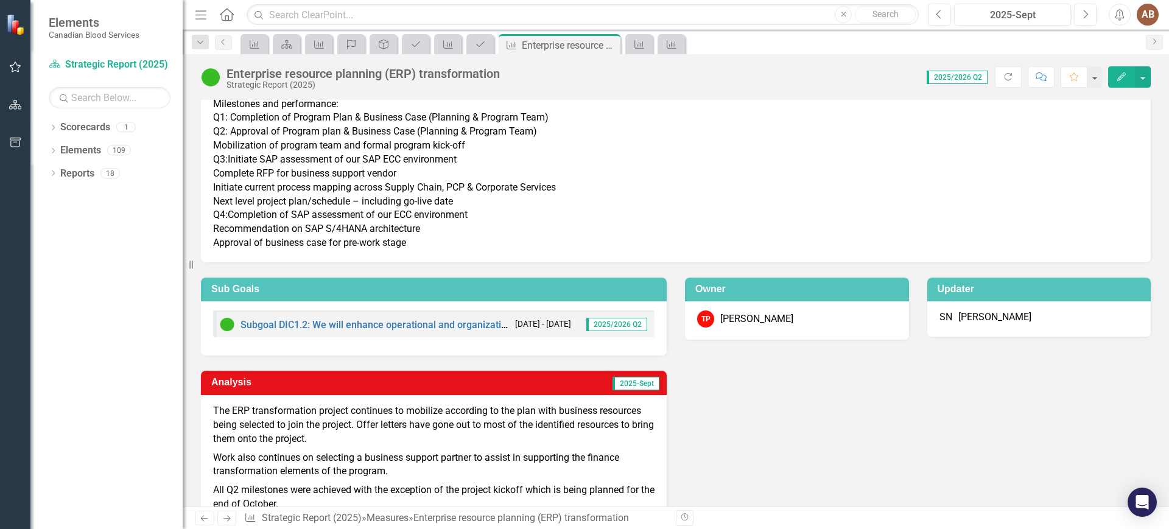
scroll to position [65, 0]
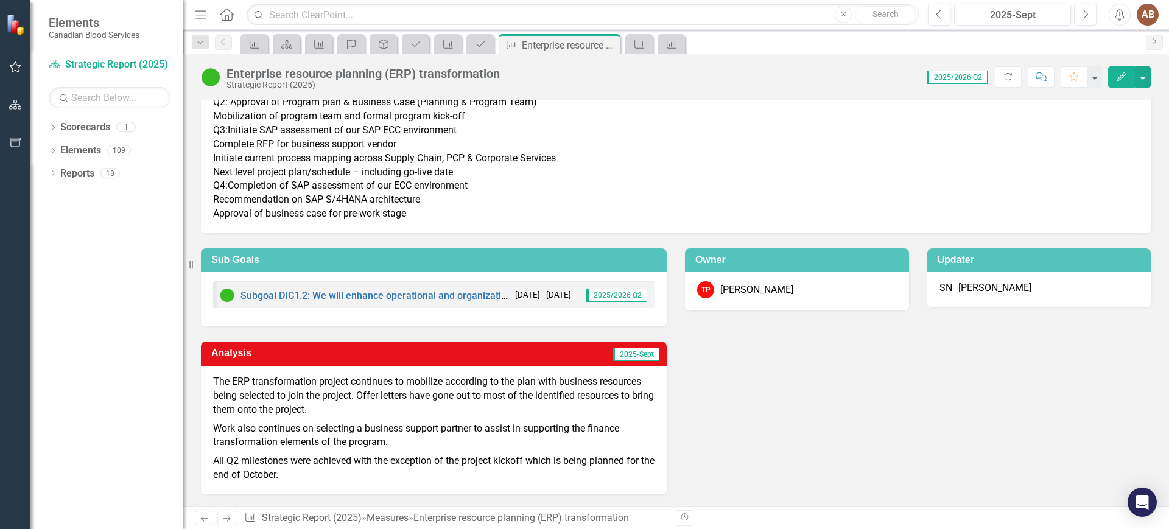
click at [985, 411] on div "Analysis 2025-Sept The ERP transformation project continues to mobilize accordi…" at bounding box center [676, 410] width 968 height 168
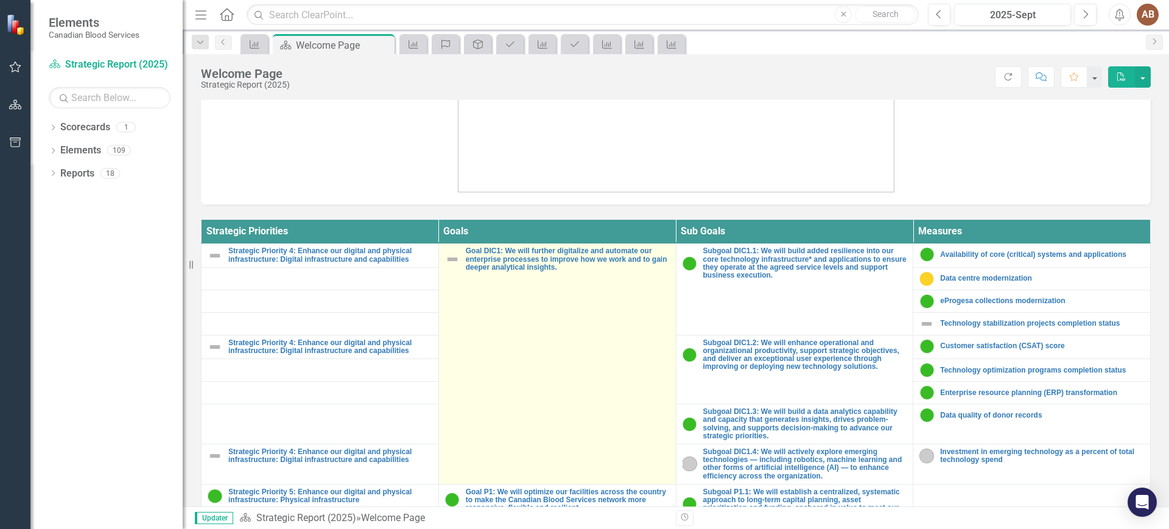
scroll to position [408, 0]
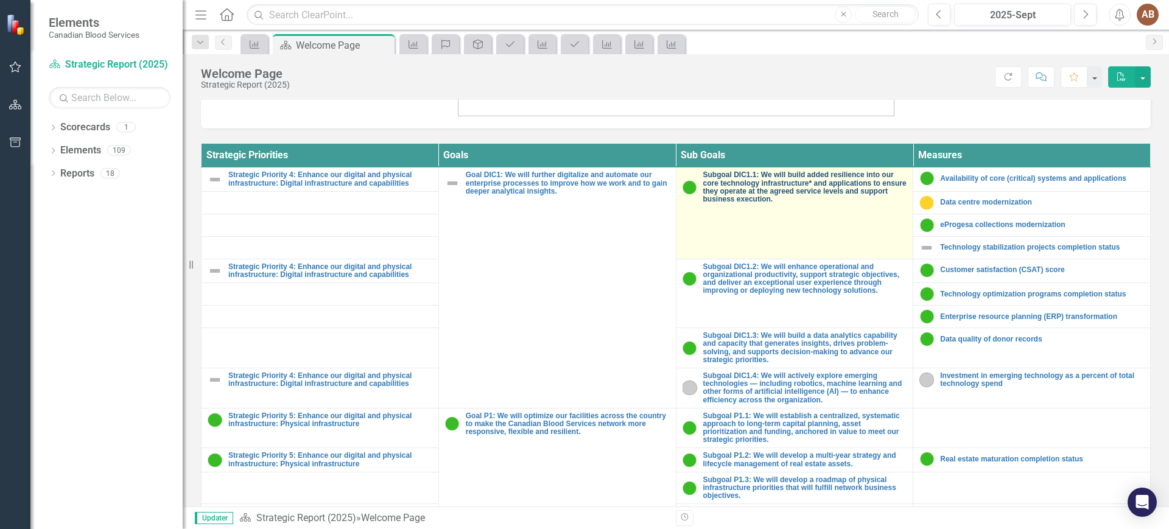
click at [821, 193] on link "Subgoal DIC1.1: We will build added resilience into our core technology infrast…" at bounding box center [805, 187] width 204 height 32
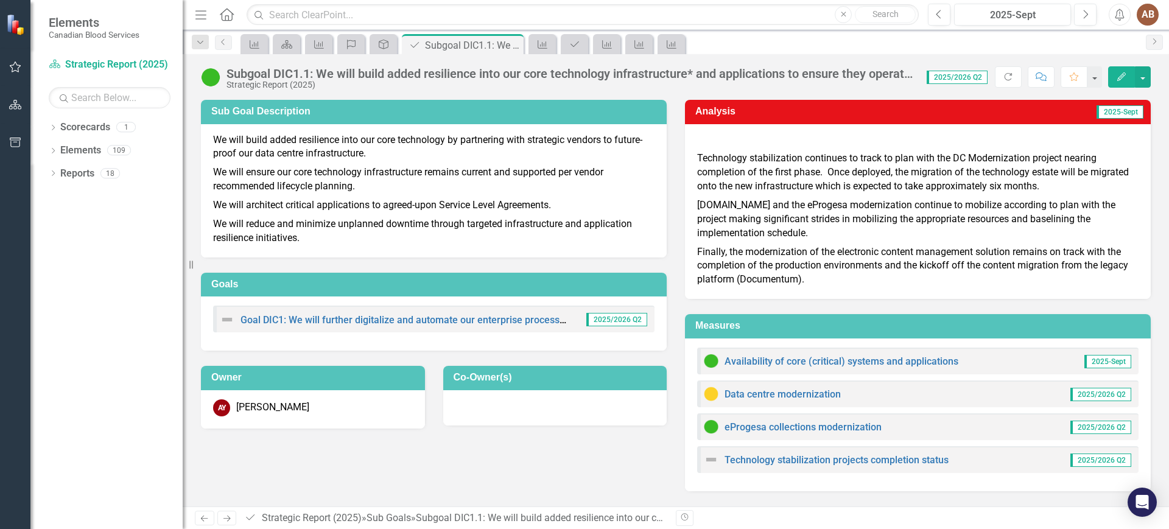
click at [1152, 152] on div "Analysis 2025-Sept Technology stabilization continues to track to plan with the…" at bounding box center [918, 192] width 484 height 214
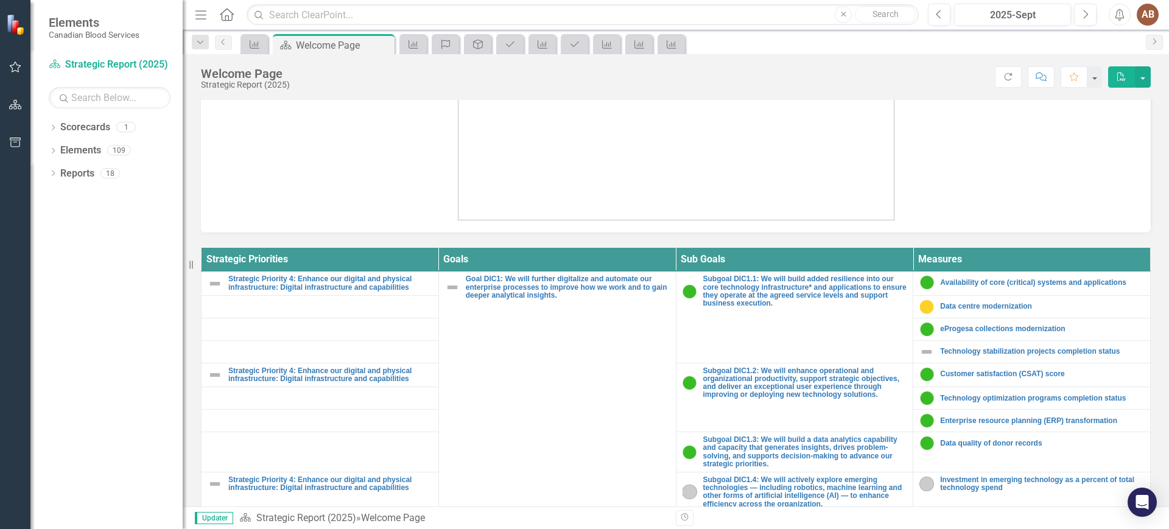
scroll to position [457, 0]
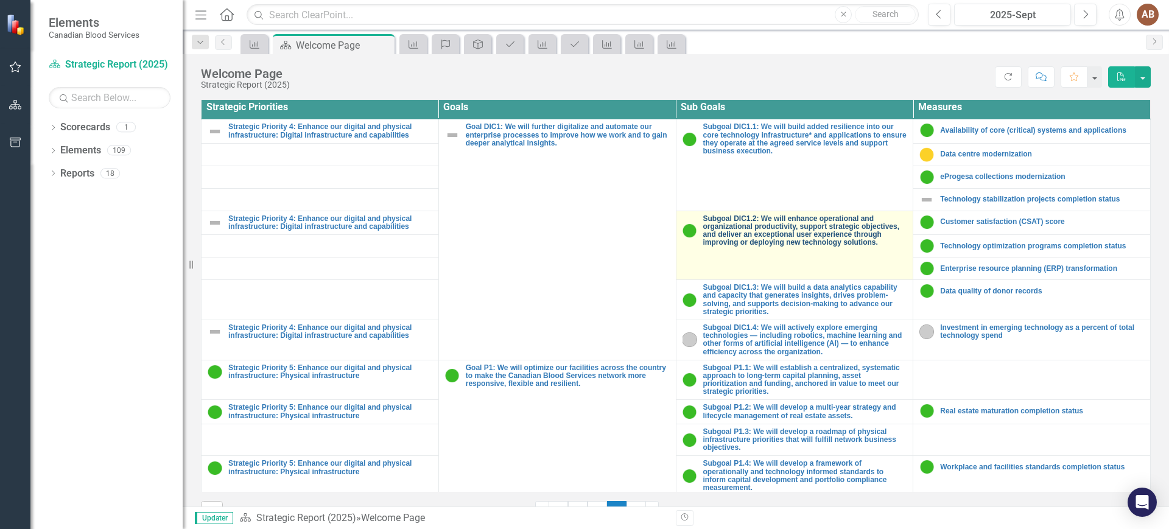
click at [780, 219] on link "Subgoal DIC1.2: We will enhance operational and organizational productivity, su…" at bounding box center [805, 231] width 204 height 32
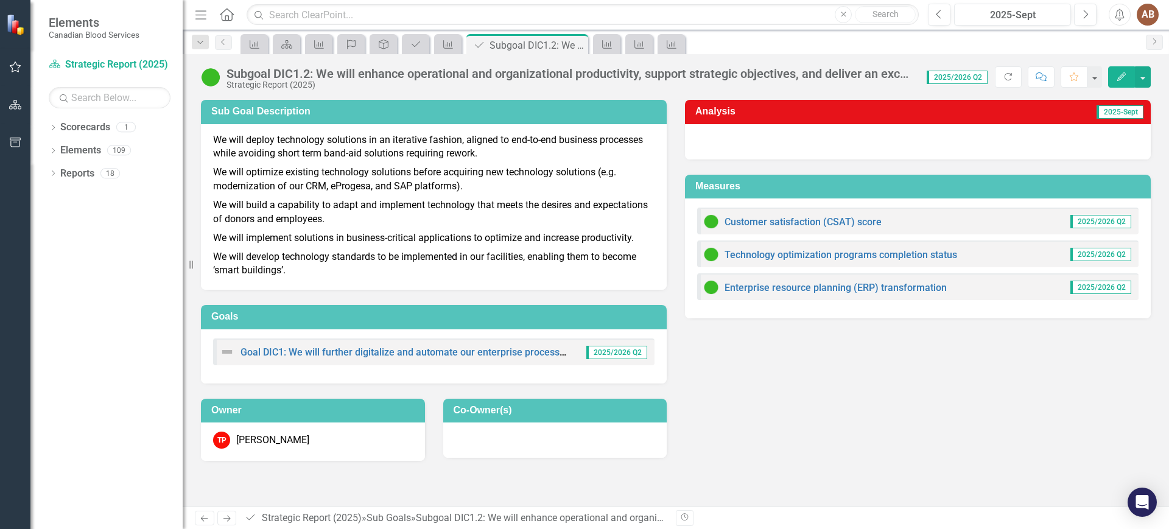
click at [899, 136] on div at bounding box center [918, 141] width 466 height 35
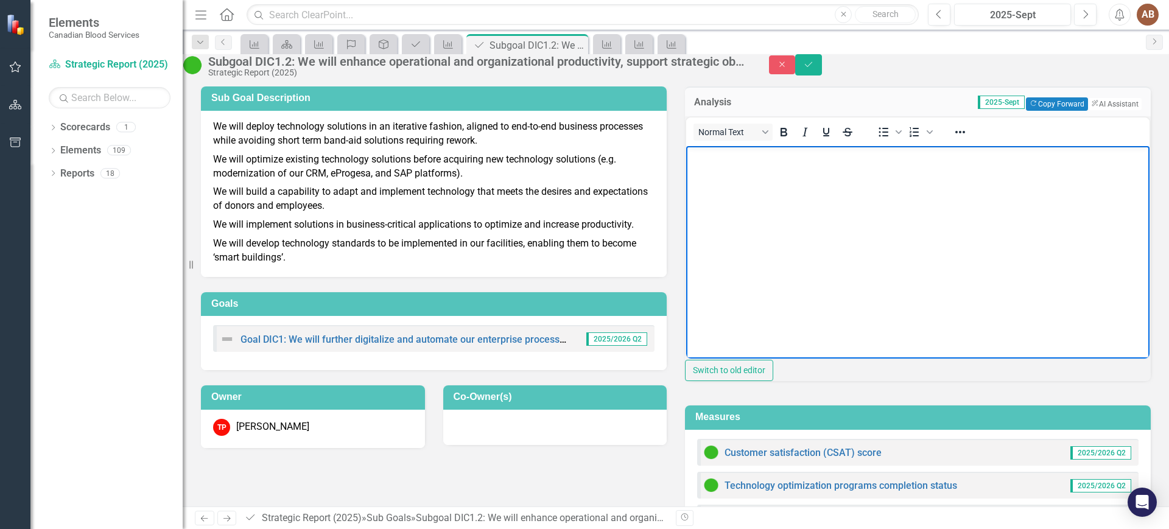
click at [816, 189] on body "Rich Text Area. Press ALT-0 for help." at bounding box center [917, 236] width 463 height 183
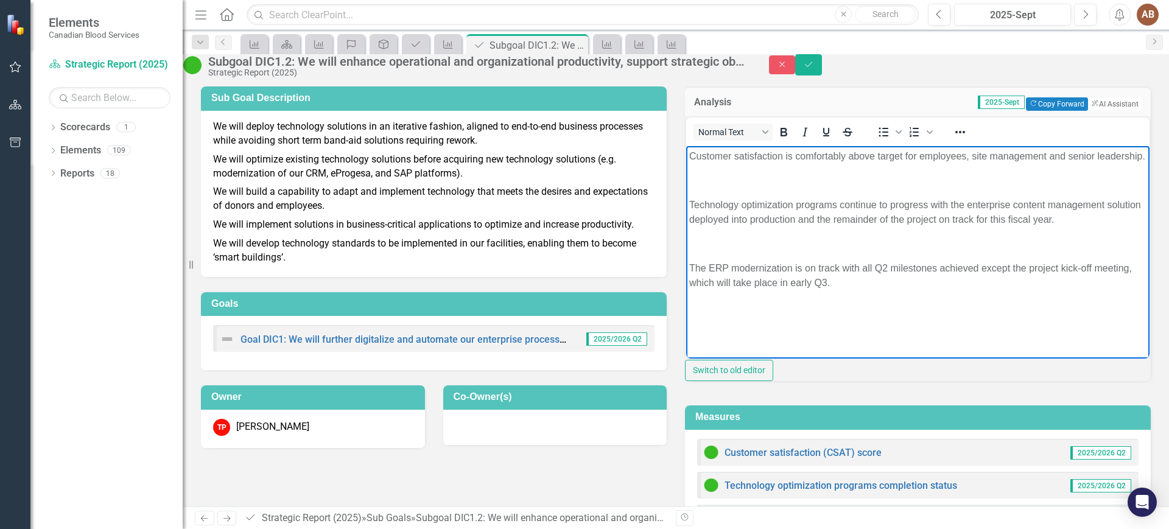
click at [699, 187] on p "Rich Text Area. Press ALT-0 for help." at bounding box center [917, 180] width 457 height 15
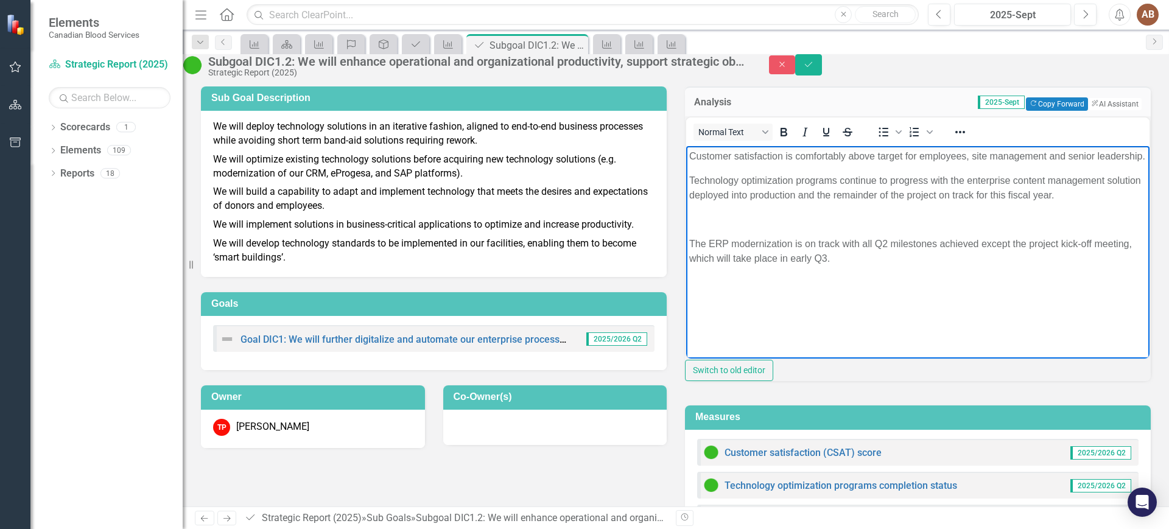
click at [700, 226] on p "Rich Text Area. Press ALT-0 for help." at bounding box center [917, 219] width 457 height 15
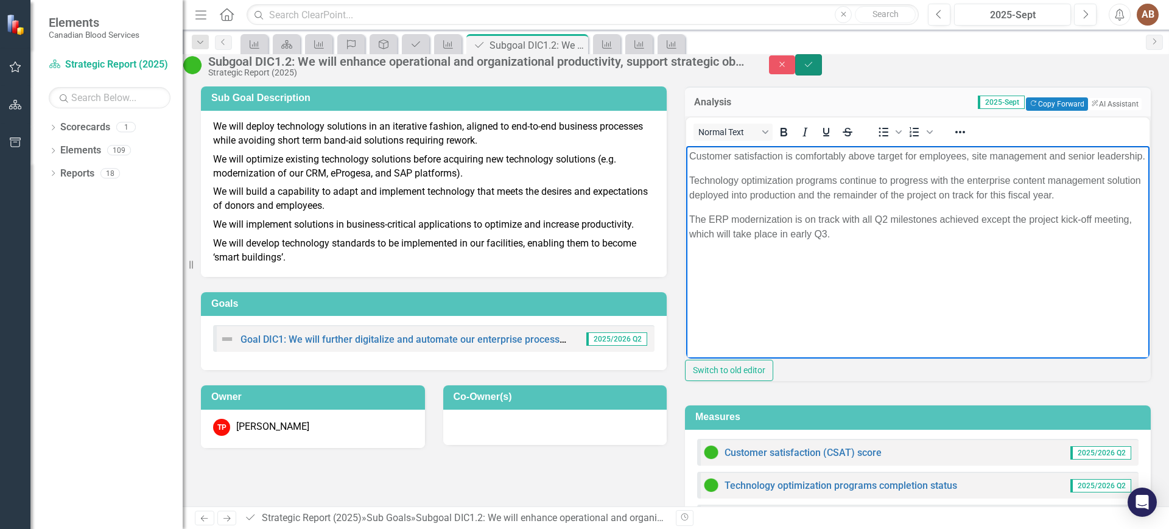
click at [822, 69] on button "Save" at bounding box center [808, 64] width 27 height 21
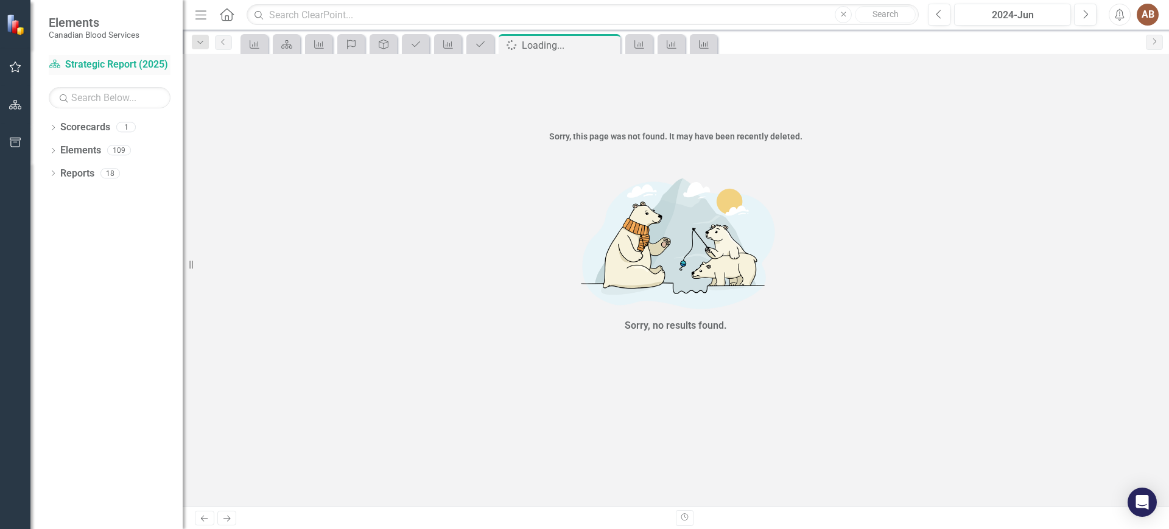
click at [83, 55] on div "Scorecard Strategic Report (2025)" at bounding box center [110, 65] width 122 height 20
click at [129, 60] on link "Scorecard Strategic Report (2025)" at bounding box center [110, 65] width 122 height 14
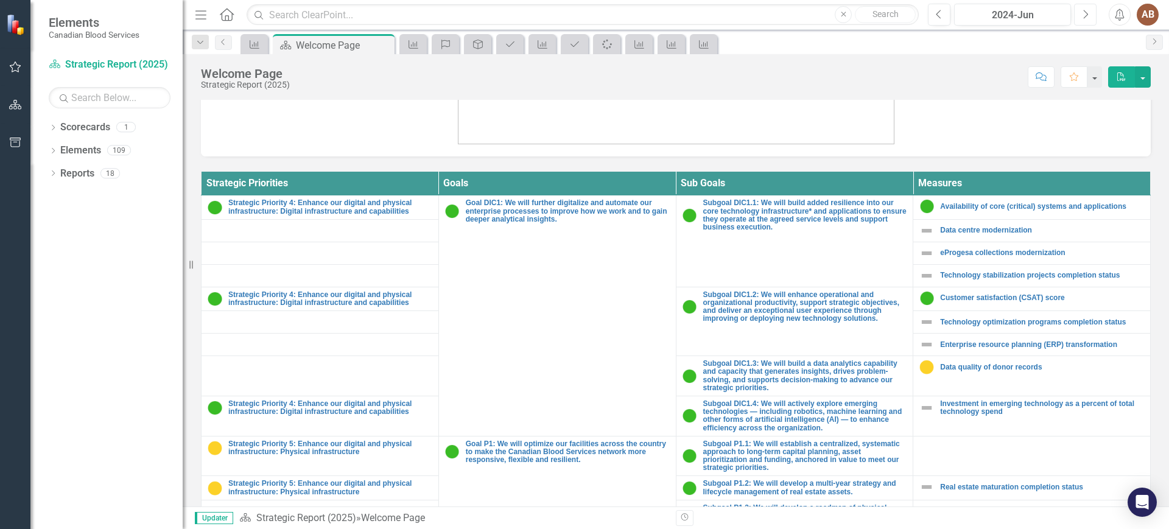
click at [1087, 16] on icon "Next" at bounding box center [1085, 14] width 7 height 11
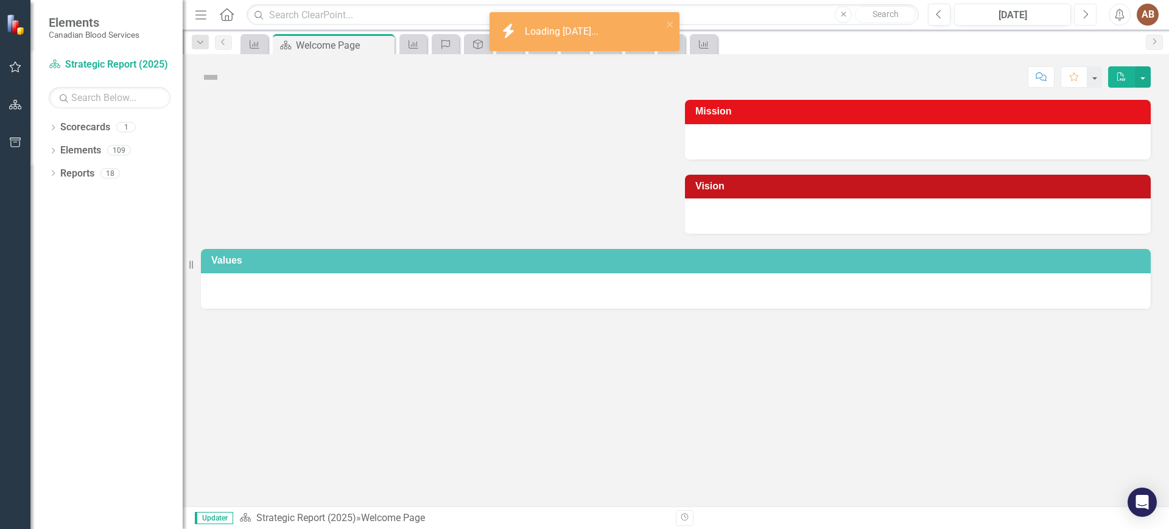
click at [1087, 16] on icon "Next" at bounding box center [1085, 14] width 7 height 11
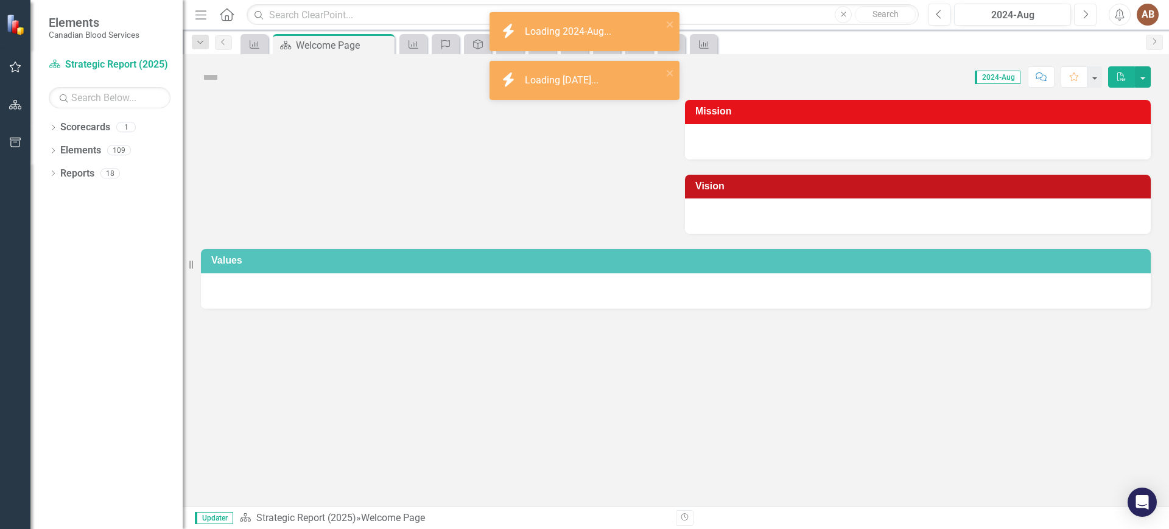
click at [1087, 16] on icon "Next" at bounding box center [1085, 14] width 7 height 11
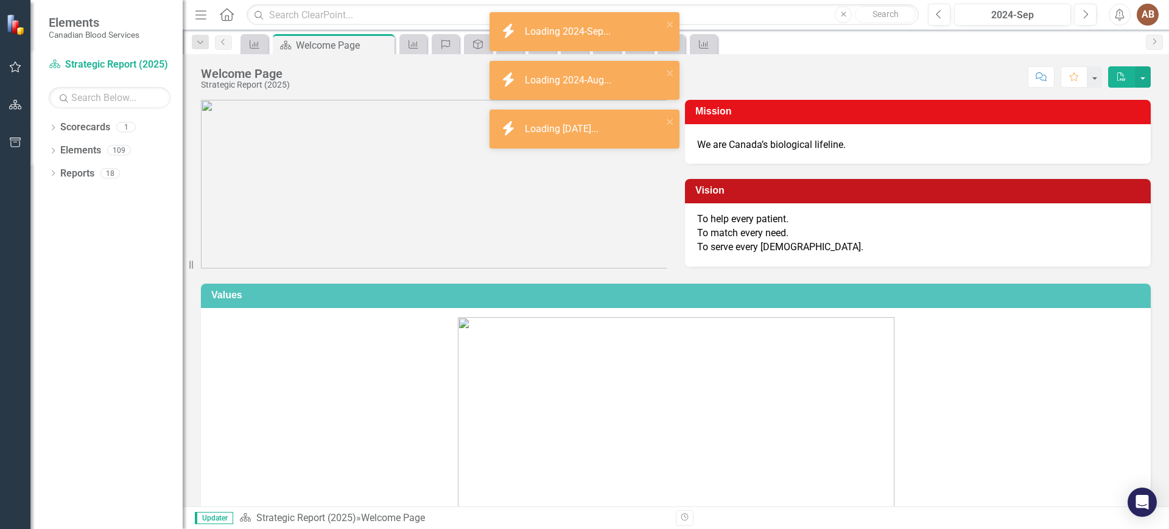
click at [967, 2] on div "Menu Home Search Close Search Previous 2024-Sep Next Alerts AB User Edit Profil…" at bounding box center [676, 15] width 986 height 30
click at [998, 14] on div "2024-Sep" at bounding box center [1012, 15] width 108 height 15
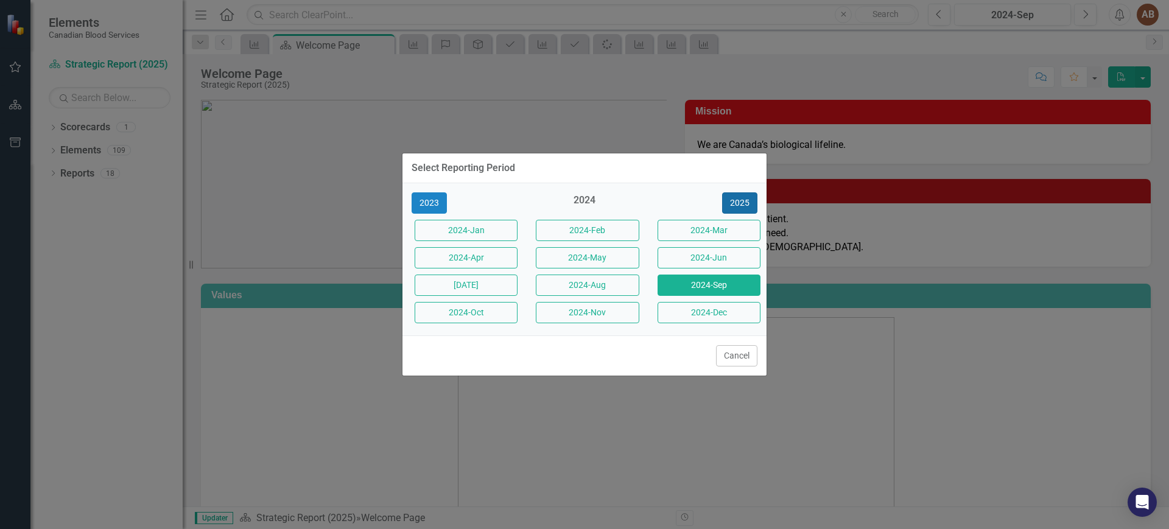
click at [745, 201] on button "2025" at bounding box center [739, 202] width 35 height 21
click at [697, 289] on button "2025-Sept" at bounding box center [708, 285] width 103 height 21
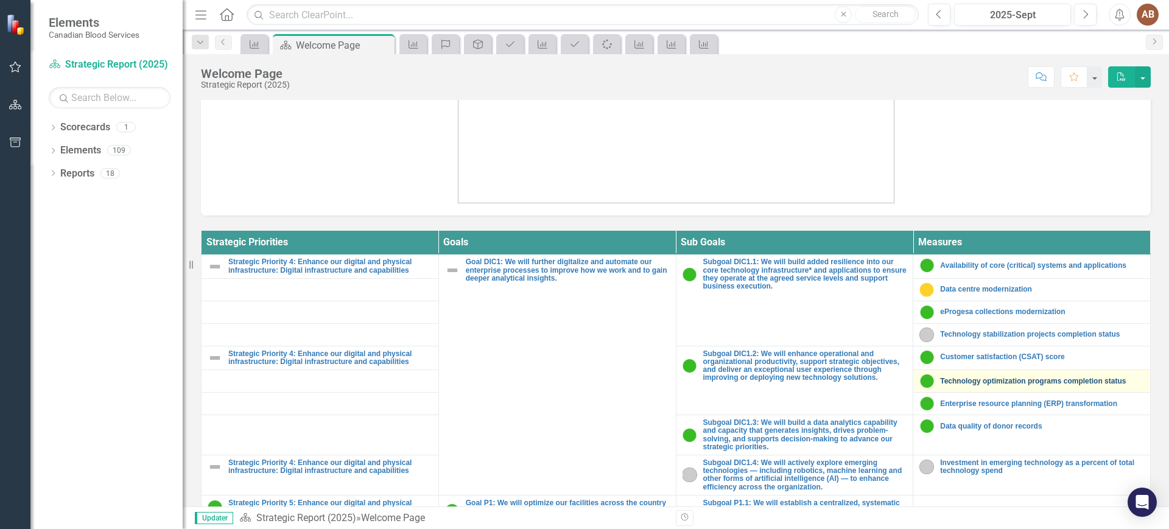
click at [986, 382] on link "Technology optimization programs completion status" at bounding box center [1042, 381] width 204 height 8
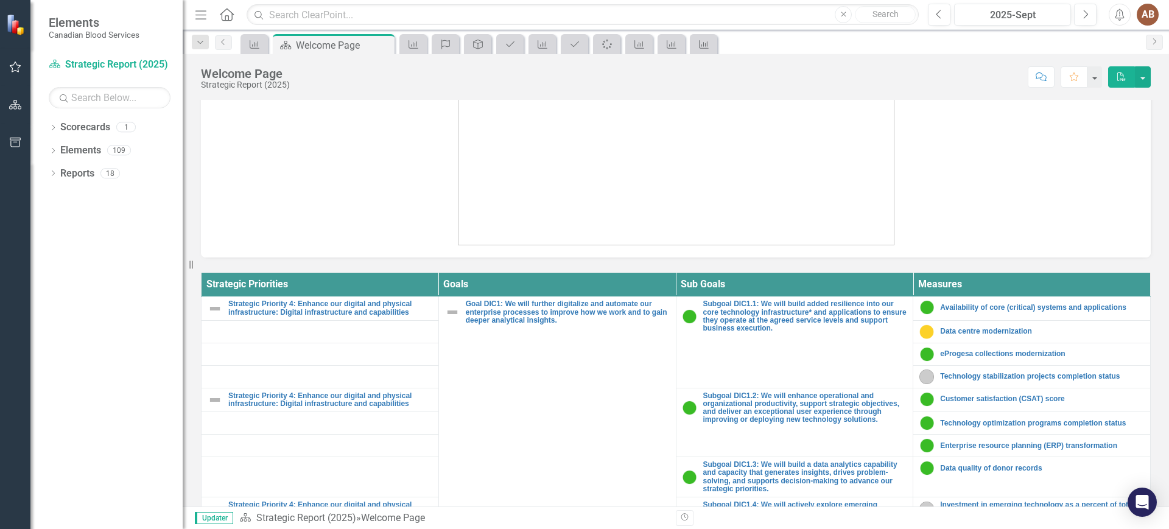
scroll to position [304, 0]
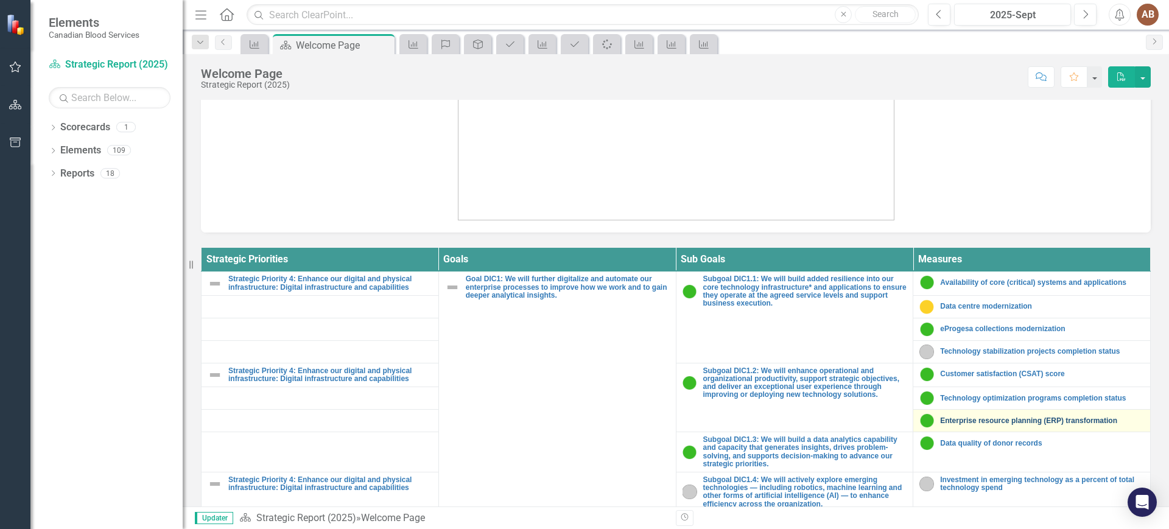
click at [1027, 419] on link "Enterprise resource planning (ERP) transformation" at bounding box center [1042, 421] width 204 height 8
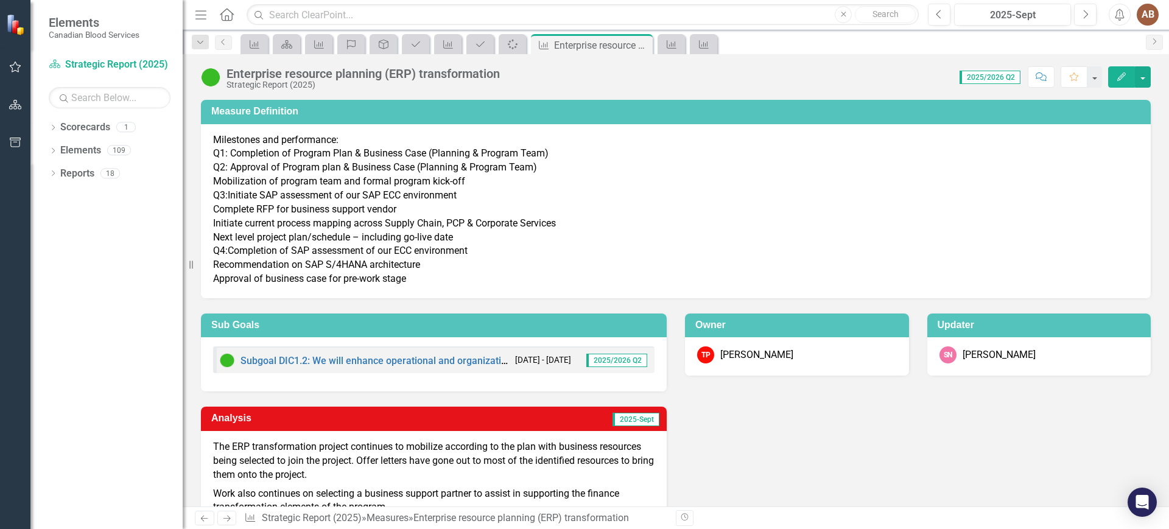
scroll to position [65, 0]
